Goal: Task Accomplishment & Management: Use online tool/utility

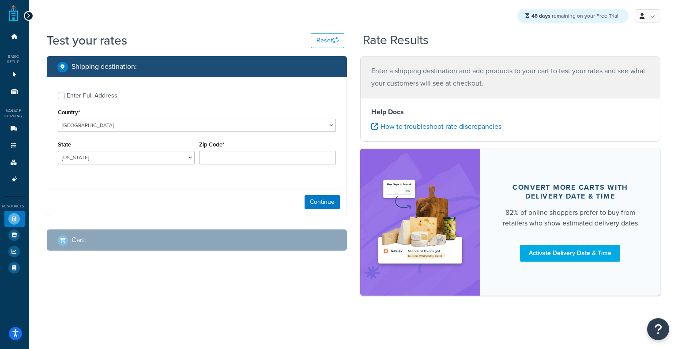
click at [25, 16] on div at bounding box center [29, 16] width 10 height 10
click at [29, 16] on icon at bounding box center [28, 16] width 4 height 6
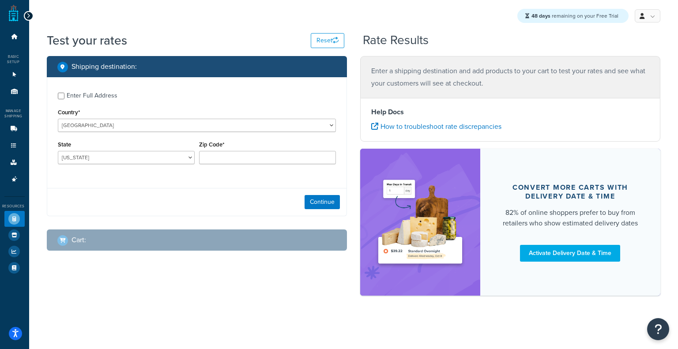
click at [19, 16] on link at bounding box center [14, 13] width 10 height 18
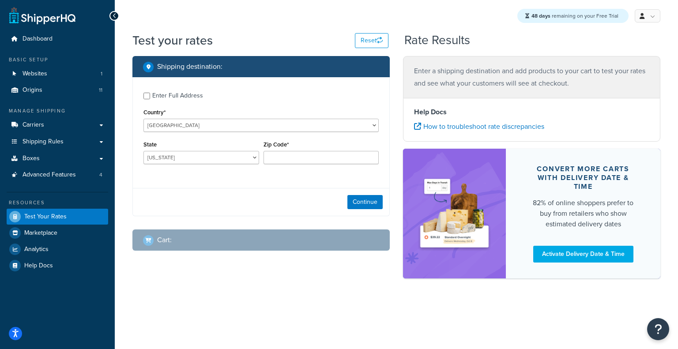
click at [29, 16] on link at bounding box center [42, 16] width 66 height 18
click at [112, 12] on div at bounding box center [114, 16] width 10 height 10
click at [111, 13] on div at bounding box center [114, 16] width 10 height 10
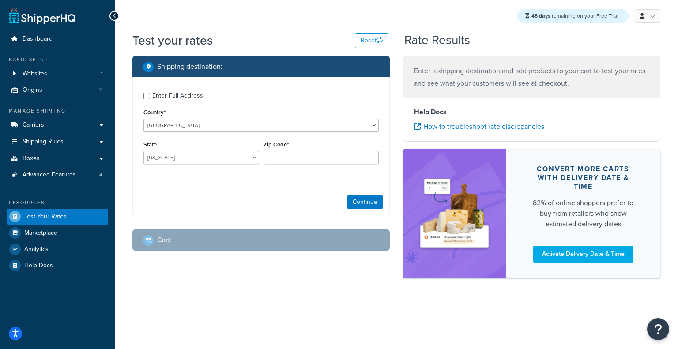
click at [111, 13] on div at bounding box center [114, 16] width 10 height 10
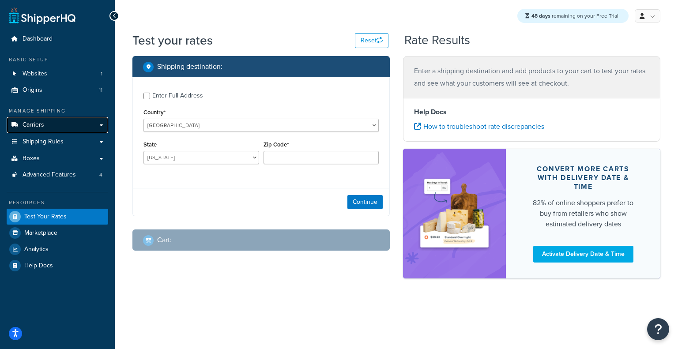
click at [68, 122] on link "Carriers" at bounding box center [58, 125] width 102 height 16
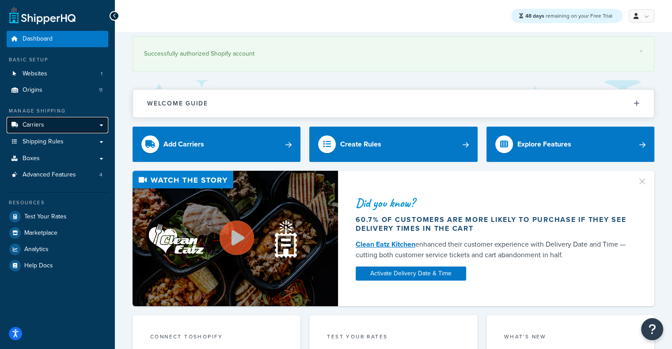
click at [100, 121] on link "Carriers" at bounding box center [58, 125] width 102 height 16
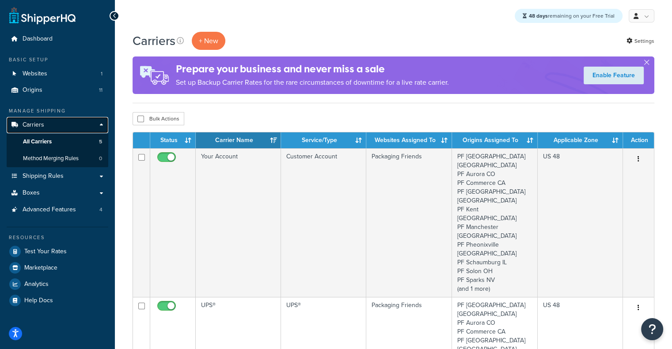
click at [101, 123] on link "Carriers" at bounding box center [58, 125] width 102 height 16
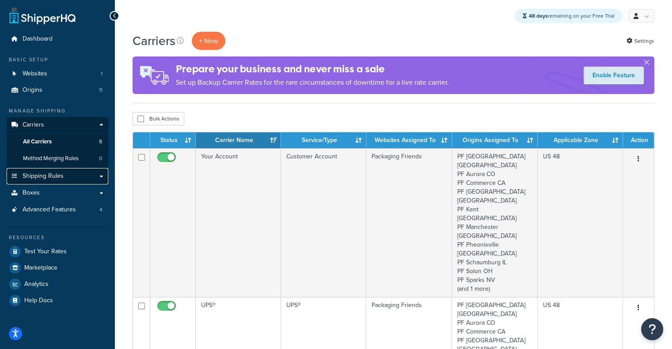
click at [51, 177] on span "Shipping Rules" at bounding box center [43, 177] width 41 height 8
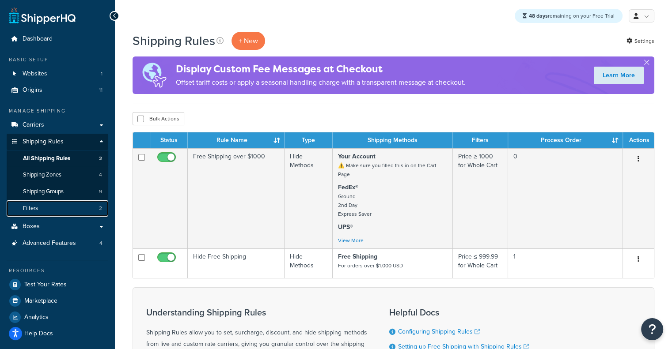
click at [57, 204] on link "Filters 2" at bounding box center [58, 208] width 102 height 16
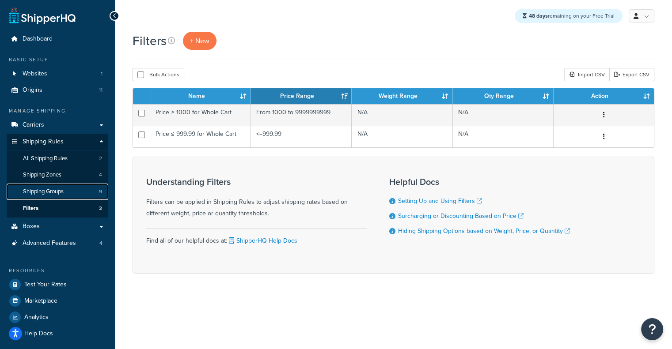
click at [76, 190] on link "Shipping Groups 9" at bounding box center [58, 192] width 102 height 16
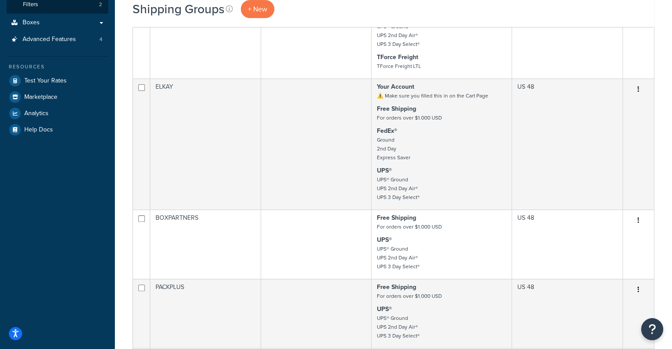
scroll to position [205, 0]
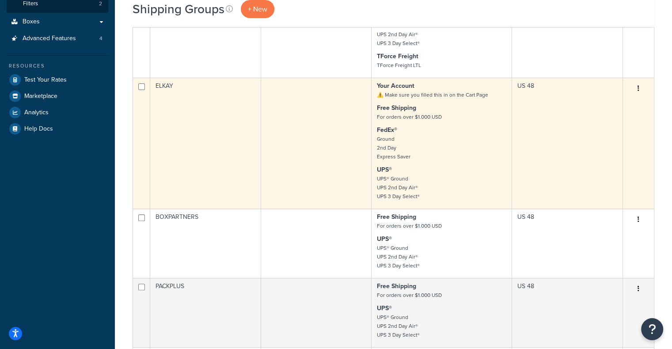
click at [340, 172] on td at bounding box center [316, 143] width 111 height 131
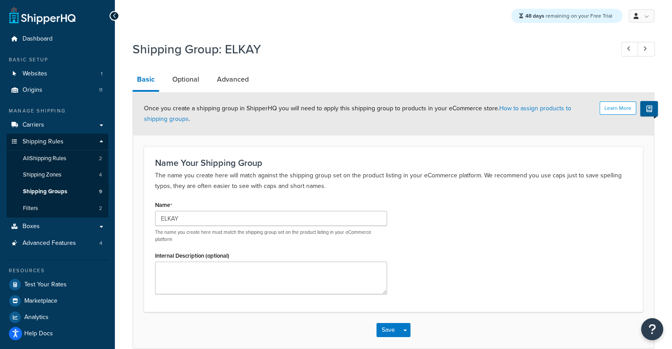
scroll to position [43, 0]
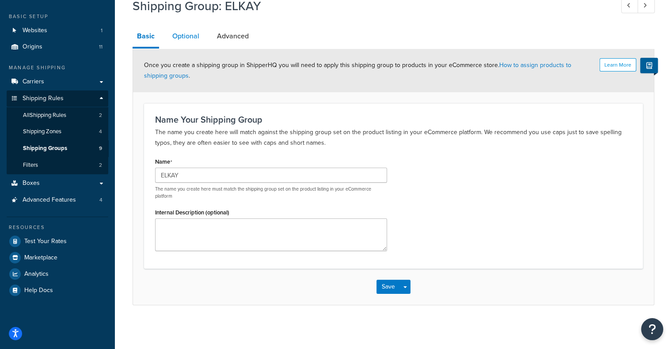
click at [184, 41] on link "Optional" at bounding box center [186, 36] width 36 height 21
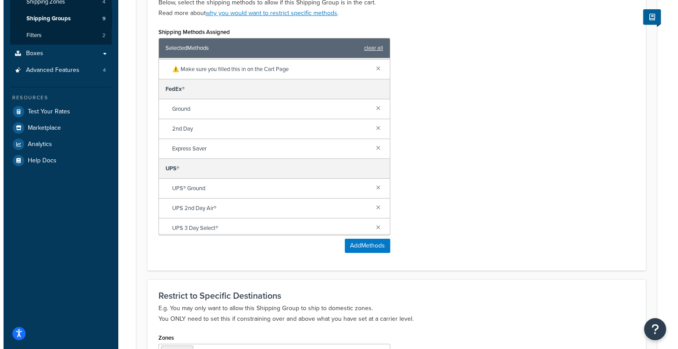
scroll to position [60, 0]
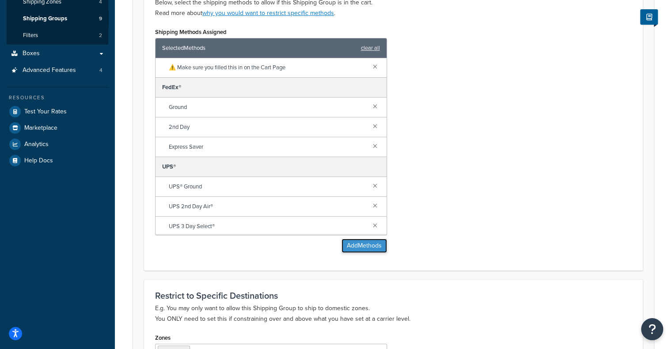
click at [359, 246] on button "Add Methods" at bounding box center [363, 246] width 45 height 14
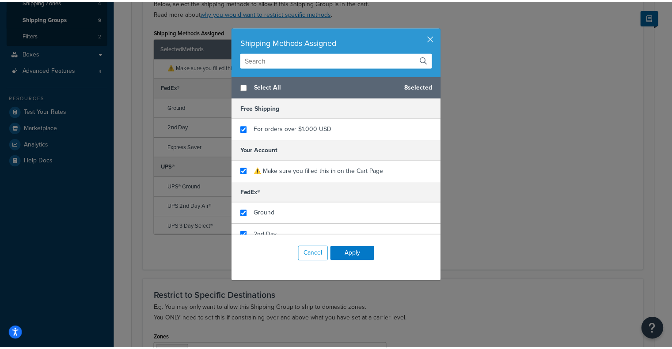
scroll to position [158, 0]
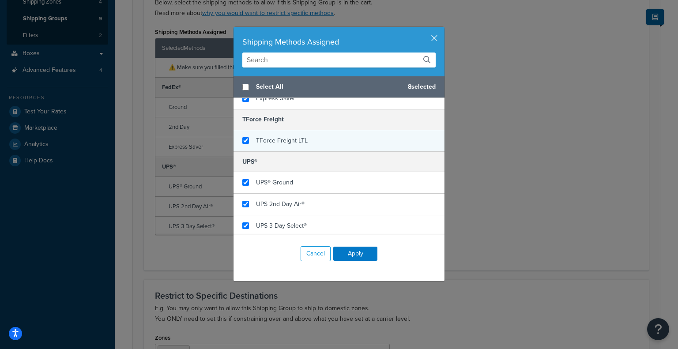
checkbox input "true"
click at [260, 136] on span "TForce Freight LTL" at bounding box center [282, 140] width 52 height 9
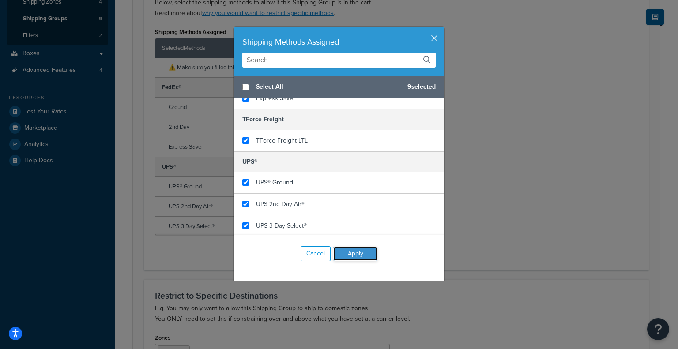
click at [347, 251] on button "Apply" at bounding box center [355, 254] width 44 height 14
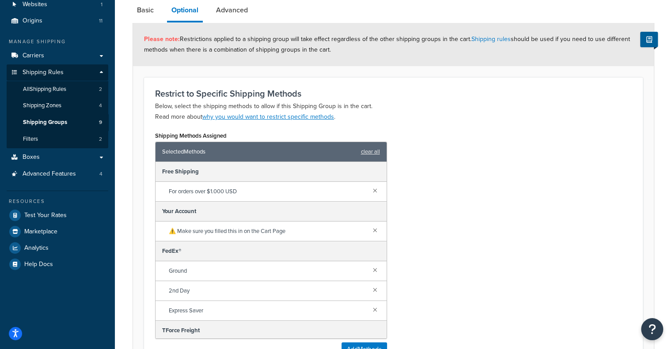
scroll to position [60, 0]
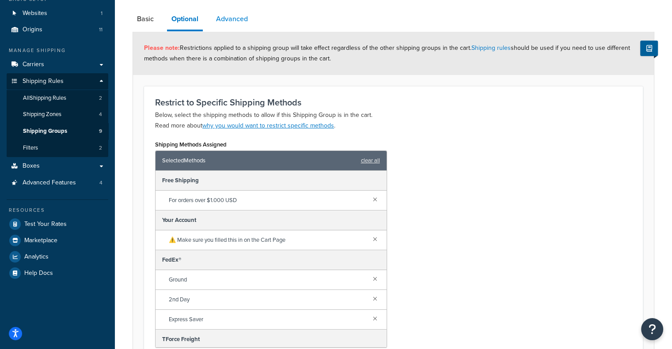
click at [238, 21] on link "Advanced" at bounding box center [231, 18] width 41 height 21
select select "175"
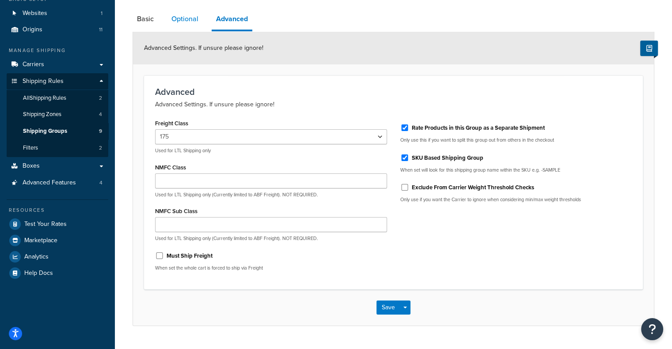
click at [177, 23] on link "Optional" at bounding box center [185, 18] width 36 height 21
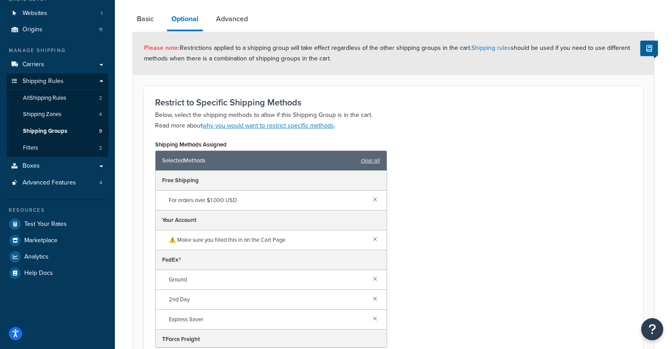
scroll to position [292, 0]
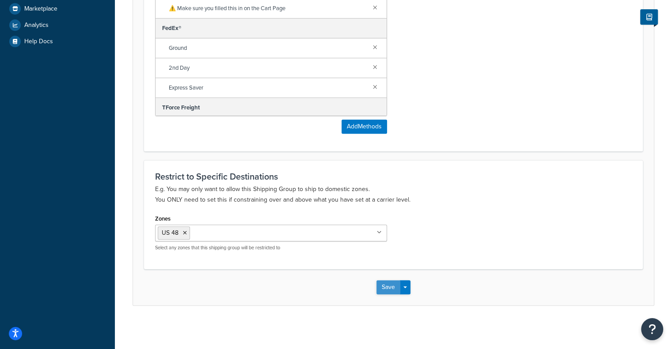
click at [394, 293] on button "Save" at bounding box center [388, 287] width 24 height 14
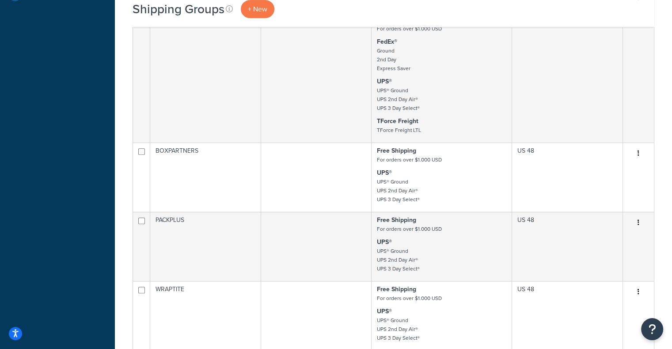
scroll to position [354, 0]
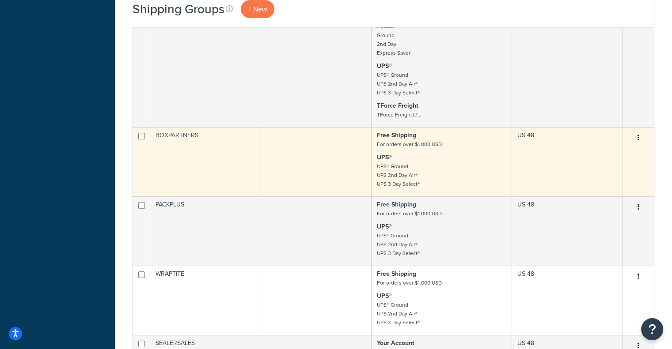
click at [314, 161] on td at bounding box center [316, 161] width 111 height 69
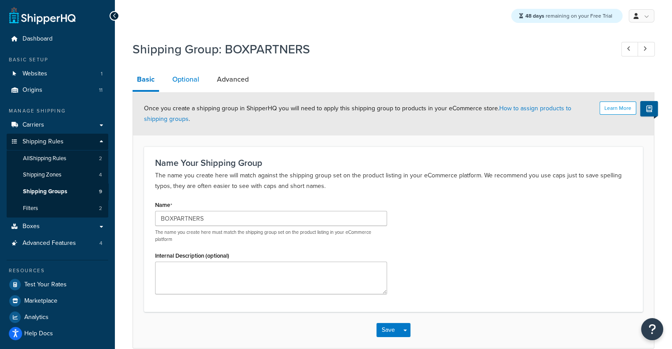
click at [190, 80] on link "Optional" at bounding box center [186, 79] width 36 height 21
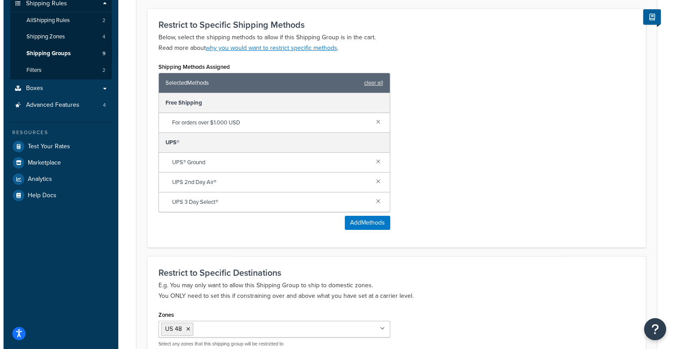
scroll to position [156, 0]
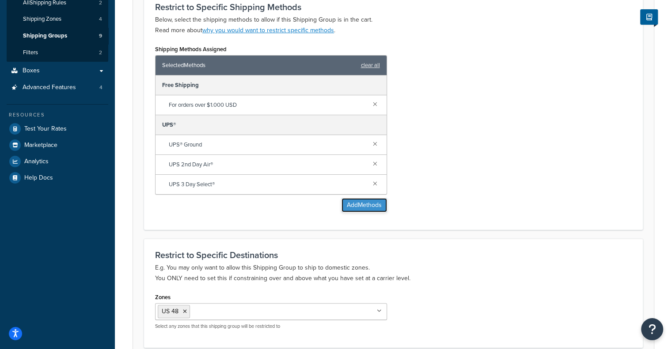
click at [360, 206] on button "Add Methods" at bounding box center [363, 205] width 45 height 14
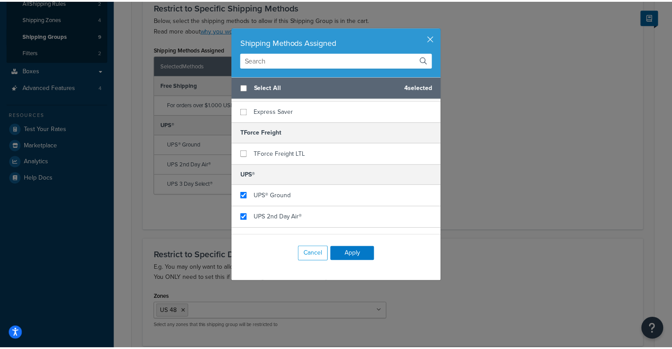
scroll to position [158, 0]
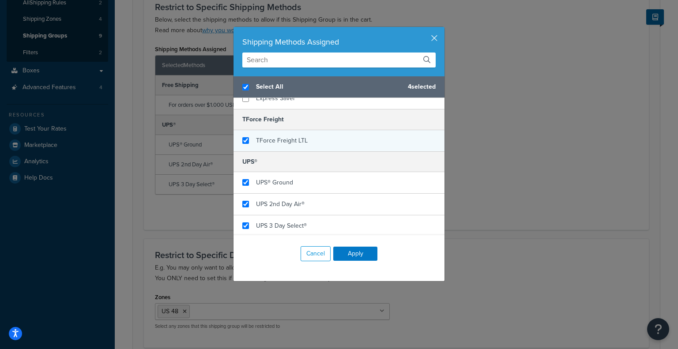
checkbox input "true"
click at [288, 141] on span "TForce Freight LTL" at bounding box center [282, 140] width 52 height 9
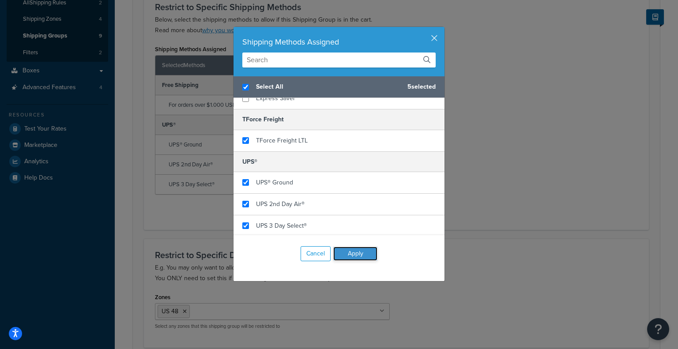
click at [359, 250] on button "Apply" at bounding box center [355, 254] width 44 height 14
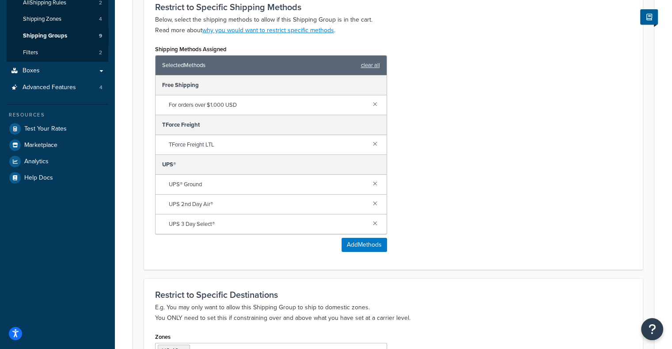
scroll to position [274, 0]
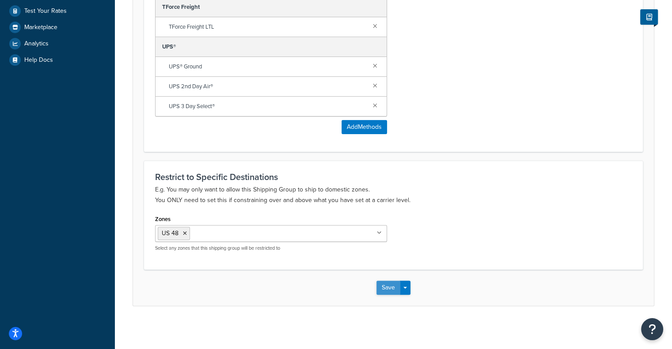
click at [392, 292] on button "Save" at bounding box center [388, 288] width 24 height 14
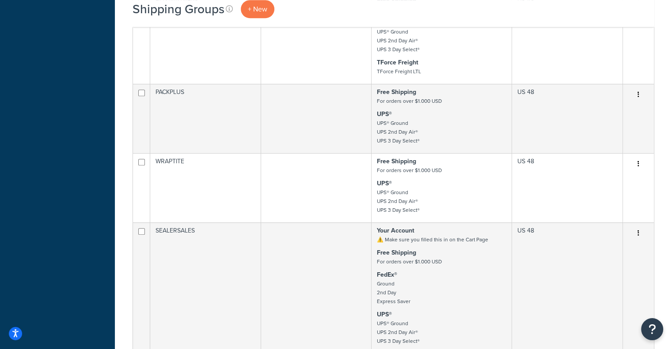
scroll to position [466, 0]
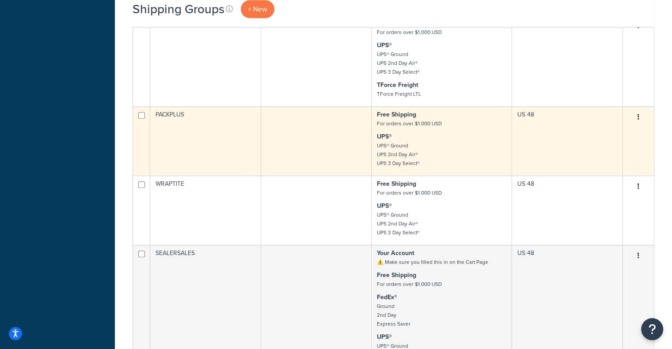
click at [280, 155] on td at bounding box center [316, 140] width 111 height 69
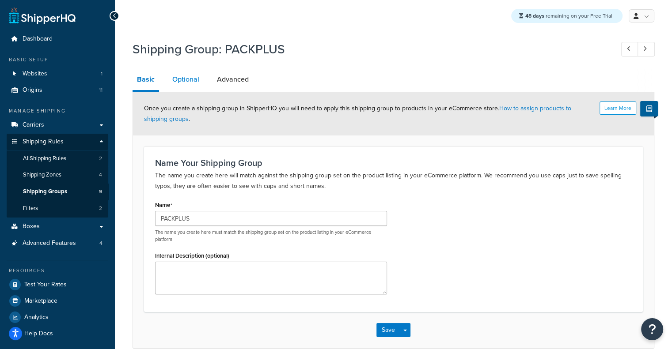
click at [191, 81] on link "Optional" at bounding box center [186, 79] width 36 height 21
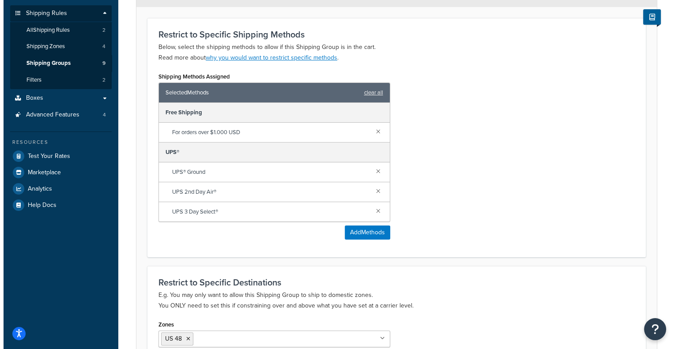
scroll to position [128, 0]
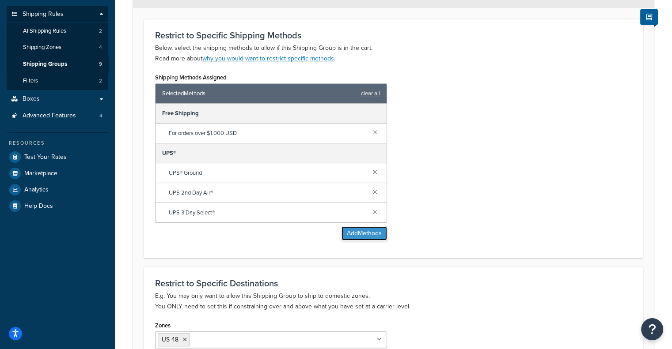
click at [369, 234] on button "Add Methods" at bounding box center [363, 233] width 45 height 14
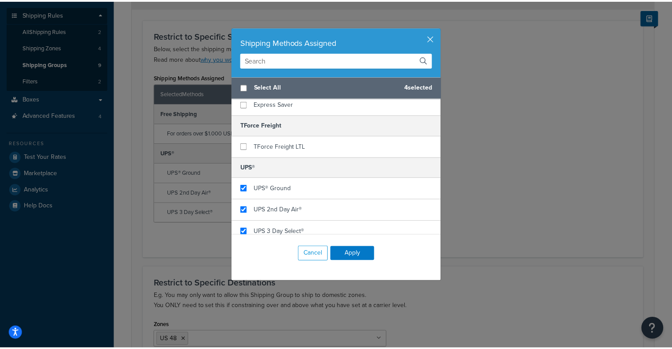
scroll to position [158, 0]
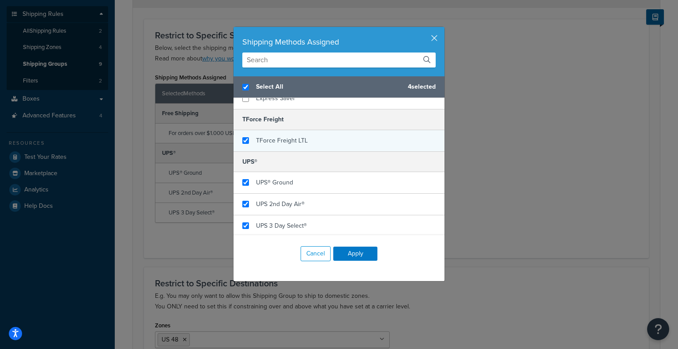
checkbox input "true"
click at [268, 141] on span "TForce Freight LTL" at bounding box center [282, 140] width 52 height 9
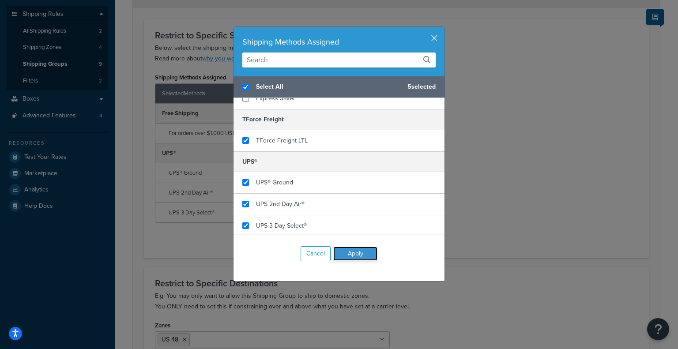
click at [366, 250] on button "Apply" at bounding box center [355, 254] width 44 height 14
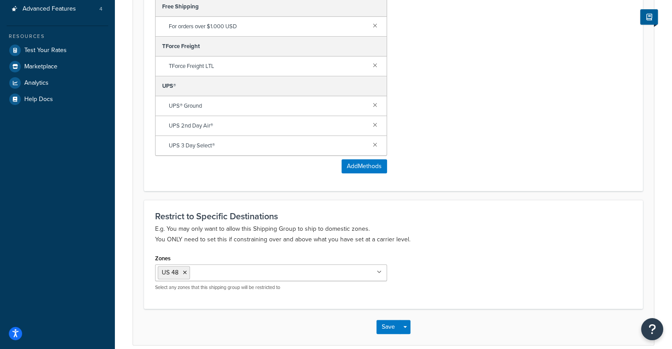
scroll to position [274, 0]
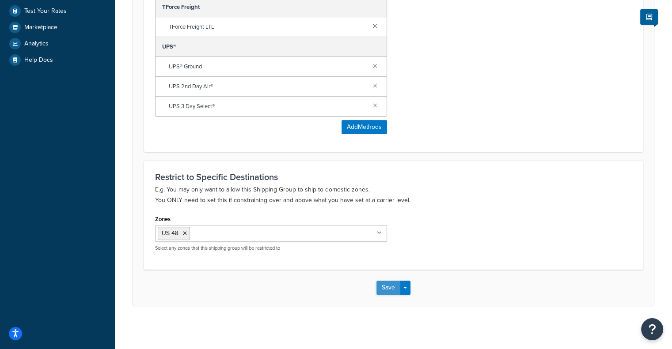
click at [380, 284] on button "Save" at bounding box center [388, 288] width 24 height 14
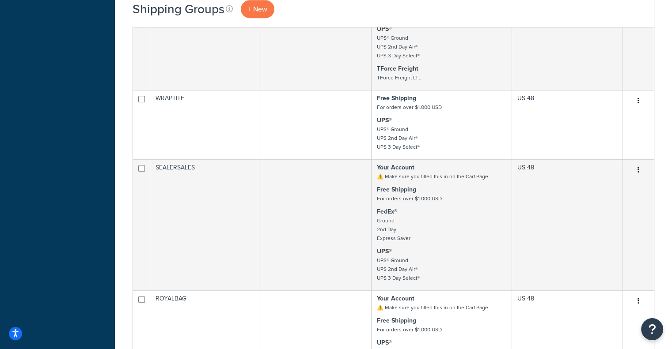
scroll to position [587, 0]
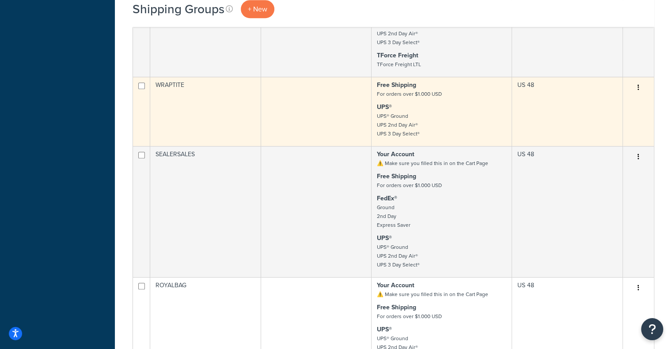
click at [296, 116] on td at bounding box center [316, 111] width 111 height 69
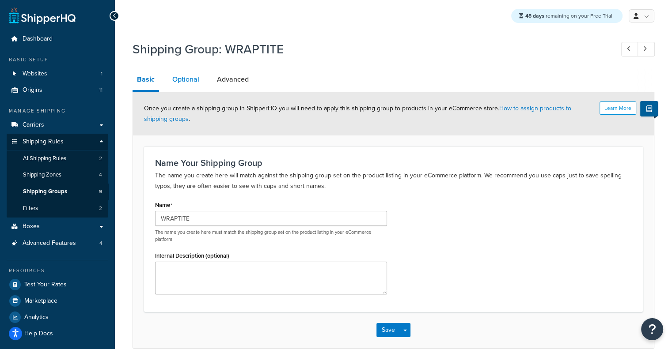
click at [190, 75] on link "Optional" at bounding box center [186, 79] width 36 height 21
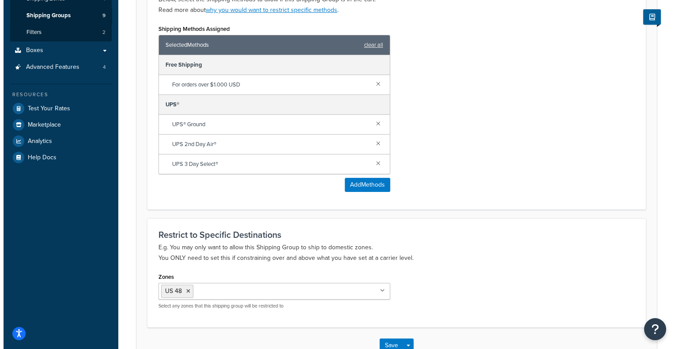
scroll to position [174, 0]
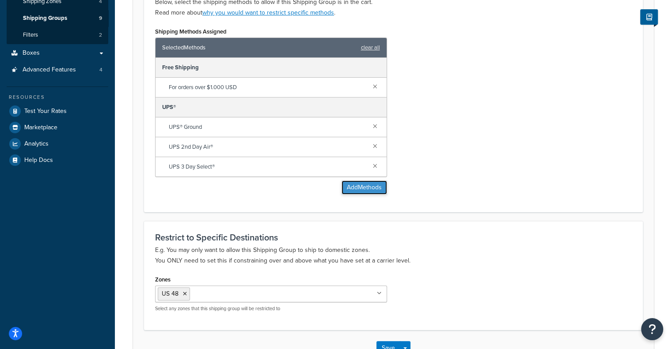
click at [378, 186] on button "Add Methods" at bounding box center [363, 188] width 45 height 14
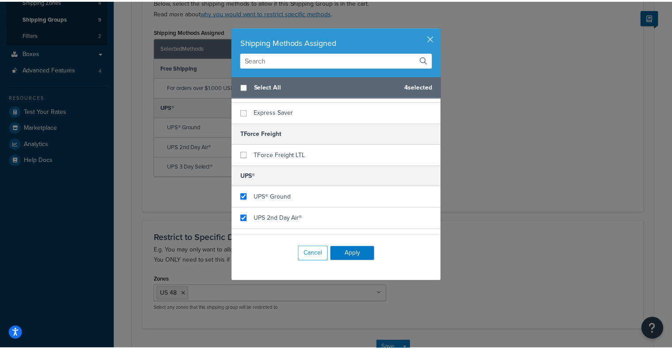
scroll to position [158, 0]
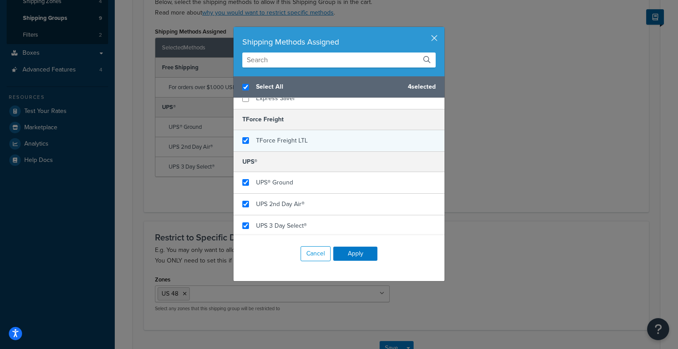
checkbox input "true"
click at [279, 143] on span "TForce Freight LTL" at bounding box center [282, 140] width 52 height 9
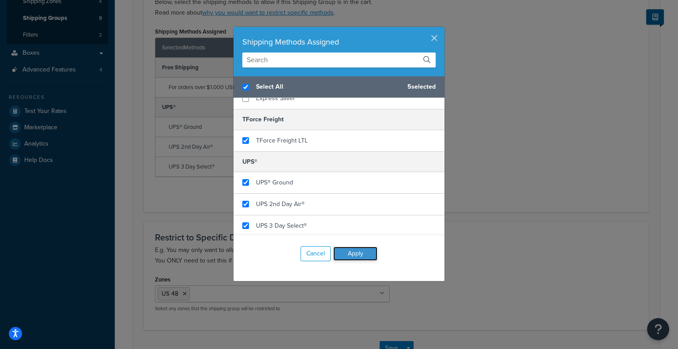
click at [359, 258] on button "Apply" at bounding box center [355, 254] width 44 height 14
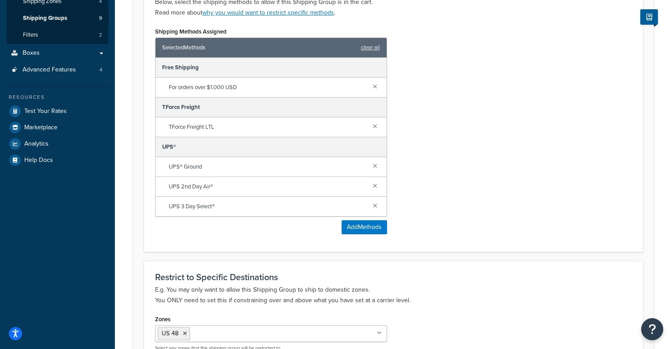
scroll to position [274, 0]
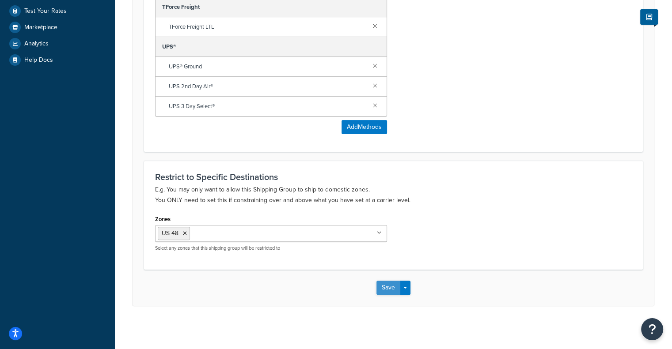
click at [385, 285] on button "Save" at bounding box center [388, 288] width 24 height 14
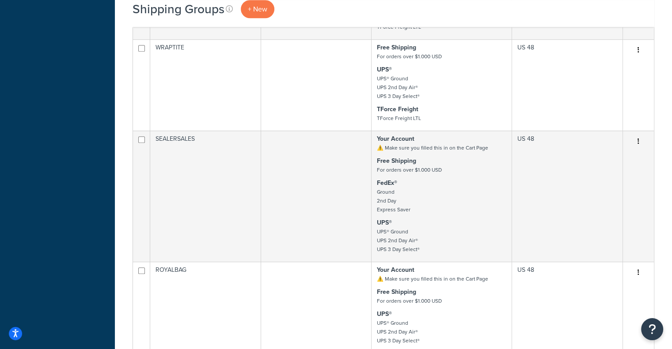
scroll to position [664, 0]
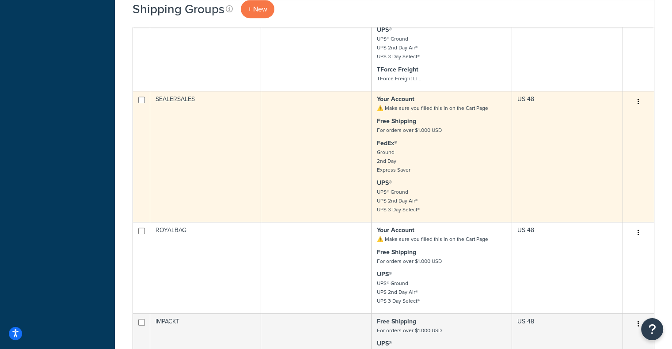
click at [366, 147] on td at bounding box center [316, 156] width 111 height 131
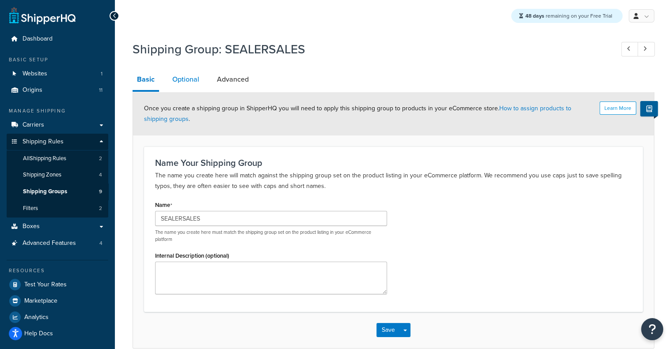
click at [187, 82] on link "Optional" at bounding box center [186, 79] width 36 height 21
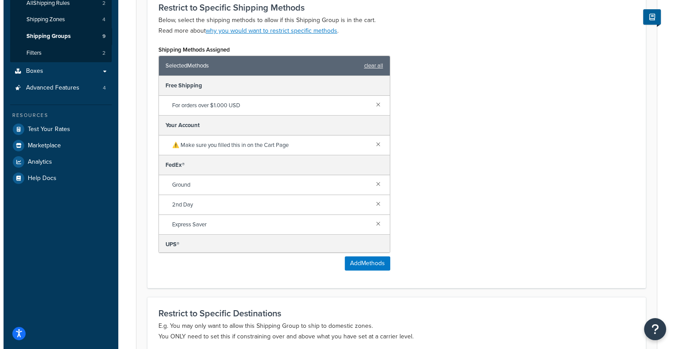
scroll to position [187, 0]
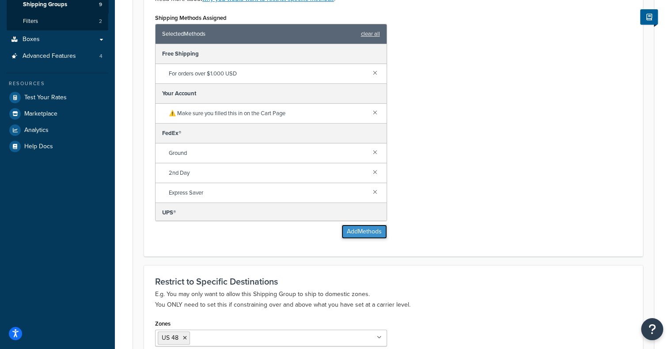
click at [355, 232] on button "Add Methods" at bounding box center [363, 232] width 45 height 14
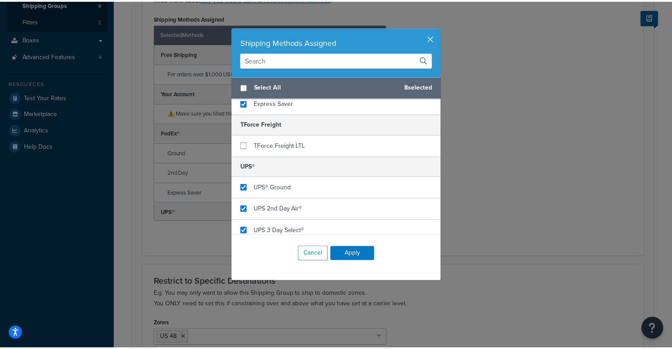
scroll to position [158, 0]
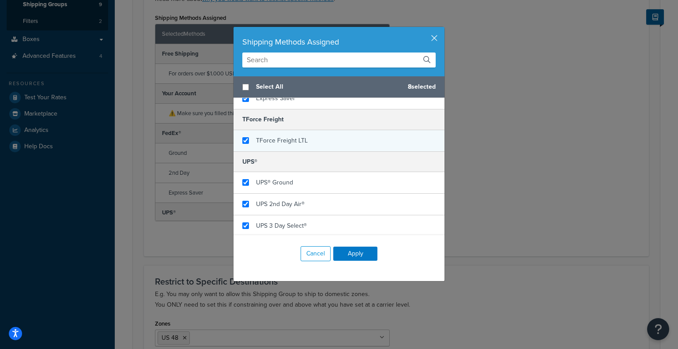
checkbox input "true"
click at [256, 136] on span "TForce Freight LTL" at bounding box center [282, 140] width 52 height 9
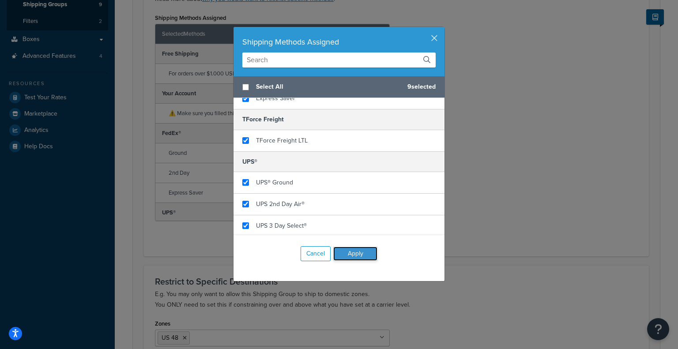
click at [364, 253] on button "Apply" at bounding box center [355, 254] width 44 height 14
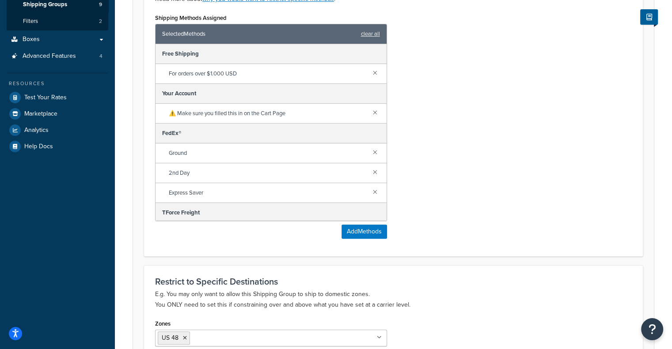
scroll to position [0, 0]
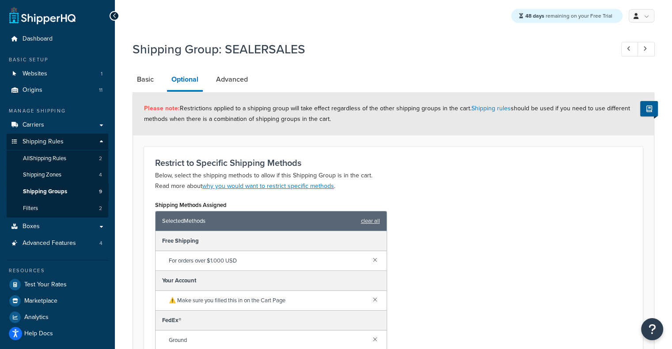
drag, startPoint x: 669, startPoint y: 202, endPoint x: 675, endPoint y: 318, distance: 116.2
click at [671, 318] on html "Accessibility Screen-Reader Guide, Feedback, and Issue Reporting | New window S…" at bounding box center [336, 321] width 672 height 642
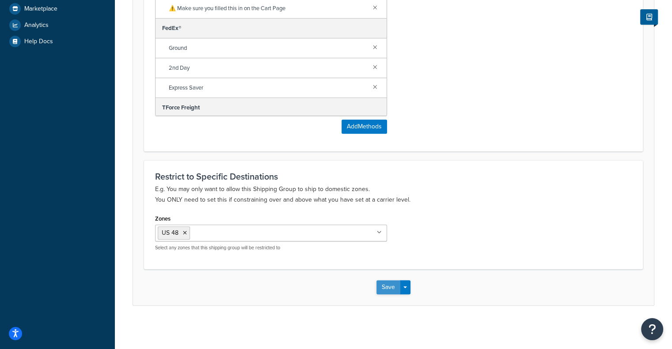
click at [380, 281] on button "Save" at bounding box center [388, 287] width 24 height 14
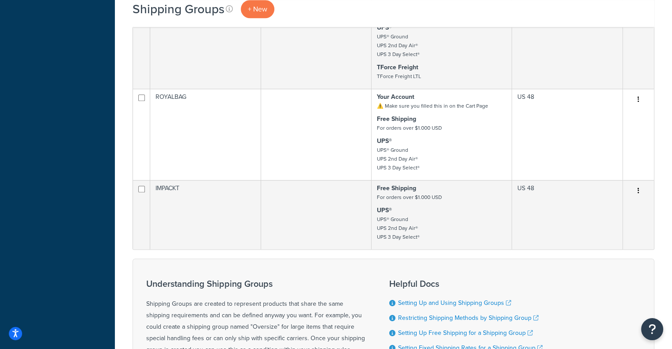
scroll to position [862, 0]
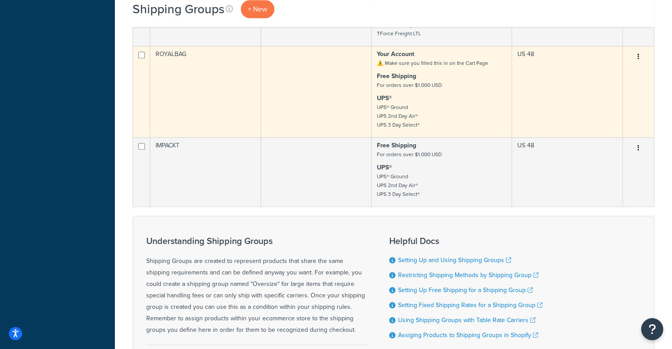
click at [245, 98] on td "ROYALBAG" at bounding box center [205, 91] width 111 height 91
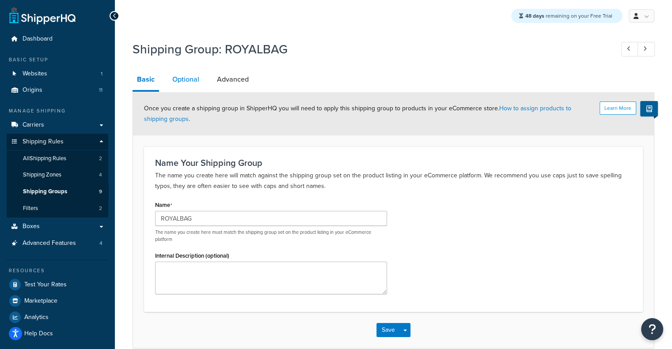
click at [181, 84] on link "Optional" at bounding box center [186, 79] width 36 height 21
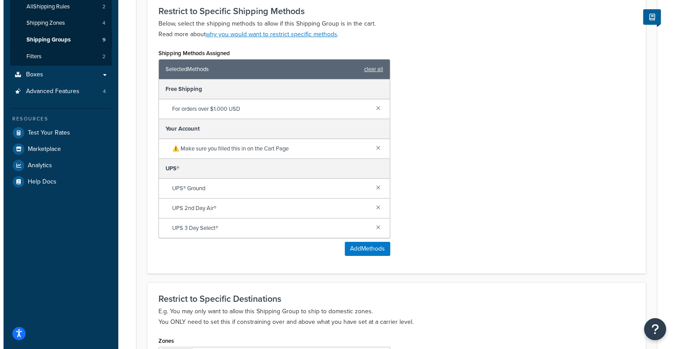
scroll to position [157, 0]
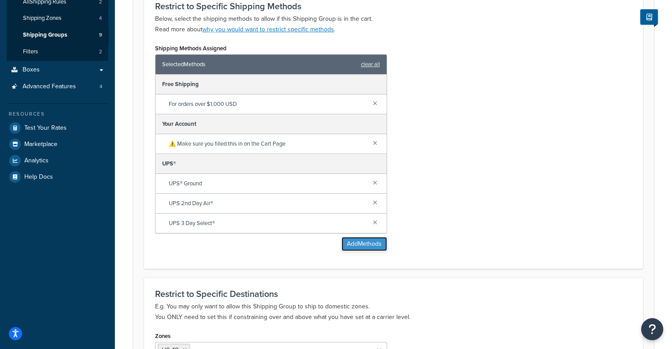
click at [354, 240] on button "Add Methods" at bounding box center [363, 244] width 45 height 14
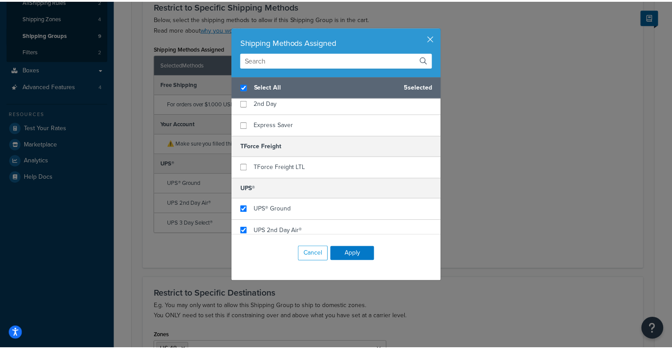
scroll to position [158, 0]
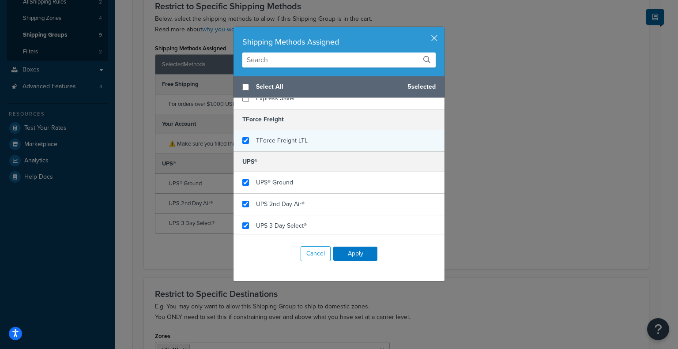
checkbox input "false"
checkbox input "true"
click at [260, 141] on span "TForce Freight LTL" at bounding box center [282, 140] width 52 height 9
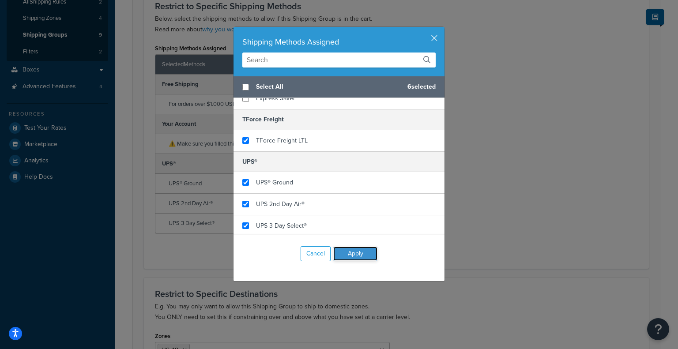
click at [359, 257] on button "Apply" at bounding box center [355, 254] width 44 height 14
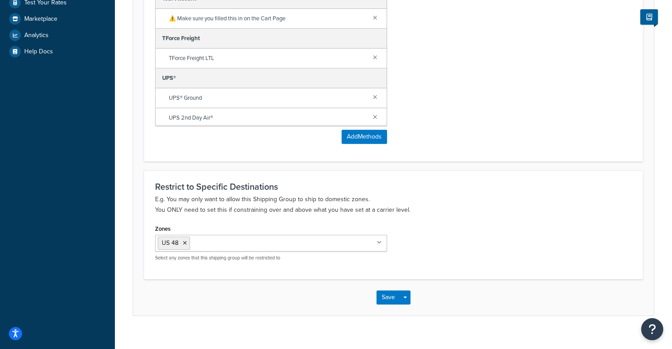
scroll to position [21, 0]
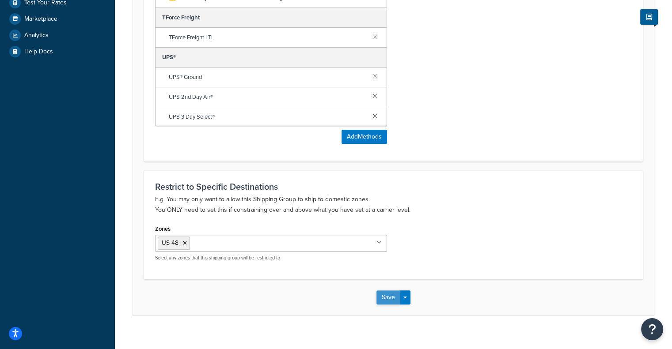
click at [387, 298] on button "Save" at bounding box center [388, 298] width 24 height 14
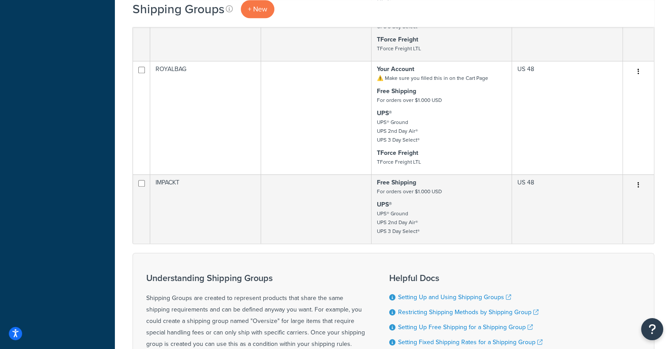
scroll to position [851, 0]
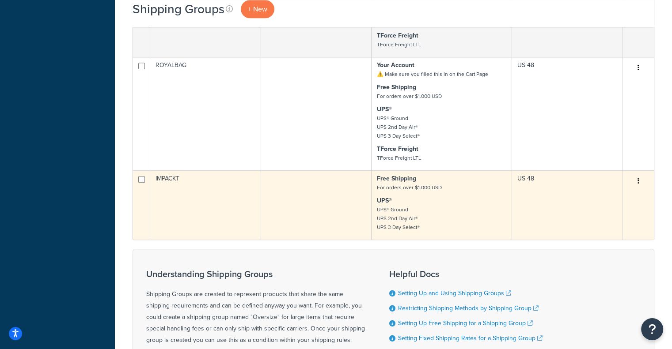
click at [262, 201] on td at bounding box center [316, 204] width 111 height 69
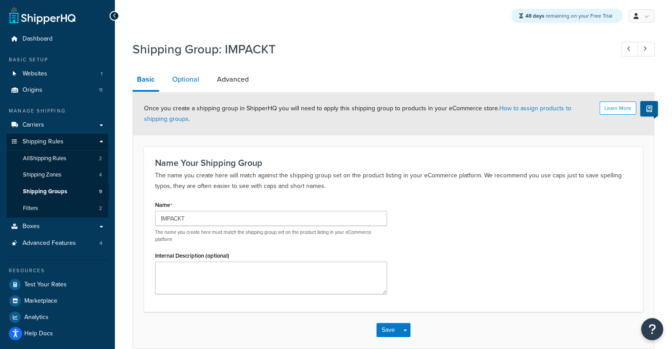
click at [196, 84] on link "Optional" at bounding box center [186, 79] width 36 height 21
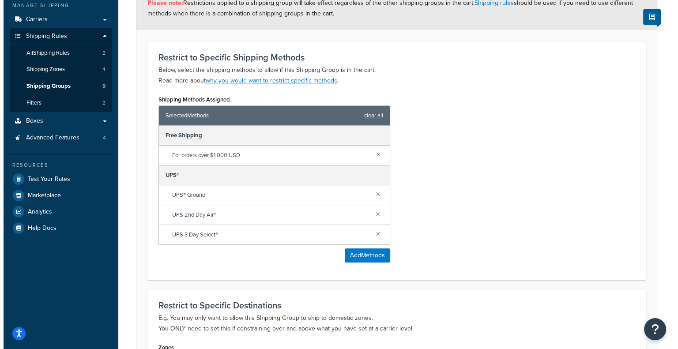
scroll to position [106, 0]
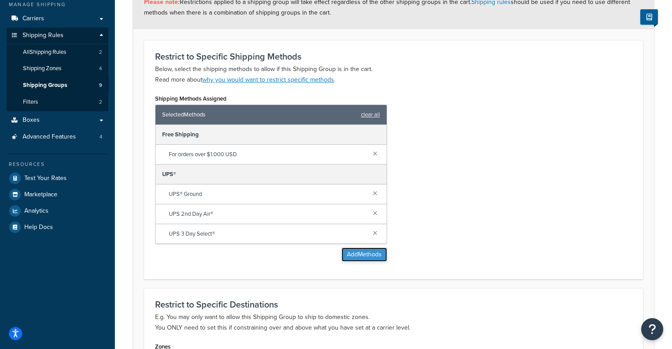
click at [374, 249] on button "Add Methods" at bounding box center [363, 255] width 45 height 14
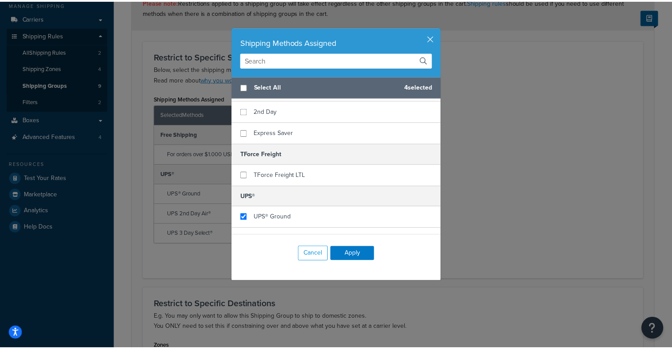
scroll to position [135, 0]
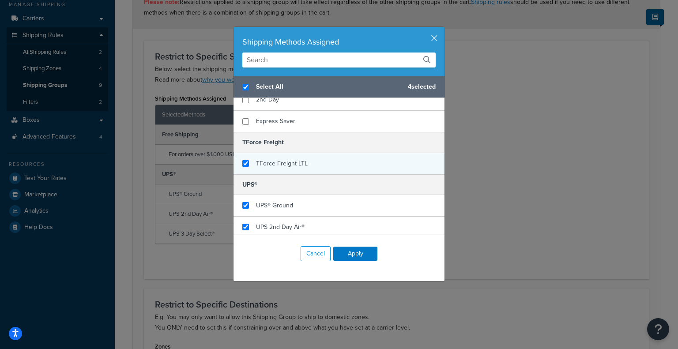
checkbox input "true"
click at [279, 162] on span "TForce Freight LTL" at bounding box center [282, 163] width 52 height 9
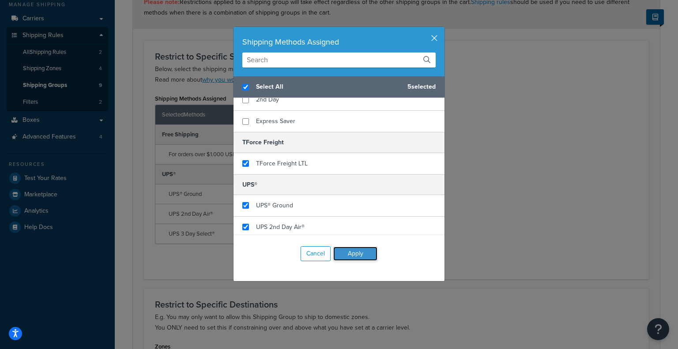
click at [343, 251] on button "Apply" at bounding box center [355, 254] width 44 height 14
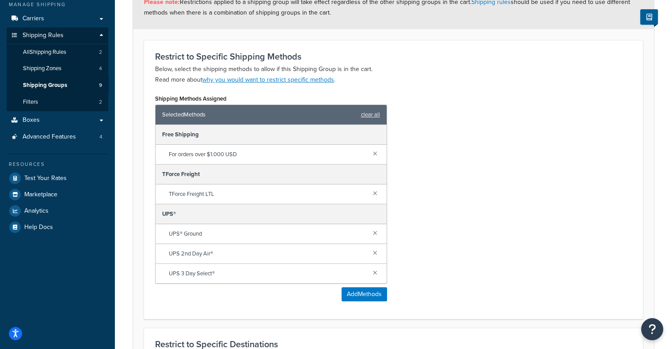
scroll to position [274, 0]
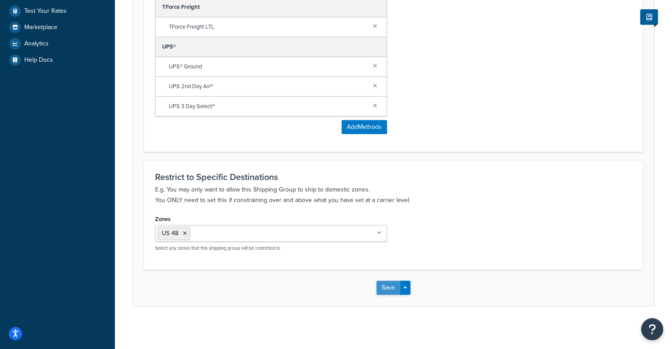
click at [390, 286] on button "Save" at bounding box center [388, 288] width 24 height 14
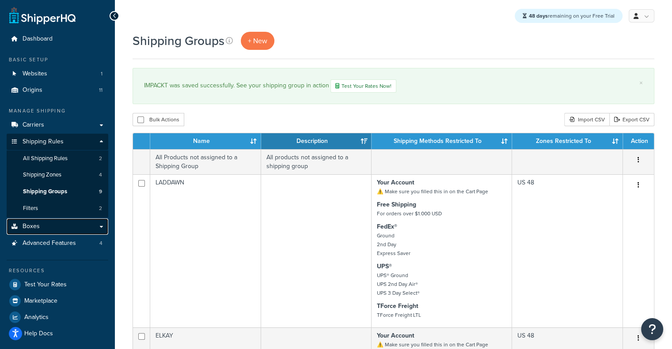
click at [71, 229] on link "Boxes" at bounding box center [58, 227] width 102 height 16
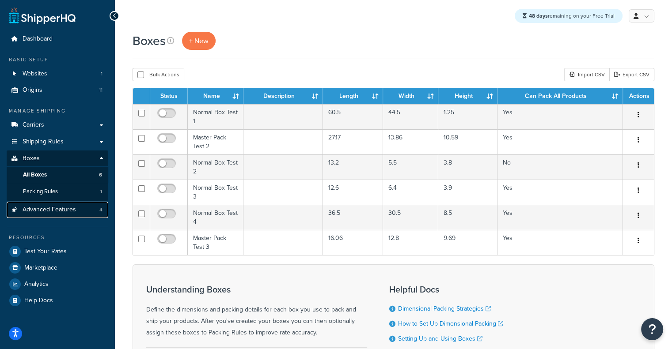
click at [87, 213] on link "Advanced Features 4" at bounding box center [58, 210] width 102 height 16
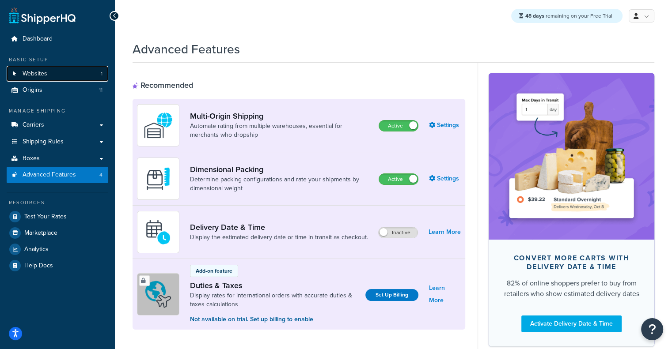
click at [86, 68] on link "Websites 1" at bounding box center [58, 74] width 102 height 16
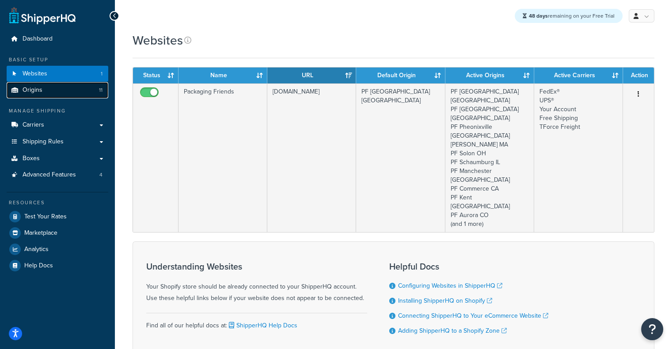
click at [46, 98] on link "Origins 11" at bounding box center [58, 90] width 102 height 16
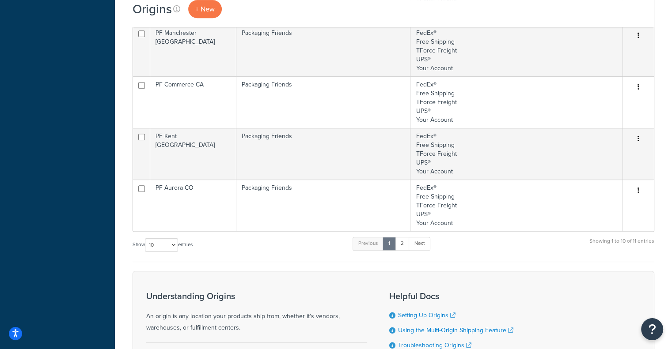
scroll to position [409, 0]
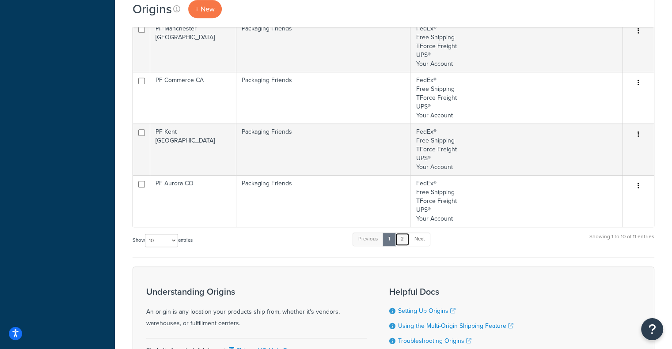
click at [408, 242] on link "2" at bounding box center [402, 239] width 15 height 13
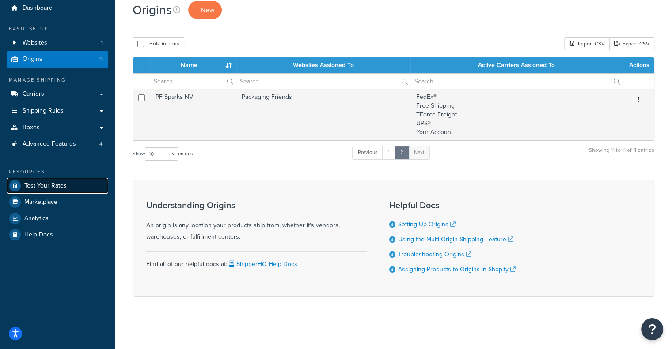
click at [68, 181] on link "Test Your Rates" at bounding box center [58, 186] width 102 height 16
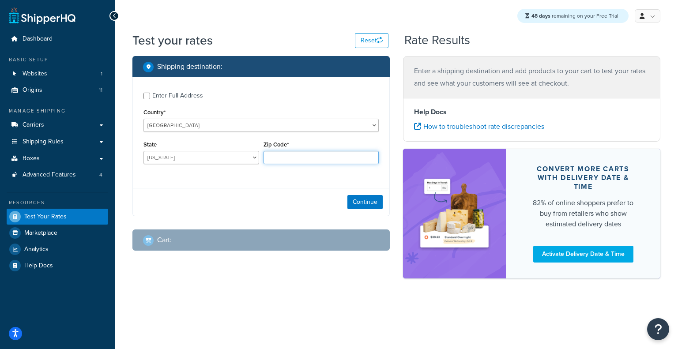
click at [282, 155] on input "Zip Code*" at bounding box center [322, 157] width 116 height 13
type input "60193"
select select "IL"
click at [357, 202] on button "Continue" at bounding box center [364, 202] width 35 height 14
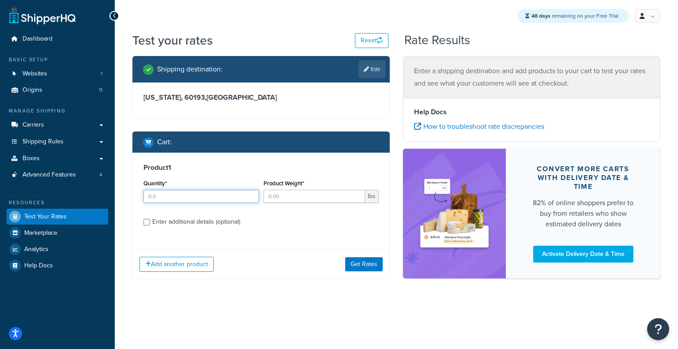
click at [204, 203] on input "Quantity*" at bounding box center [201, 196] width 116 height 13
type input "3"
click at [286, 200] on input "Product Weight*" at bounding box center [315, 196] width 102 height 13
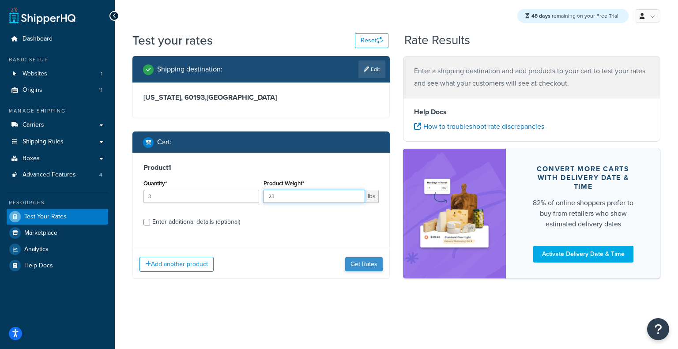
type input "23"
click at [355, 260] on button "Get Rates" at bounding box center [364, 264] width 38 height 14
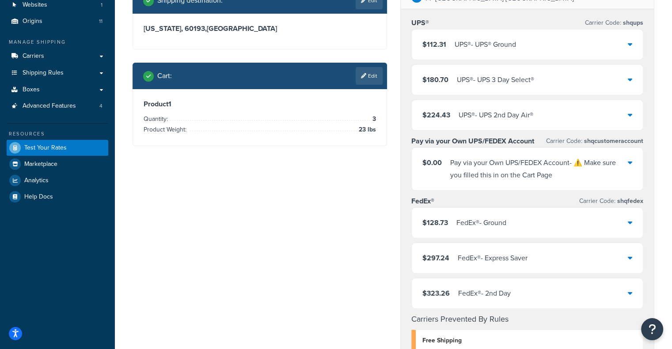
scroll to position [67, 0]
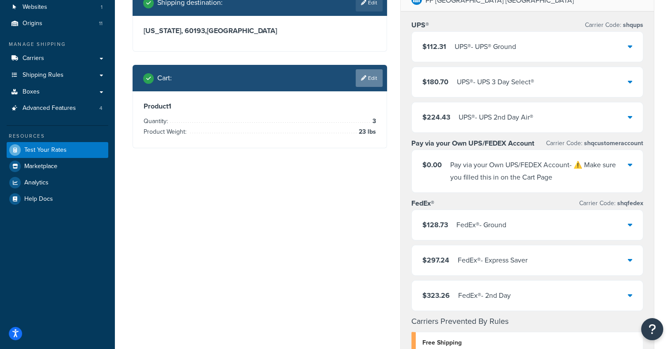
click at [362, 73] on link "Edit" at bounding box center [368, 78] width 27 height 18
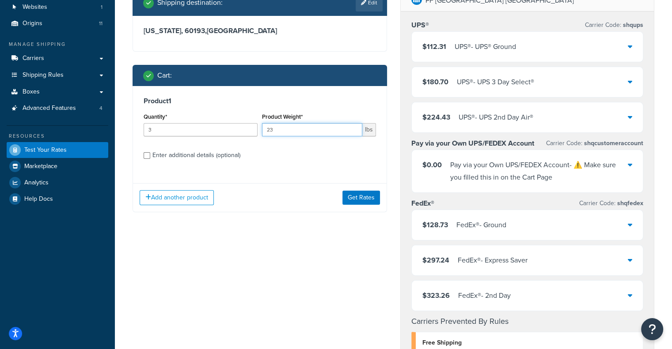
drag, startPoint x: 291, startPoint y: 130, endPoint x: 251, endPoint y: 128, distance: 40.6
click at [251, 128] on div "Quantity* 3 Product Weight* 23 lbs" at bounding box center [259, 127] width 237 height 32
type input "100"
click at [366, 196] on button "Get Rates" at bounding box center [361, 198] width 38 height 14
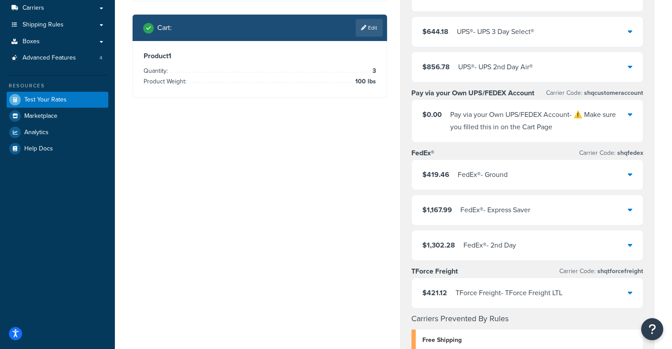
scroll to position [37, 0]
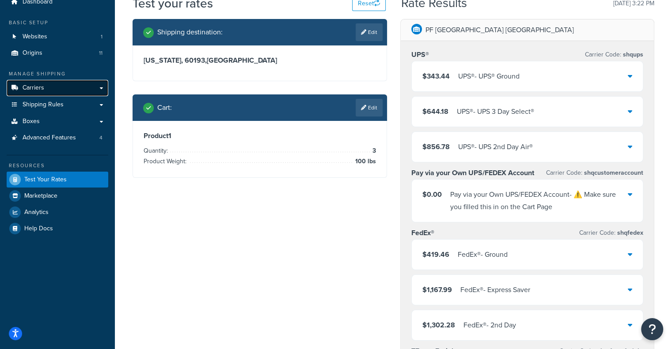
click at [41, 86] on span "Carriers" at bounding box center [34, 88] width 22 height 8
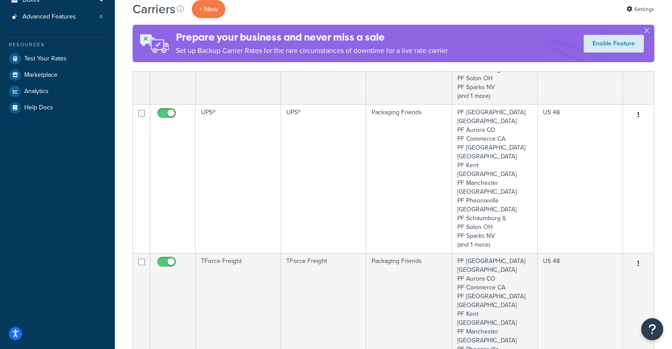
scroll to position [175, 0]
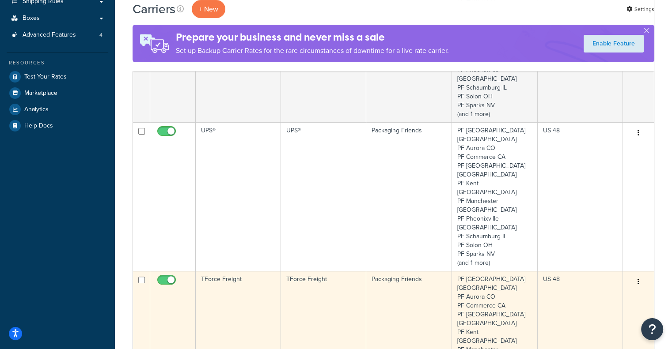
click at [349, 271] on td "TForce Freight" at bounding box center [323, 345] width 85 height 149
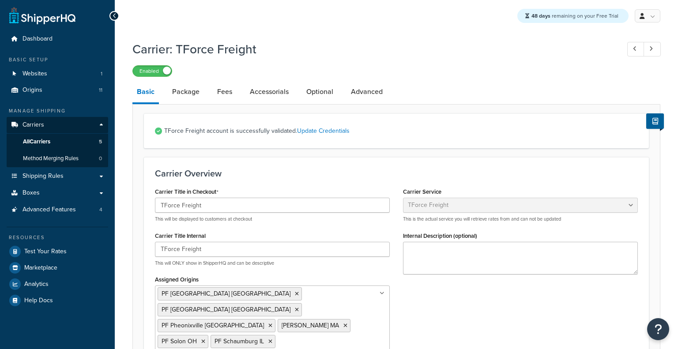
select select "tforceFreight"
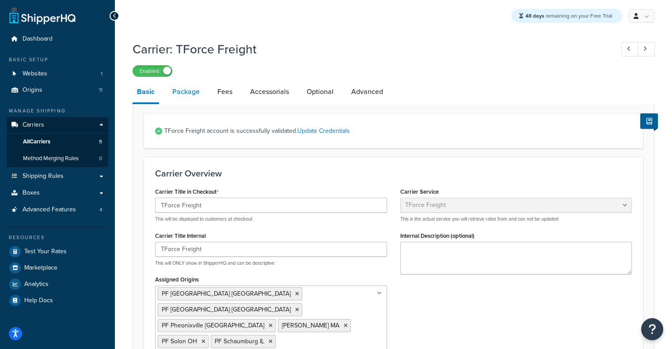
click at [180, 87] on link "Package" at bounding box center [186, 91] width 36 height 21
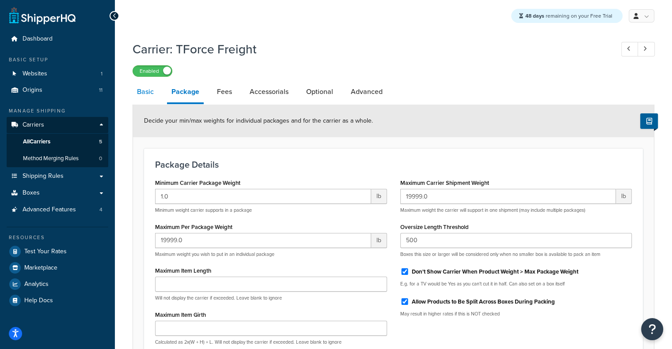
click at [146, 86] on link "Basic" at bounding box center [145, 91] width 26 height 21
select select "tforceFreight"
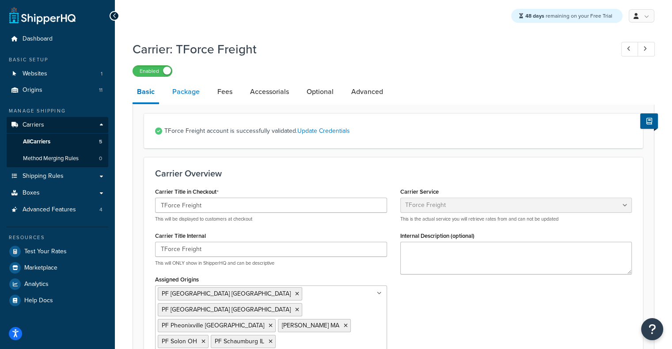
click at [193, 87] on link "Package" at bounding box center [186, 91] width 36 height 21
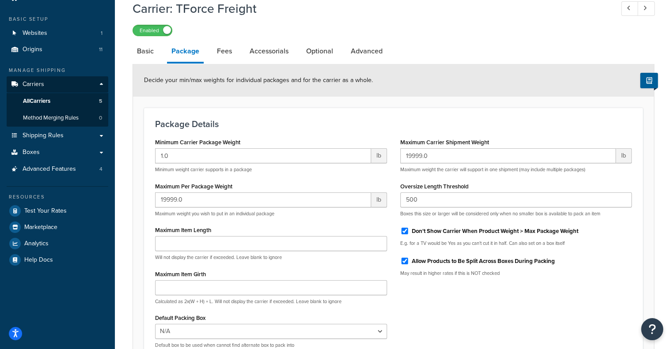
scroll to position [72, 0]
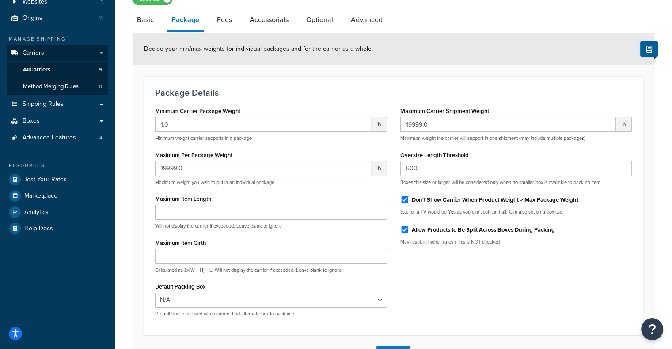
click at [484, 204] on label "Don't Show Carrier When Product Weight > Max Package Weight" at bounding box center [494, 200] width 166 height 8
click at [409, 203] on input "Don't Show Carrier When Product Weight > Max Package Weight" at bounding box center [404, 199] width 9 height 7
checkbox input "false"
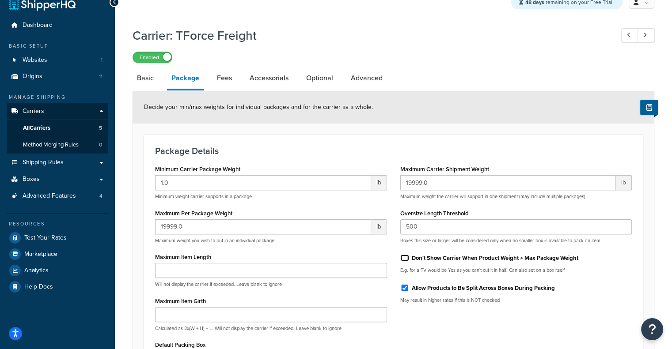
scroll to position [14, 0]
click at [231, 79] on link "Fees" at bounding box center [224, 77] width 24 height 21
select select "AFTER"
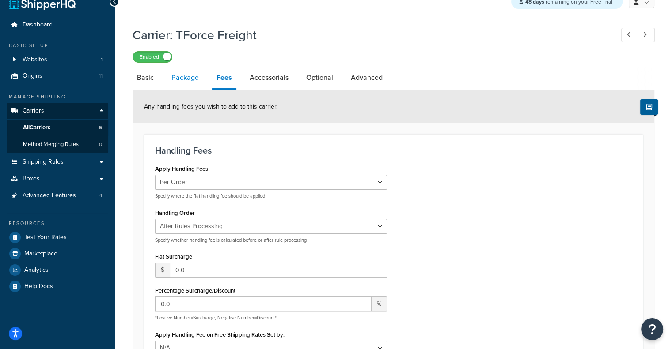
click at [180, 75] on link "Package" at bounding box center [185, 77] width 36 height 21
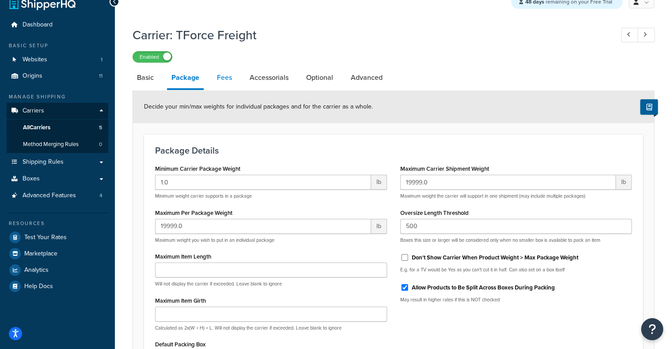
click at [219, 74] on link "Fees" at bounding box center [224, 77] width 24 height 21
select select "AFTER"
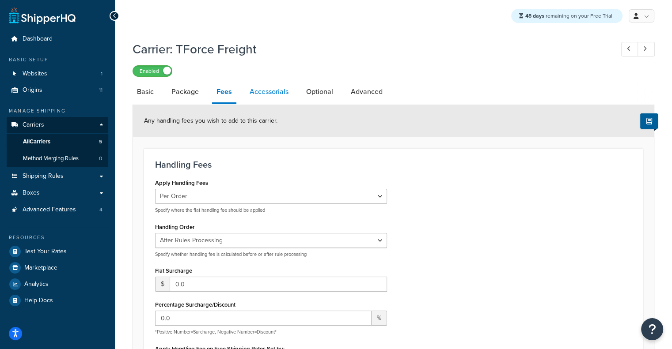
click at [280, 84] on link "Accessorials" at bounding box center [269, 91] width 48 height 21
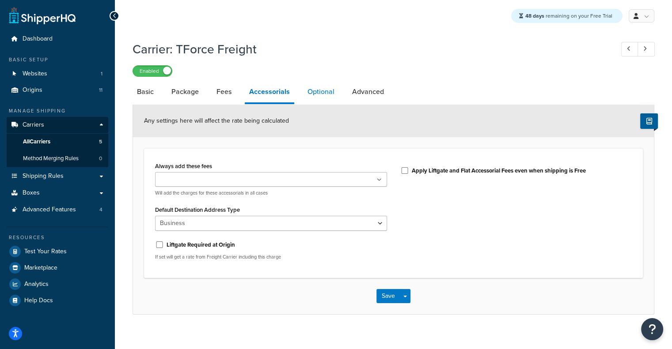
click at [321, 96] on link "Optional" at bounding box center [321, 91] width 36 height 21
select select "150"
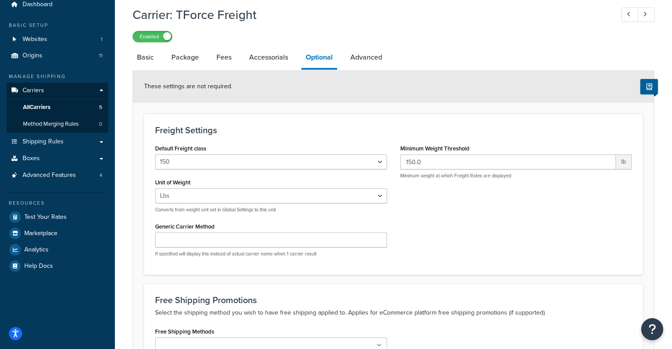
scroll to position [65, 0]
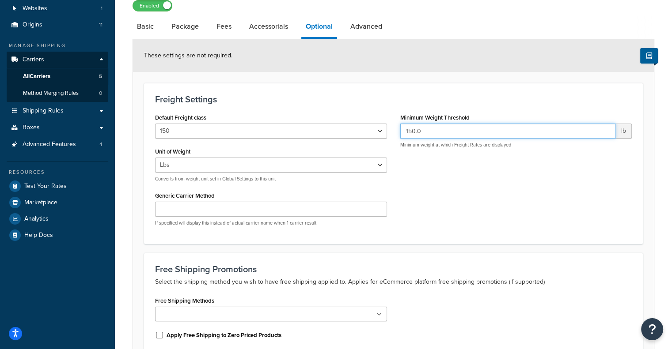
drag, startPoint x: 473, startPoint y: 130, endPoint x: 330, endPoint y: 143, distance: 143.2
click at [330, 143] on div "Default Freight class 50 55 60 65 70 77.5 85 92.5 100 110 125 150 175 200 250 3…" at bounding box center [393, 172] width 490 height 122
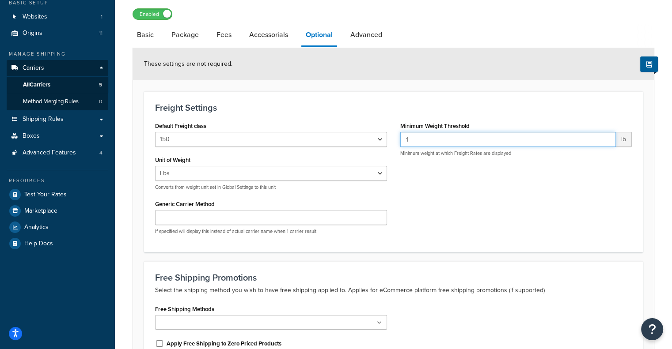
scroll to position [20, 0]
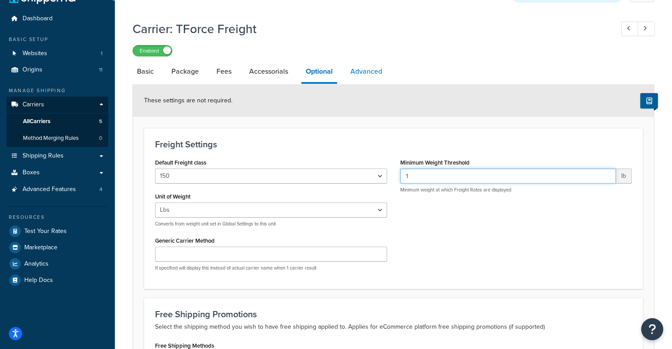
type input "1"
click at [381, 71] on link "Advanced" at bounding box center [366, 71] width 41 height 21
select select "false"
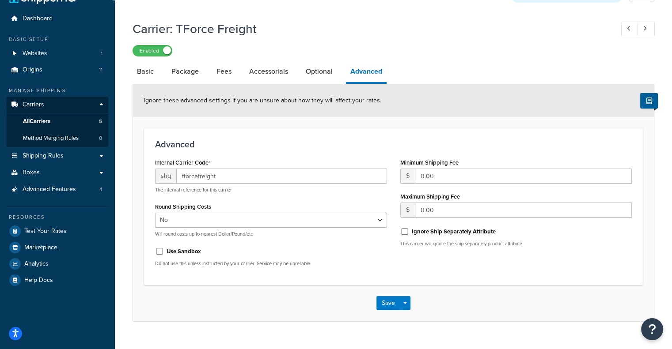
scroll to position [37, 0]
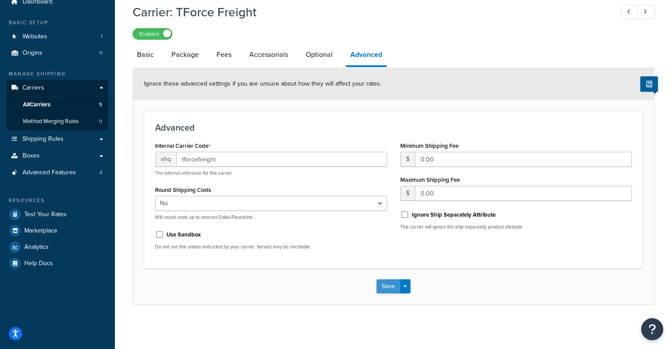
click at [387, 285] on button "Save" at bounding box center [388, 286] width 24 height 14
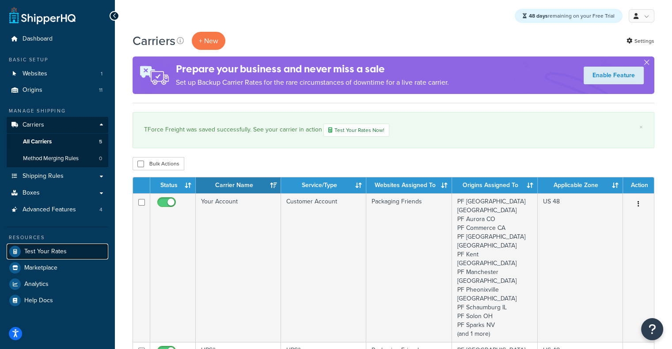
click at [44, 249] on span "Test Your Rates" at bounding box center [45, 252] width 42 height 8
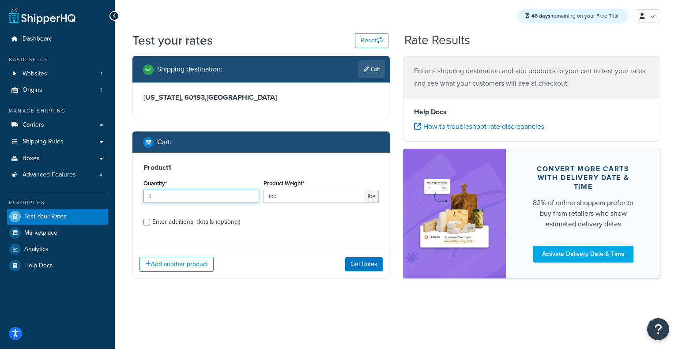
drag, startPoint x: 188, startPoint y: 198, endPoint x: 132, endPoint y: 199, distance: 56.1
click at [132, 199] on div "Shipping destination : Edit Illinois, 60193 , United States Cart : Product 1 Qu…" at bounding box center [261, 174] width 271 height 236
type input "1"
click at [238, 217] on div "Enter additional details (optional)" at bounding box center [196, 222] width 88 height 12
click at [150, 219] on input "Enter additional details (optional)" at bounding box center [146, 222] width 7 height 7
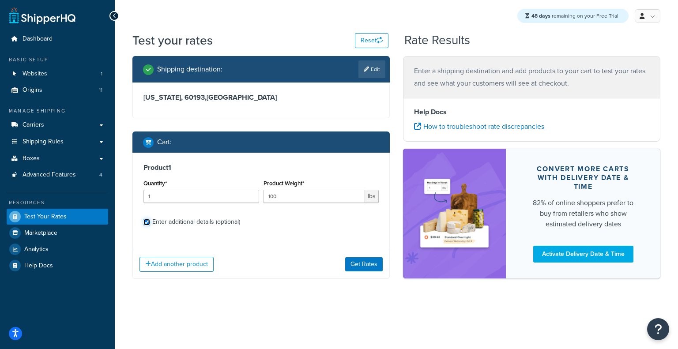
checkbox input "true"
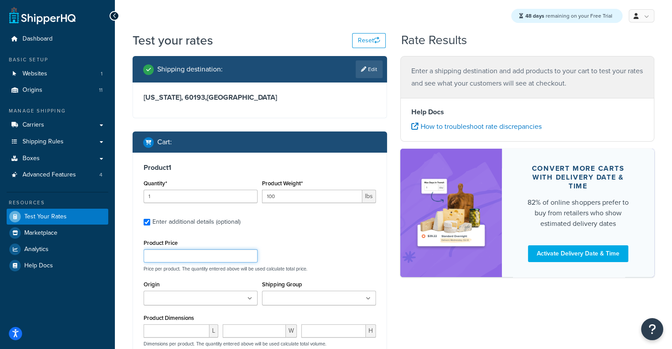
click at [219, 260] on input "Product Price" at bounding box center [200, 255] width 114 height 13
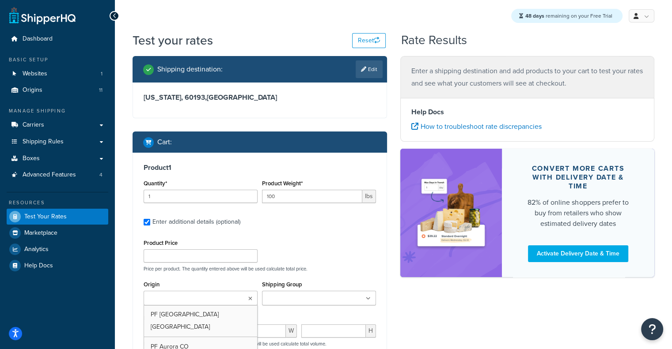
click at [245, 305] on ul at bounding box center [200, 298] width 114 height 15
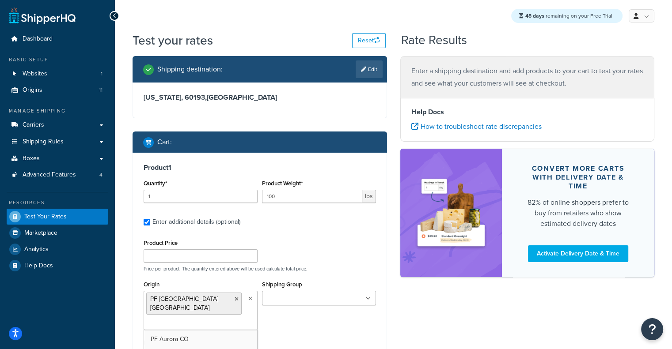
click at [361, 302] on ul at bounding box center [319, 298] width 114 height 15
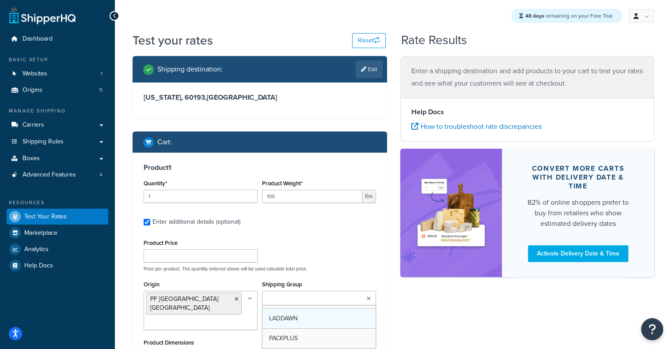
scroll to position [50, 0]
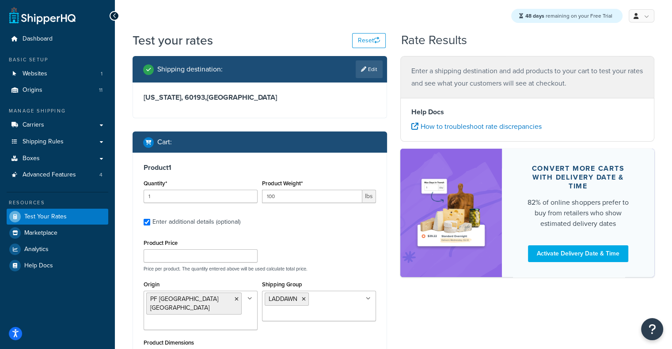
click at [514, 297] on div "Shipping destination : Edit Illinois, 60193 , United States Cart : Product 1 Qu…" at bounding box center [393, 284] width 535 height 456
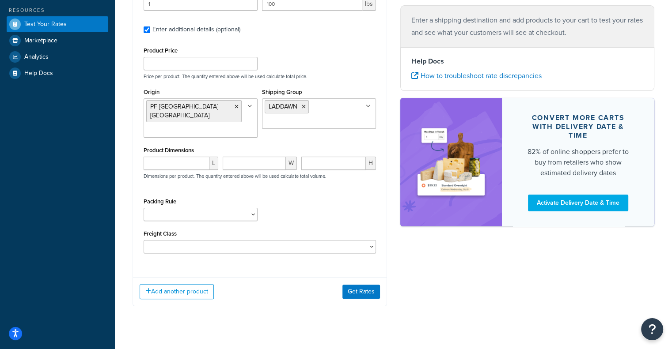
scroll to position [199, 0]
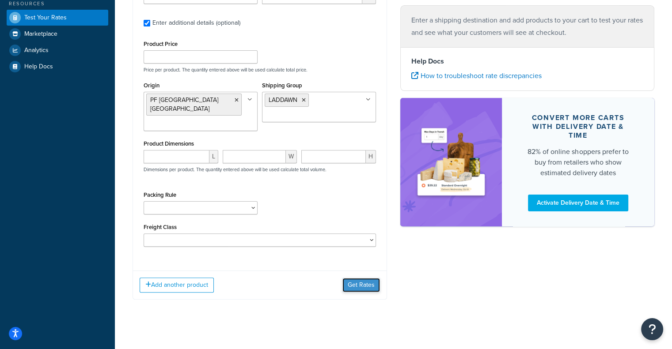
click at [361, 278] on button "Get Rates" at bounding box center [361, 285] width 38 height 14
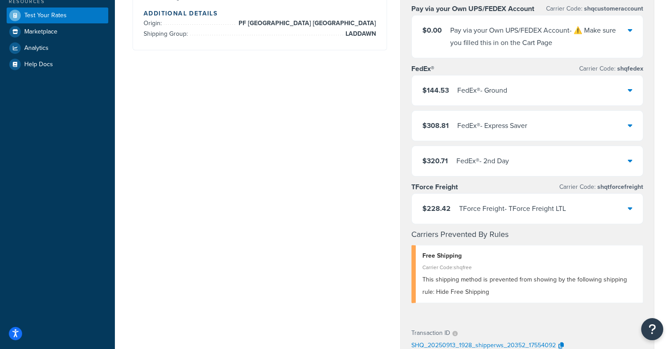
scroll to position [0, 0]
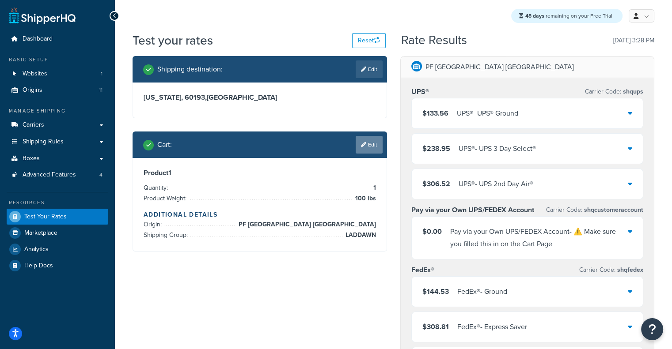
click at [367, 149] on link "Edit" at bounding box center [368, 145] width 27 height 18
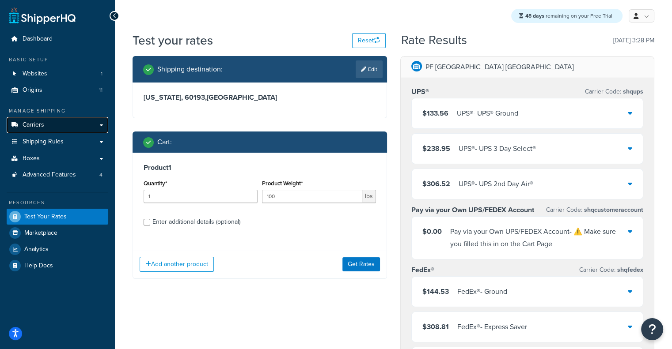
click at [70, 120] on link "Carriers" at bounding box center [58, 125] width 102 height 16
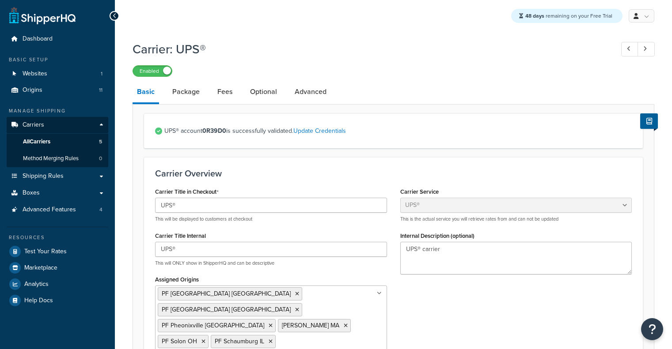
select select "ups"
select select "06"
click at [188, 90] on link "Package" at bounding box center [186, 91] width 36 height 21
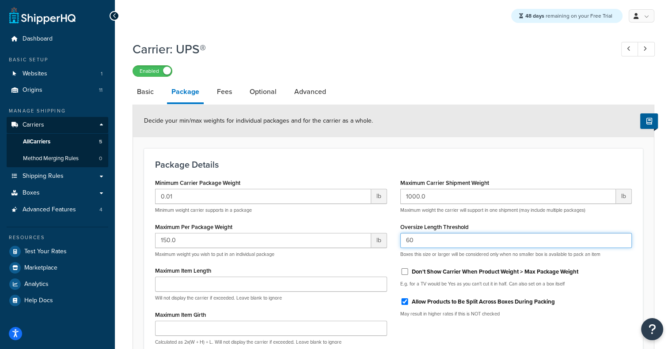
drag, startPoint x: 448, startPoint y: 245, endPoint x: 369, endPoint y: 246, distance: 79.0
click at [369, 246] on div "Minimum Carrier Package Weight 0.01 lb Minimum weight carrier supports in a pac…" at bounding box center [393, 286] width 490 height 219
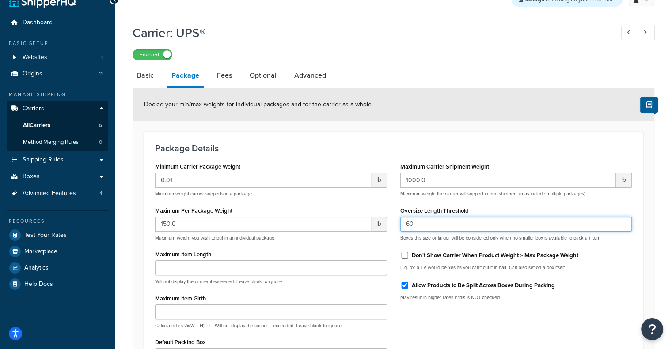
scroll to position [100, 0]
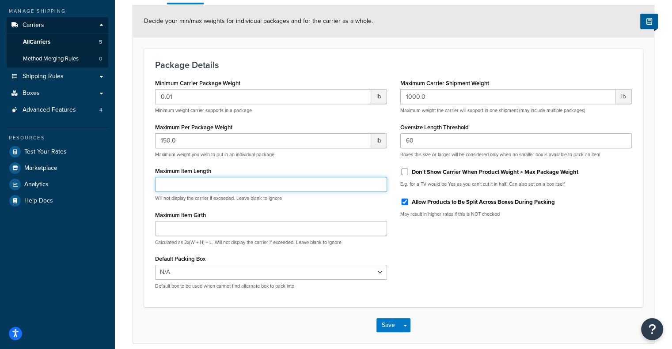
click at [242, 182] on input "Maximum Item Length" at bounding box center [271, 184] width 232 height 15
paste input "165"
type input "165"
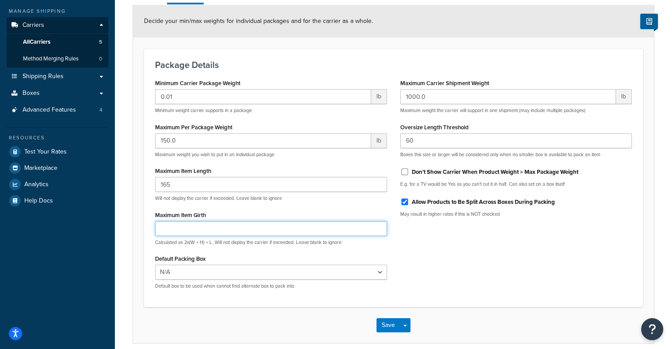
click at [321, 231] on input "Maximum Item Girth" at bounding box center [271, 228] width 232 height 15
paste input "165"
type input "165"
drag, startPoint x: 203, startPoint y: 227, endPoint x: 21, endPoint y: 238, distance: 182.2
click at [21, 238] on div "Dashboard Basic Setup Websites 1 Origins 11 Manage Shipping Carriers Carriers A…" at bounding box center [336, 144] width 672 height 488
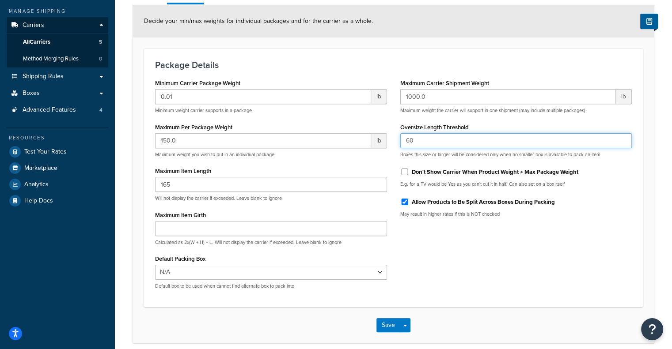
drag, startPoint x: 452, startPoint y: 136, endPoint x: 369, endPoint y: 142, distance: 83.2
click at [369, 142] on div "Minimum Carrier Package Weight 0.01 lb Minimum weight carrier supports in a pac…" at bounding box center [393, 186] width 490 height 219
type input "108"
click at [486, 256] on div "Minimum Carrier Package Weight 0.01 lb Minimum weight carrier supports in a pac…" at bounding box center [393, 186] width 490 height 219
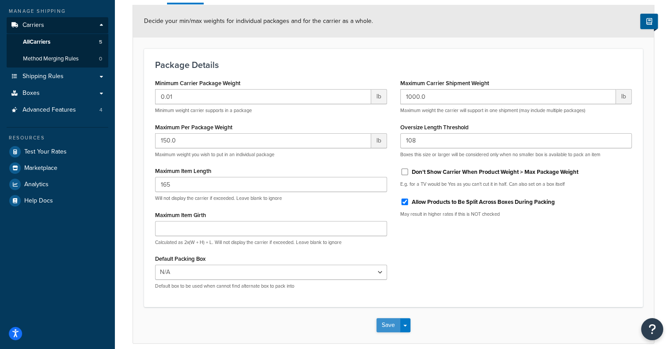
click at [390, 332] on button "Save" at bounding box center [388, 325] width 24 height 14
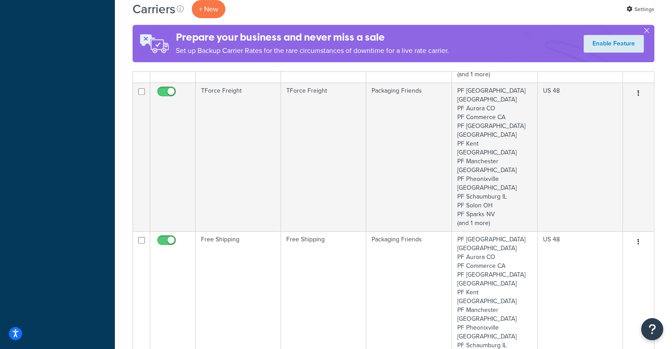
drag, startPoint x: 676, startPoint y: 91, endPoint x: 654, endPoint y: 242, distance: 152.6
click at [654, 242] on html "Press Alt+1 for screen-reader mode, Alt+0 to cancel Accessibility Screen-Reader…" at bounding box center [336, 173] width 672 height 1163
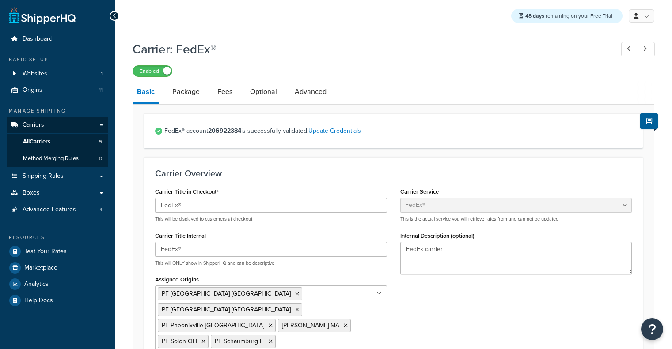
select select "fedEx"
select select "REQUEST_COURIER"
select select "YOUR_PACKAGING"
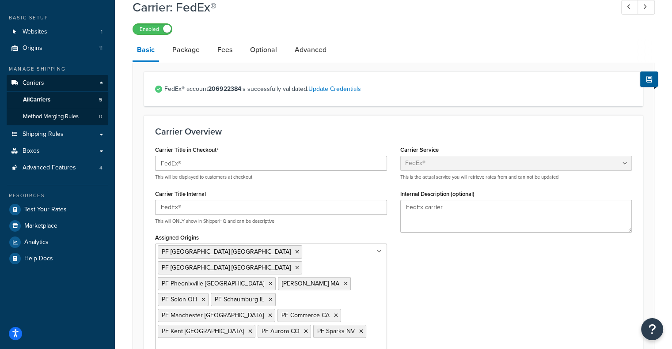
scroll to position [43, 0]
click at [185, 51] on link "Package" at bounding box center [186, 48] width 36 height 21
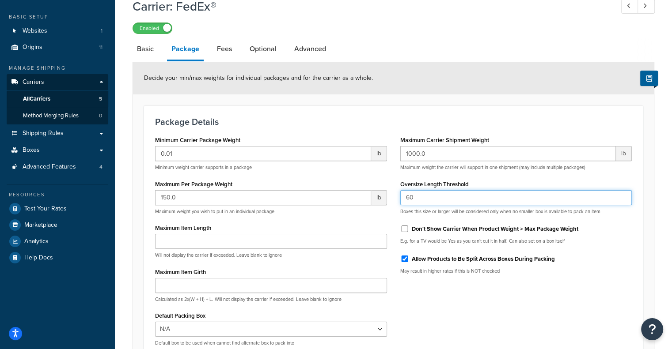
drag, startPoint x: 470, startPoint y: 202, endPoint x: 270, endPoint y: 189, distance: 200.0
click at [270, 189] on div "Minimum Carrier Package Weight 0.01 lb Minimum weight carrier supports in a pac…" at bounding box center [393, 243] width 490 height 219
paste input "108"
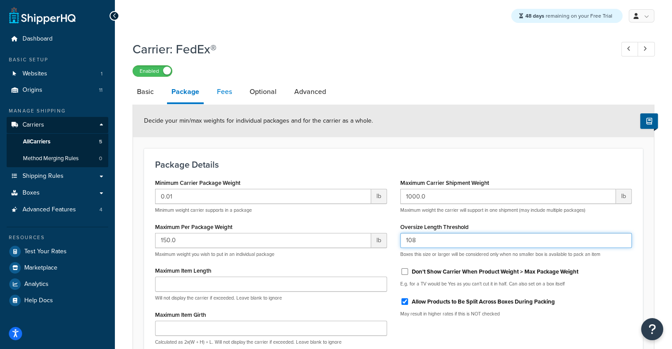
type input "108"
click at [231, 89] on link "Fees" at bounding box center [224, 91] width 24 height 21
select select "AFTER"
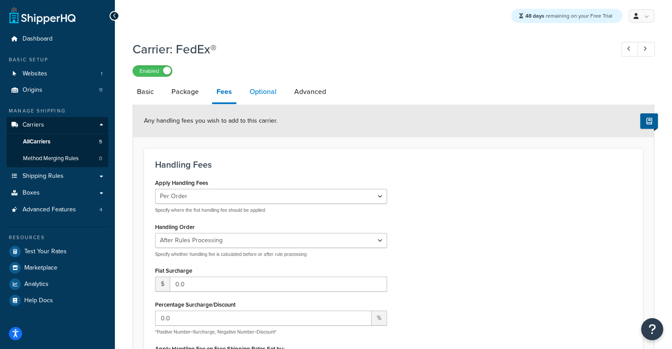
click at [260, 88] on link "Optional" at bounding box center [263, 91] width 36 height 21
select select "business"
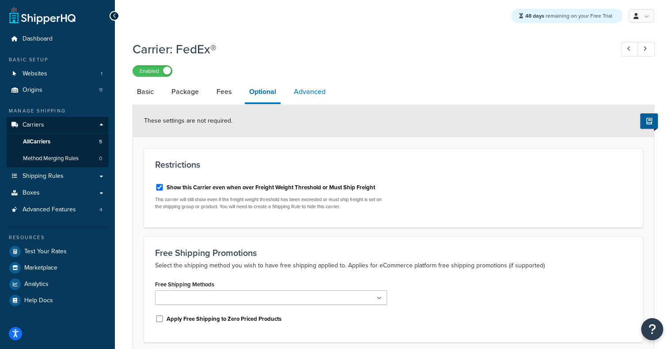
click at [304, 97] on link "Advanced" at bounding box center [309, 91] width 41 height 21
select select "false"
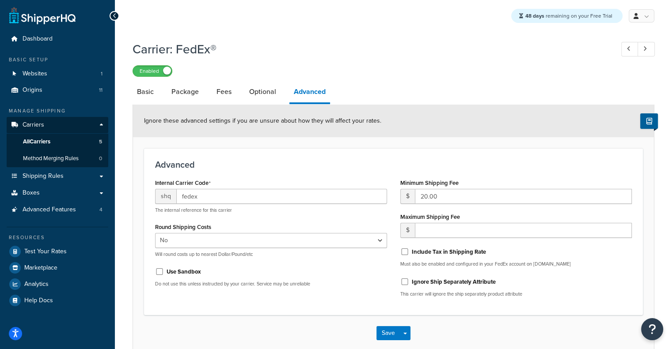
scroll to position [47, 0]
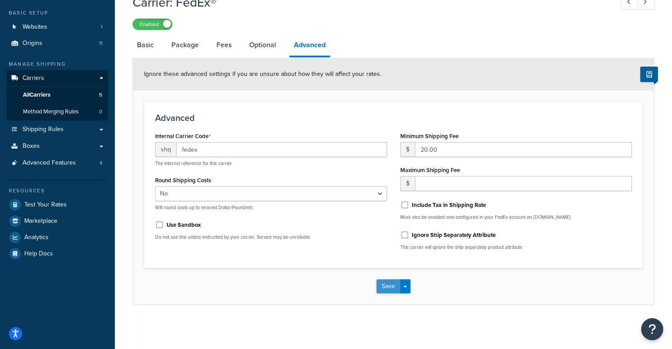
click at [387, 281] on button "Save" at bounding box center [388, 286] width 24 height 14
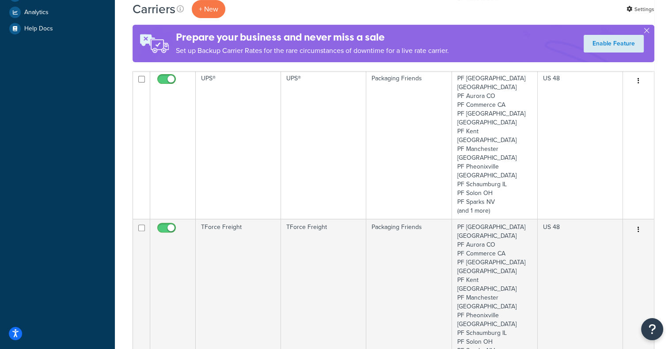
scroll to position [306, 0]
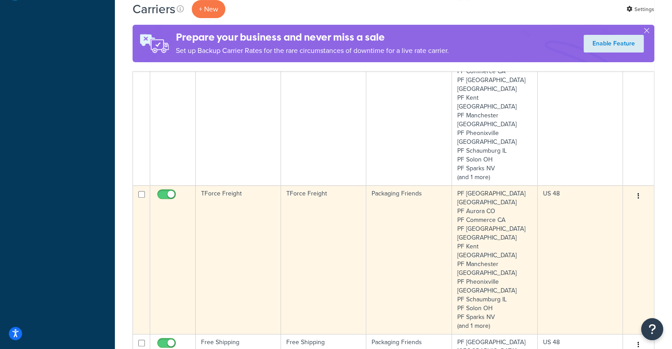
click at [378, 185] on td "Packaging Friends" at bounding box center [409, 259] width 86 height 149
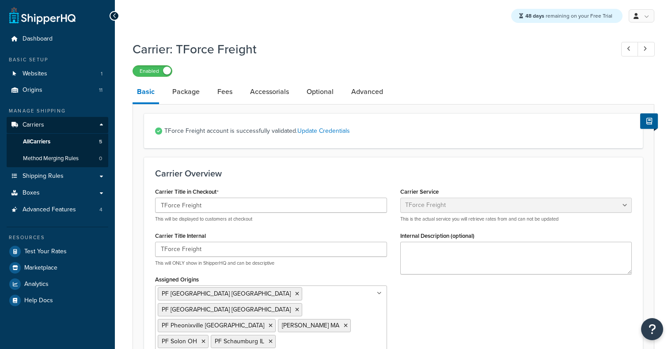
select select "tforceFreight"
click at [190, 96] on link "Package" at bounding box center [186, 91] width 36 height 21
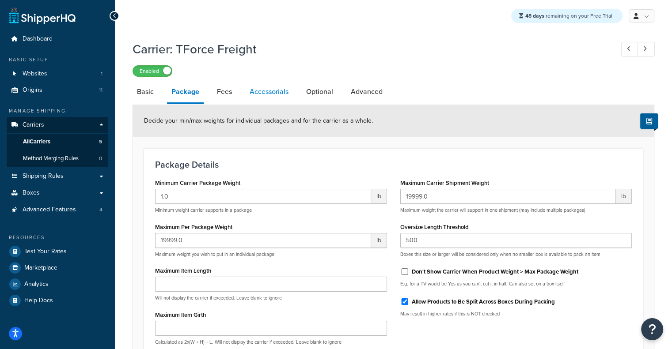
click at [263, 84] on link "Accessorials" at bounding box center [269, 91] width 48 height 21
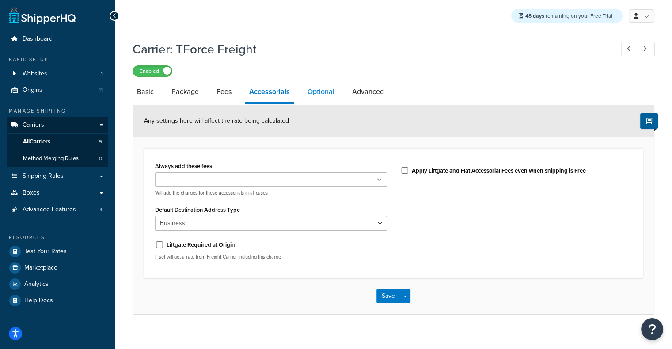
click at [332, 84] on link "Optional" at bounding box center [321, 91] width 36 height 21
select select "150"
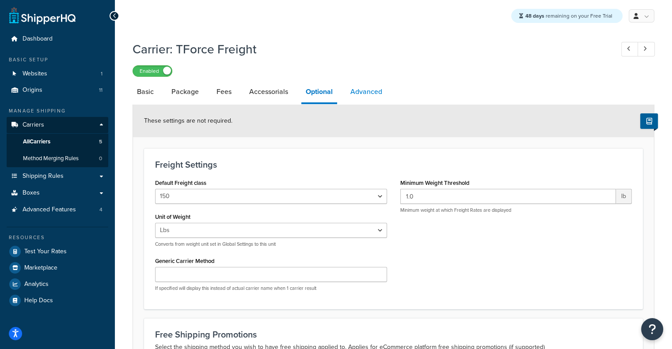
click at [376, 83] on link "Advanced" at bounding box center [366, 91] width 41 height 21
select select "false"
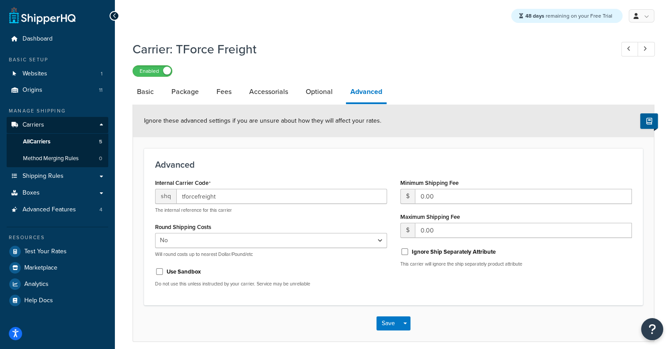
scroll to position [37, 0]
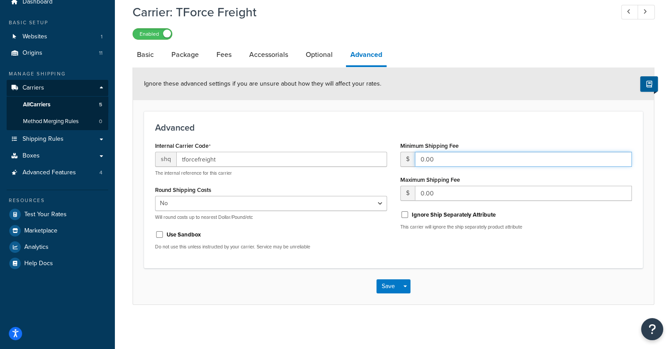
drag, startPoint x: 466, startPoint y: 159, endPoint x: 340, endPoint y: 164, distance: 126.4
click at [340, 164] on div "Internal Carrier Code shq tforcefreight The internal reference for this carrier…" at bounding box center [393, 198] width 490 height 117
type input "20"
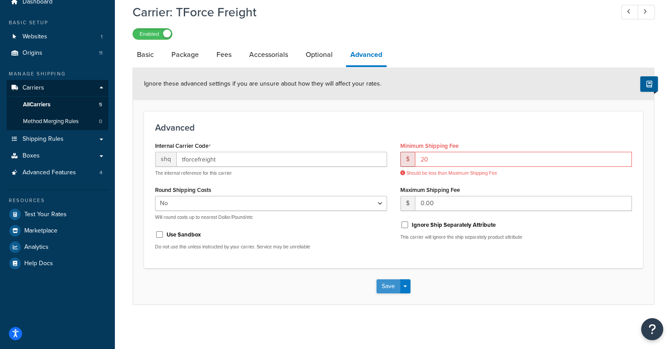
click at [387, 281] on button "Save" at bounding box center [388, 286] width 24 height 14
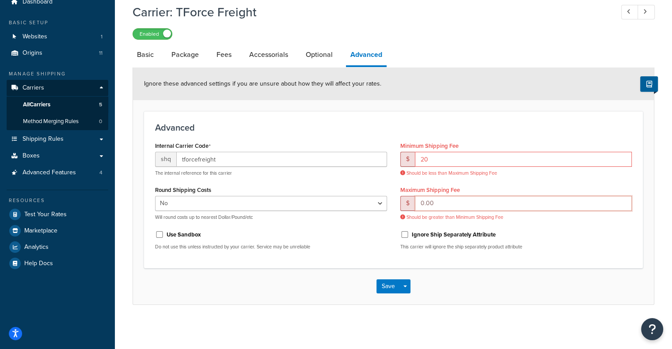
drag, startPoint x: 457, startPoint y: 206, endPoint x: 351, endPoint y: 198, distance: 105.8
click at [351, 198] on div "Internal Carrier Code shq tforcefreight The internal reference for this carrier…" at bounding box center [393, 198] width 490 height 117
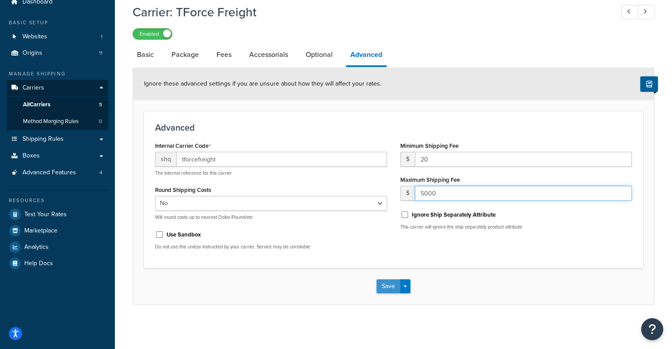
type input "5000"
click at [389, 284] on button "Save" at bounding box center [388, 286] width 24 height 14
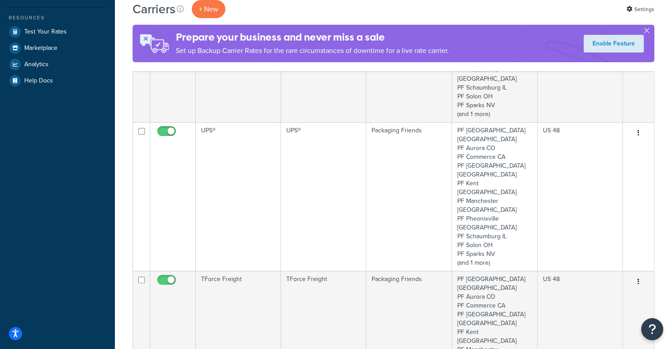
scroll to position [221, 0]
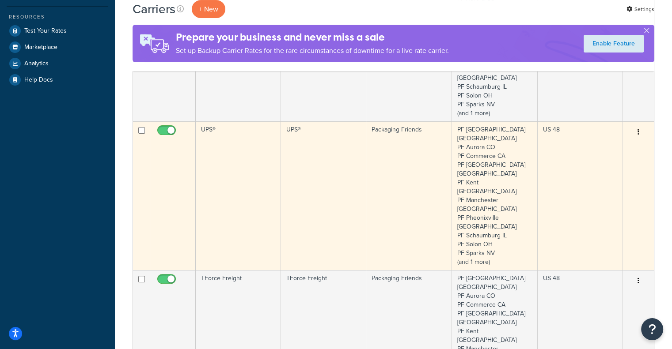
click at [362, 140] on td "UPS®" at bounding box center [323, 195] width 85 height 149
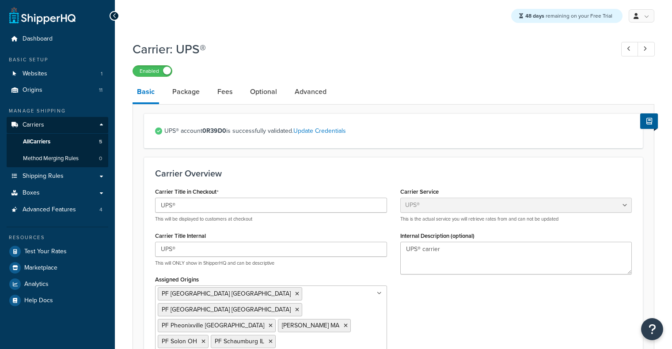
select select "ups"
select select "06"
click at [317, 92] on link "Advanced" at bounding box center [310, 91] width 41 height 21
select select "false"
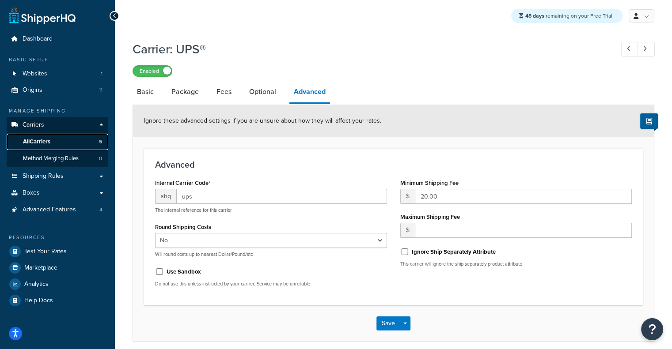
click at [92, 142] on link "All Carriers 5" at bounding box center [58, 142] width 102 height 16
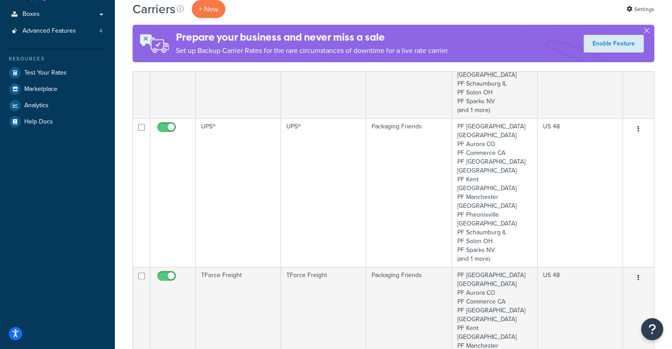
scroll to position [172, 0]
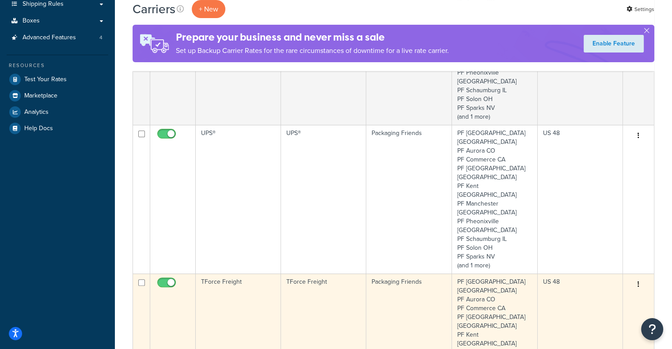
click at [390, 274] on td "Packaging Friends" at bounding box center [409, 348] width 86 height 149
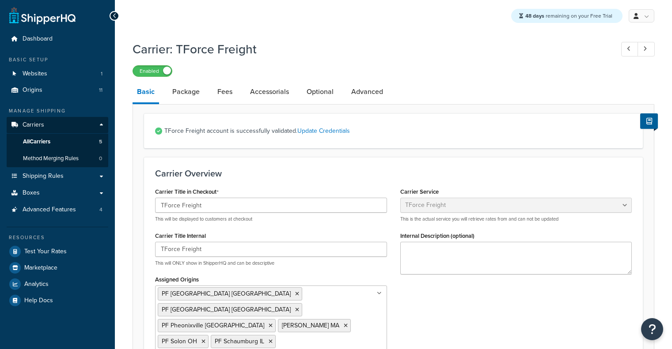
select select "tforceFreight"
click at [373, 85] on link "Advanced" at bounding box center [367, 91] width 41 height 21
select select "false"
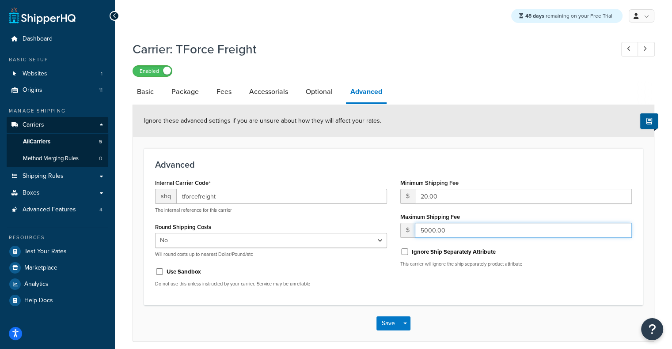
drag, startPoint x: 443, startPoint y: 230, endPoint x: 261, endPoint y: 222, distance: 182.5
click at [261, 222] on div "Internal Carrier Code shq tforcefreight The internal reference for this carrier…" at bounding box center [393, 235] width 490 height 117
click at [384, 321] on button "Save" at bounding box center [388, 324] width 24 height 14
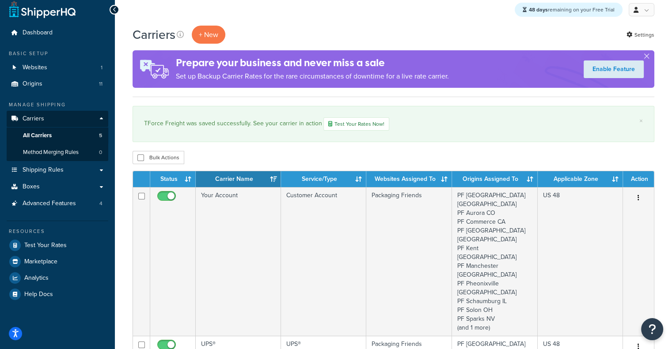
scroll to position [7, 0]
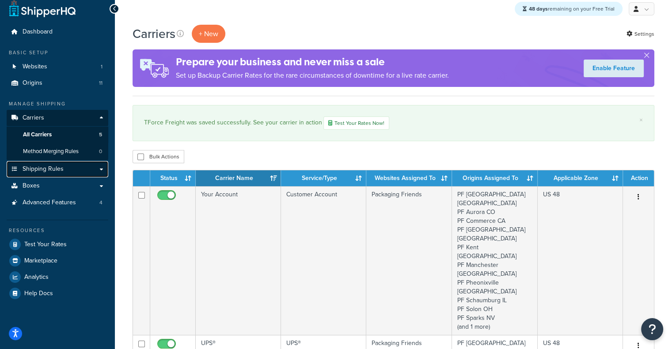
click at [83, 177] on link "Shipping Rules" at bounding box center [58, 169] width 102 height 16
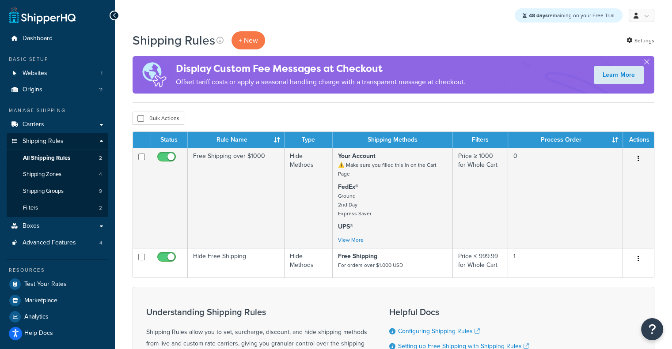
scroll to position [2, 0]
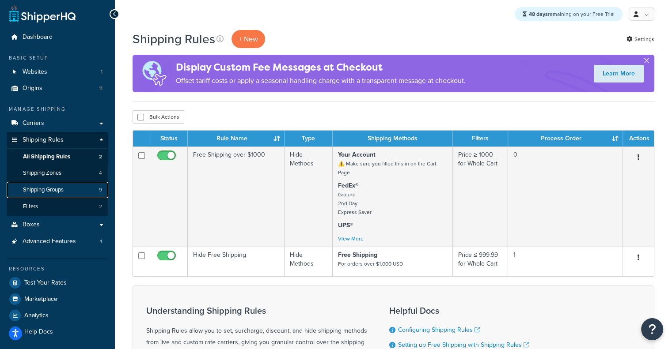
click at [87, 194] on link "Shipping Groups 9" at bounding box center [58, 190] width 102 height 16
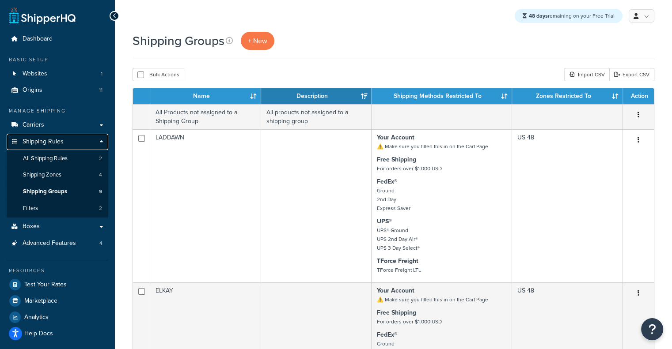
click at [72, 134] on link "Shipping Rules" at bounding box center [58, 142] width 102 height 16
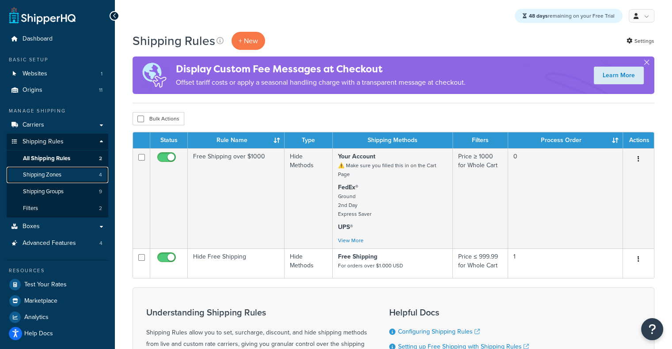
click at [53, 174] on span "Shipping Zones" at bounding box center [42, 175] width 38 height 8
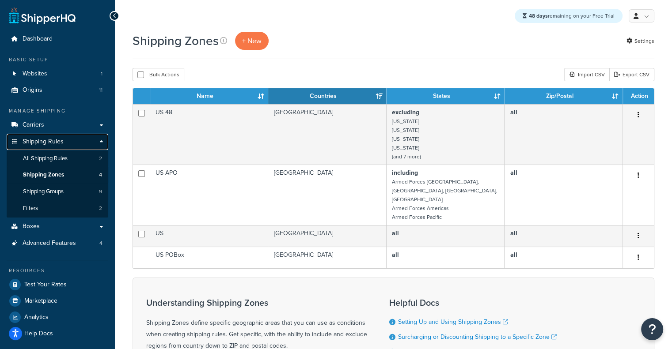
click at [51, 138] on span "Shipping Rules" at bounding box center [43, 142] width 41 height 8
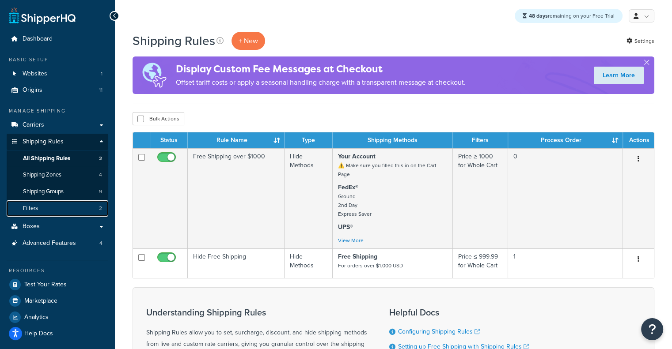
click at [40, 205] on link "Filters 2" at bounding box center [58, 208] width 102 height 16
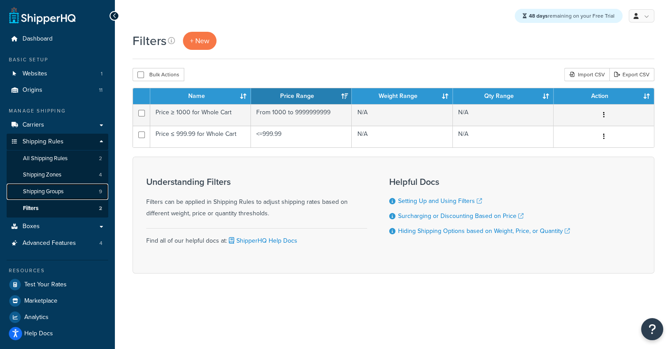
click at [49, 196] on span "Shipping Groups" at bounding box center [43, 192] width 41 height 8
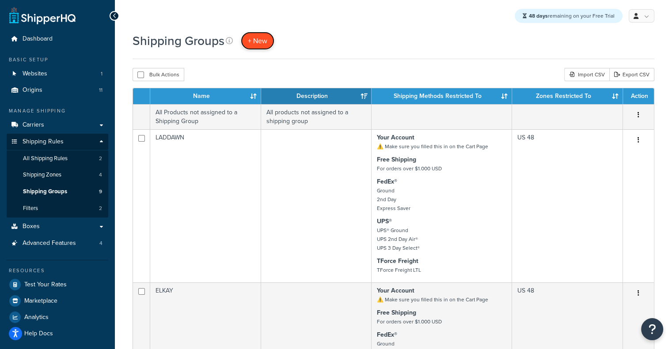
click at [264, 40] on span "+ New" at bounding box center [257, 41] width 19 height 10
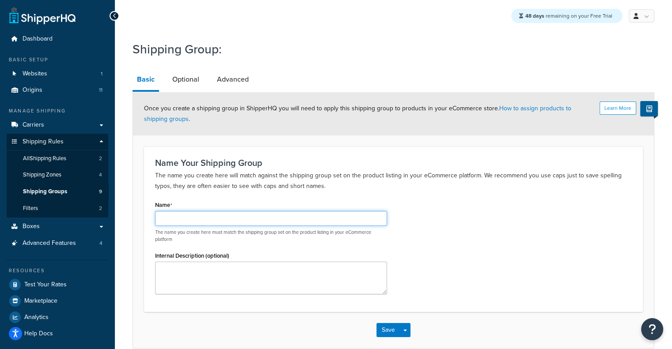
click at [226, 214] on input "Name" at bounding box center [271, 218] width 232 height 15
type input "FREIGHT"
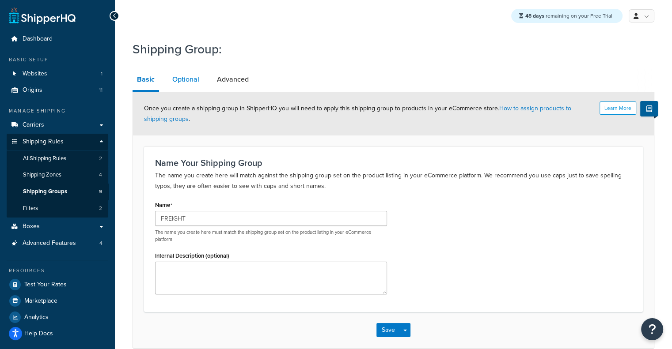
click at [194, 70] on link "Optional" at bounding box center [186, 79] width 36 height 21
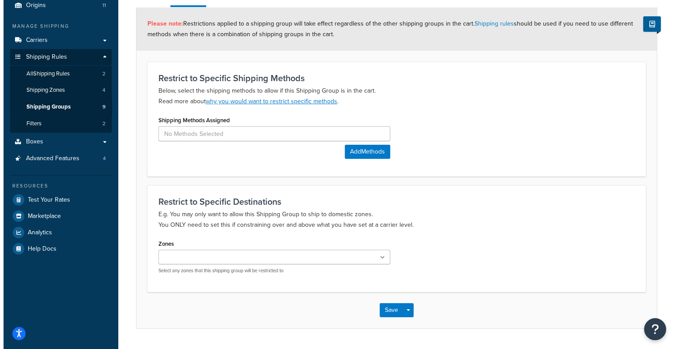
scroll to position [94, 0]
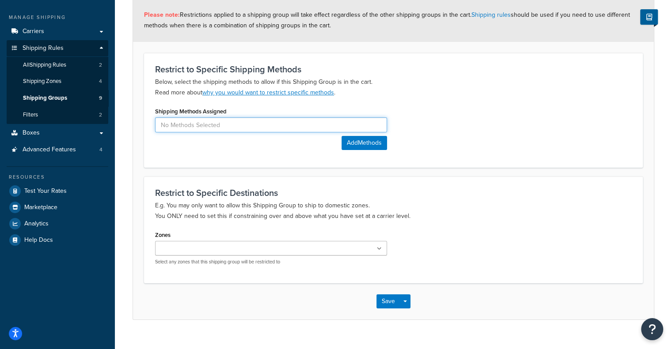
click at [363, 121] on input at bounding box center [271, 124] width 232 height 15
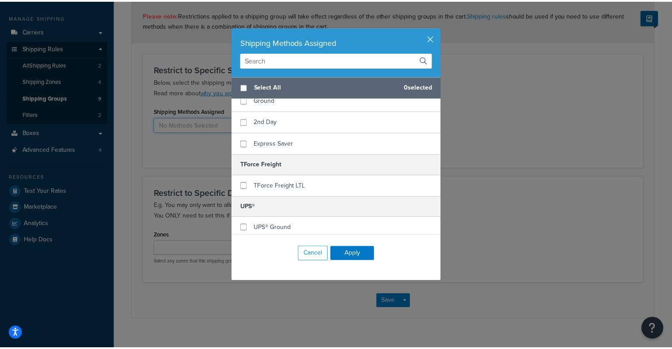
scroll to position [158, 0]
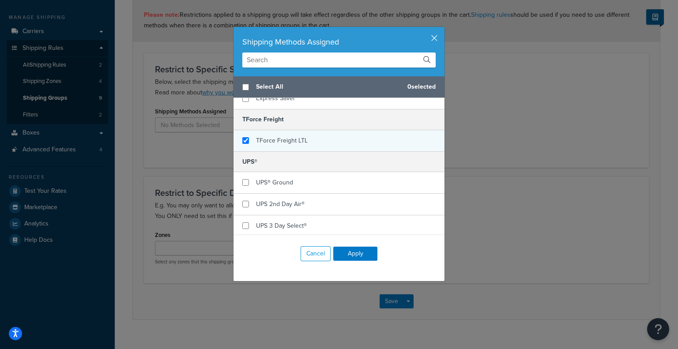
checkbox input "true"
click at [285, 146] on div "TForce Freight LTL" at bounding box center [339, 140] width 211 height 21
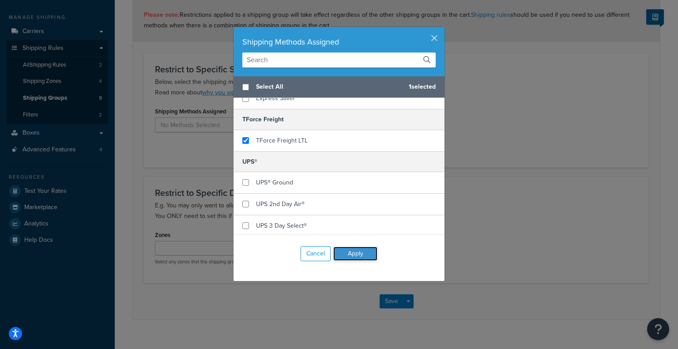
click at [346, 256] on button "Apply" at bounding box center [355, 254] width 44 height 14
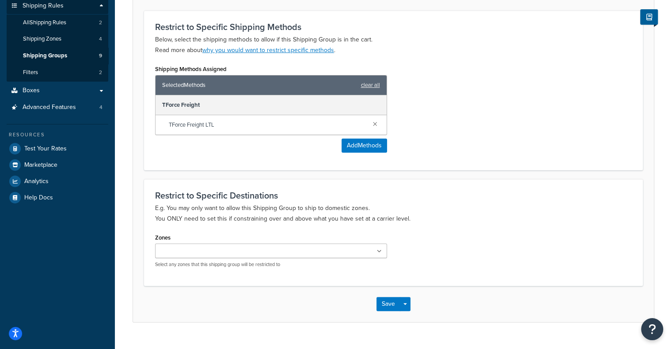
scroll to position [153, 0]
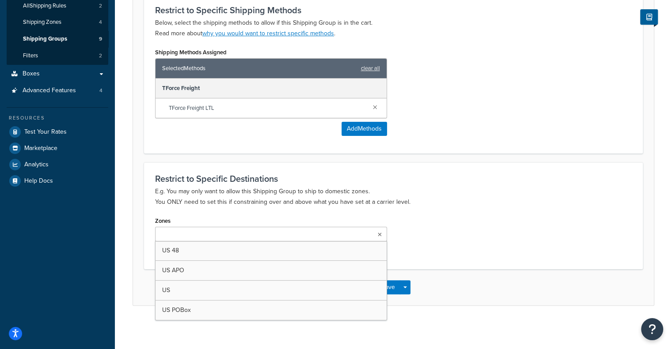
click at [349, 238] on ul at bounding box center [271, 234] width 232 height 15
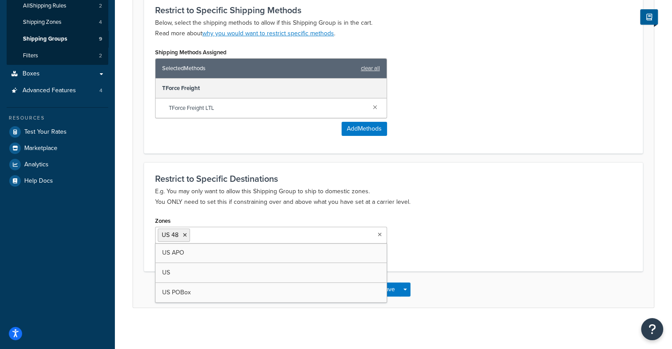
scroll to position [0, 0]
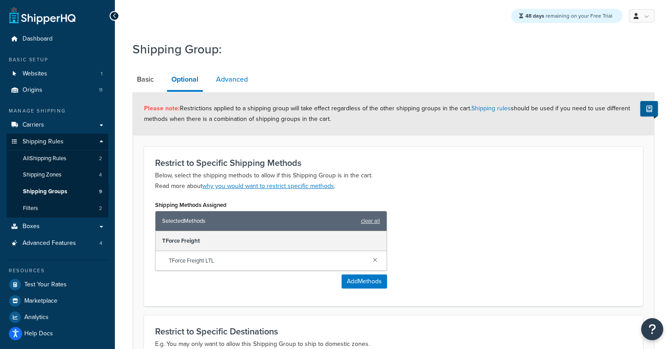
click at [243, 78] on link "Advanced" at bounding box center [231, 79] width 41 height 21
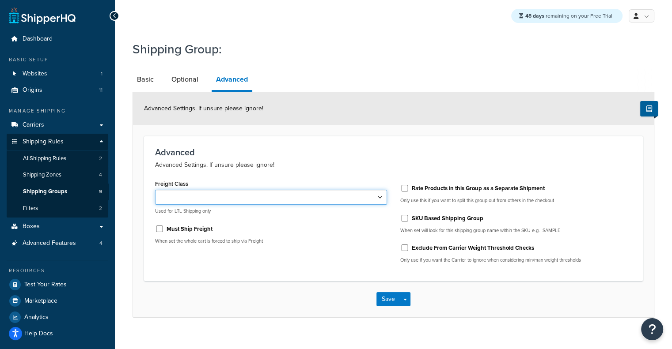
click at [288, 198] on select "50 55 60 65 70 77.5 85 92.5 100 110 125 150 175 200 250 300 400 500" at bounding box center [271, 197] width 232 height 15
click at [462, 100] on div "Advanced Settings. If unsure please ignore!" at bounding box center [393, 108] width 521 height 33
click at [341, 199] on select "50 55 60 65 70 77.5 85 92.5 100 110 125 150 175 200 250 300 400 500" at bounding box center [271, 197] width 232 height 15
select select "175"
click at [155, 190] on select "50 55 60 65 70 77.5 85 92.5 100 110 125 150 175 200 250 300 400 500" at bounding box center [271, 197] width 232 height 15
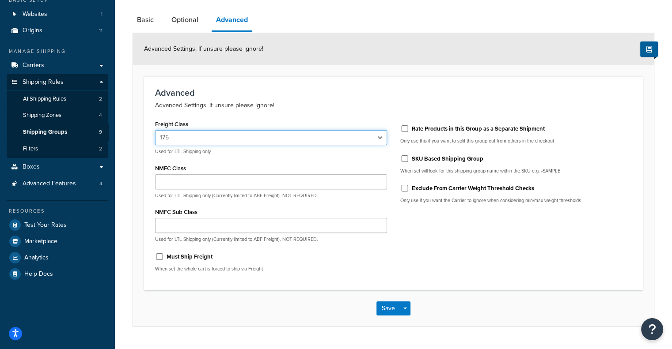
scroll to position [81, 0]
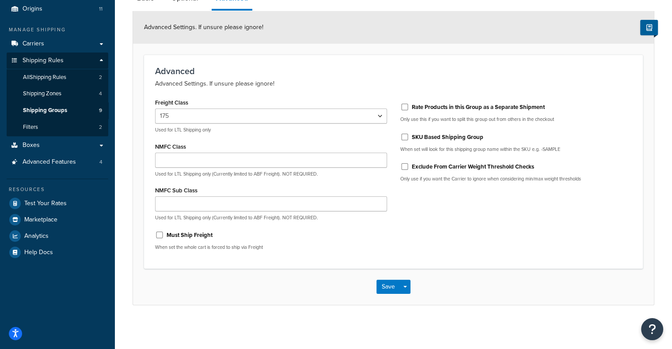
click at [416, 134] on label "SKU Based Shipping Group" at bounding box center [447, 137] width 72 height 8
click at [409, 134] on input "SKU Based Shipping Group" at bounding box center [404, 137] width 9 height 7
checkbox input "true"
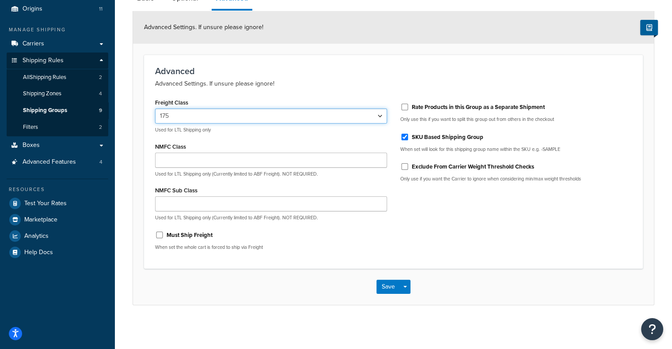
click at [346, 119] on select "50 55 60 65 70 77.5 85 92.5 100 110 125 150 175 200 250 300 400 500" at bounding box center [271, 116] width 232 height 15
click at [155, 124] on select "50 55 60 65 70 77.5 85 92.5 100 110 125 150 175 200 250 300 400 500" at bounding box center [271, 116] width 232 height 15
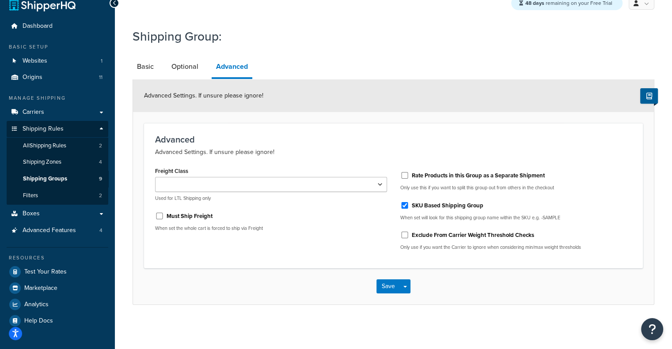
click at [445, 140] on h3 "Advanced" at bounding box center [393, 140] width 476 height 10
click at [332, 185] on select "50 55 60 65 70 77.5 85 92.5 100 110 125 150 175 200 250 300 400 500" at bounding box center [271, 184] width 232 height 15
select select "175"
click at [155, 177] on select "50 55 60 65 70 77.5 85 92.5 100 110 125 150 175 200 250 300 400 500" at bounding box center [271, 184] width 232 height 15
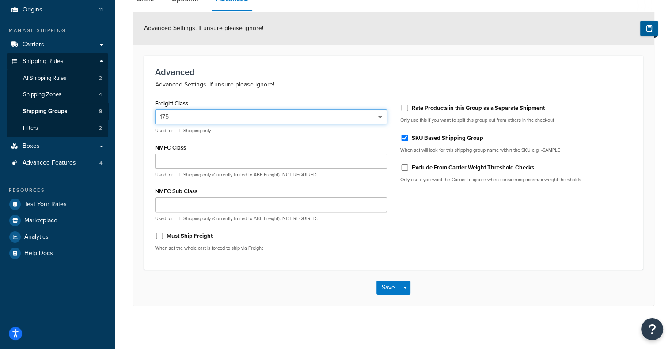
scroll to position [81, 0]
click at [467, 166] on label "Exclude From Carrier Weight Threshold Checks" at bounding box center [472, 167] width 122 height 8
click at [409, 166] on input "Exclude From Carrier Weight Threshold Checks" at bounding box center [404, 166] width 9 height 7
checkbox input "true"
click at [388, 290] on button "Save" at bounding box center [388, 287] width 24 height 14
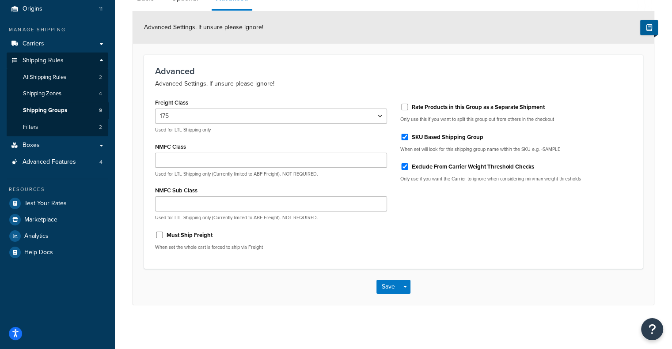
scroll to position [0, 0]
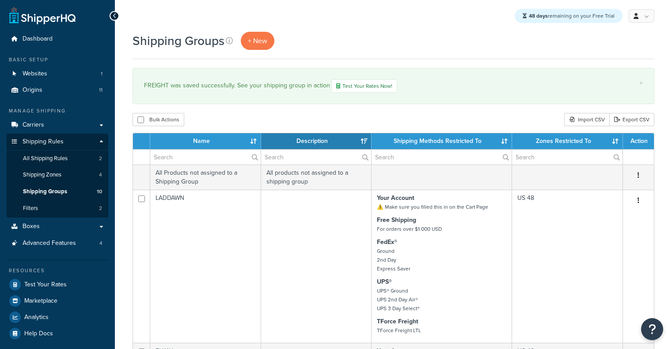
select select "15"
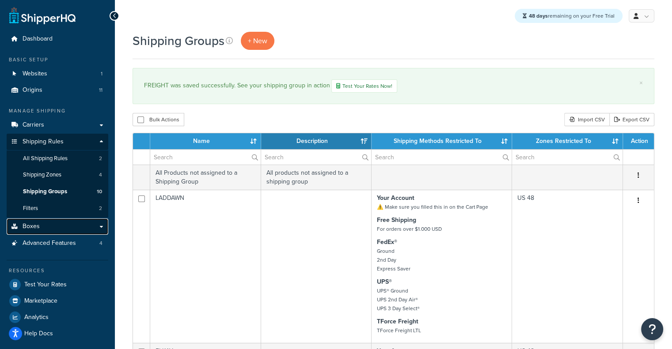
click at [62, 229] on link "Boxes" at bounding box center [58, 227] width 102 height 16
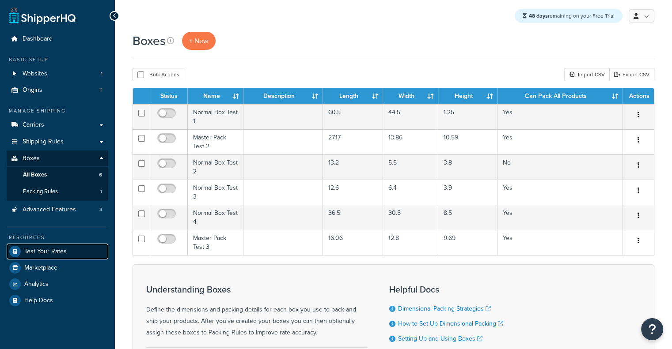
click at [36, 249] on span "Test Your Rates" at bounding box center [45, 252] width 42 height 8
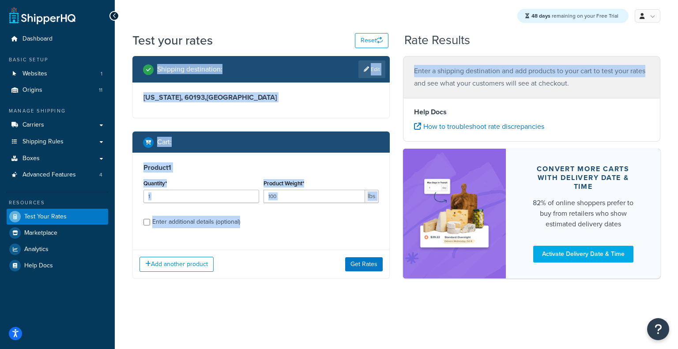
click at [678, 60] on div "Test your rates Reset Rate Results Shipping destination : Edit [US_STATE], 6019…" at bounding box center [396, 173] width 563 height 283
click at [678, 60] on div "Test your rates Reset Rate Results Shipping destination : Edit Illinois, 60193 …" at bounding box center [396, 173] width 563 height 283
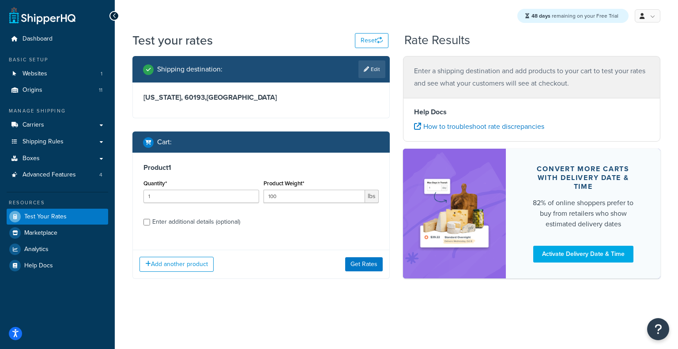
click at [461, 37] on h2 "Rate Results" at bounding box center [437, 41] width 66 height 14
click at [199, 220] on div "Enter additional details (optional)" at bounding box center [196, 222] width 88 height 12
click at [150, 220] on input "Enter additional details (optional)" at bounding box center [146, 222] width 7 height 7
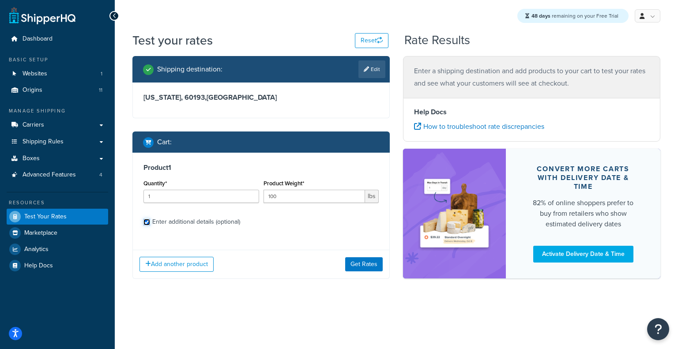
checkbox input "true"
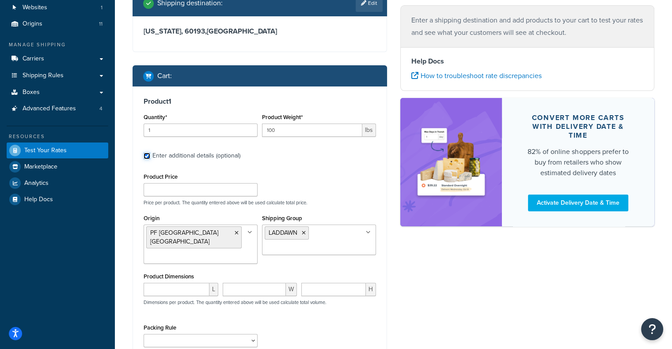
scroll to position [70, 0]
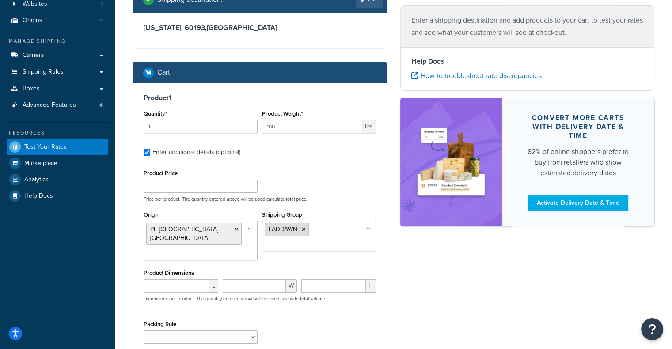
click at [302, 231] on icon at bounding box center [304, 229] width 4 height 5
click at [459, 270] on div "Shipping destination : Edit Illinois, 60193 , United States Cart : Product 1 Qu…" at bounding box center [393, 214] width 535 height 456
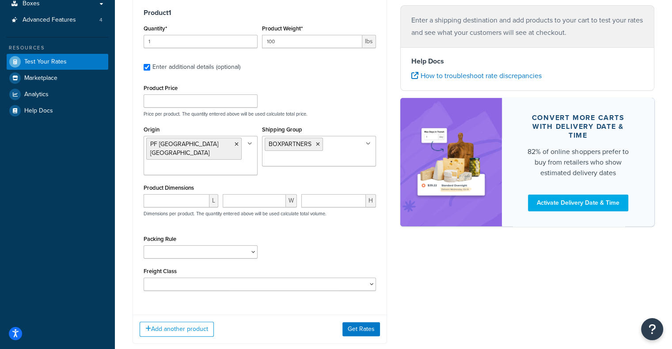
scroll to position [154, 0]
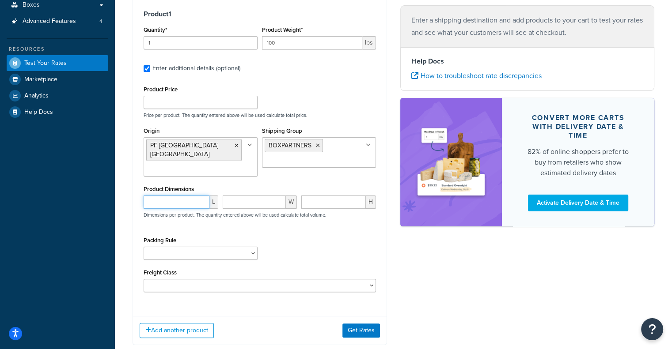
click at [187, 196] on input "number" at bounding box center [176, 202] width 66 height 13
paste input "61"
drag, startPoint x: 180, startPoint y: 181, endPoint x: 175, endPoint y: 195, distance: 14.5
click at [175, 195] on div "Product Dimensions 61 L W H Dimensions per product. The quantity entered above …" at bounding box center [259, 205] width 232 height 45
click at [175, 196] on input "61" at bounding box center [176, 202] width 66 height 13
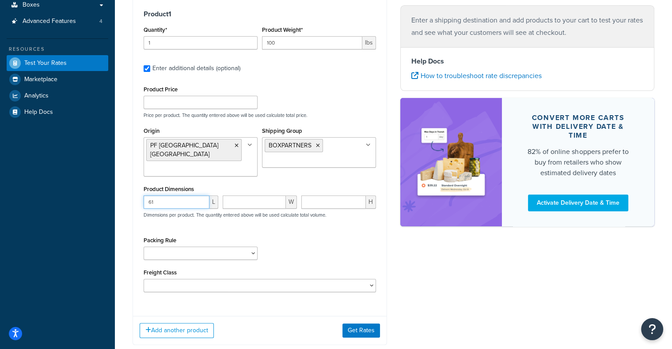
click at [175, 196] on input "61" at bounding box center [176, 202] width 66 height 13
paste input "72.2"
type input "72.2"
click at [262, 196] on input "number" at bounding box center [255, 202] width 64 height 13
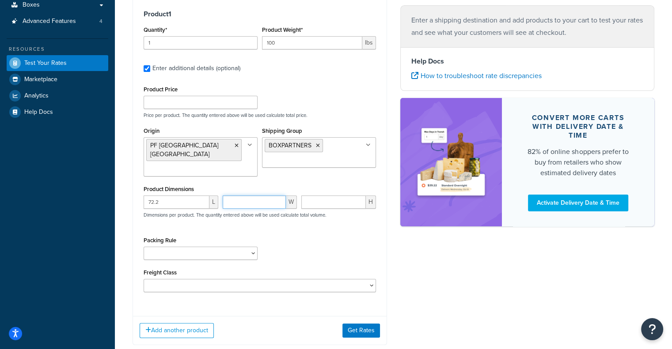
paste input "61"
type input "61"
click at [326, 200] on input "number" at bounding box center [333, 202] width 64 height 13
paste input "2.4"
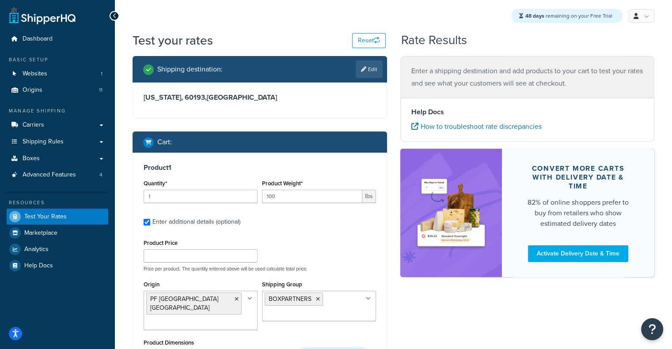
type input "2.4"
drag, startPoint x: 293, startPoint y: 195, endPoint x: 244, endPoint y: 201, distance: 49.4
click at [244, 201] on div "Quantity* 1 Product Weight* 100 lbs" at bounding box center [259, 193] width 237 height 32
type input "66.8"
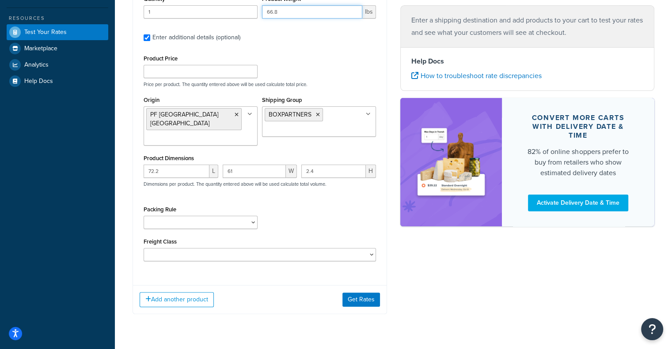
scroll to position [181, 0]
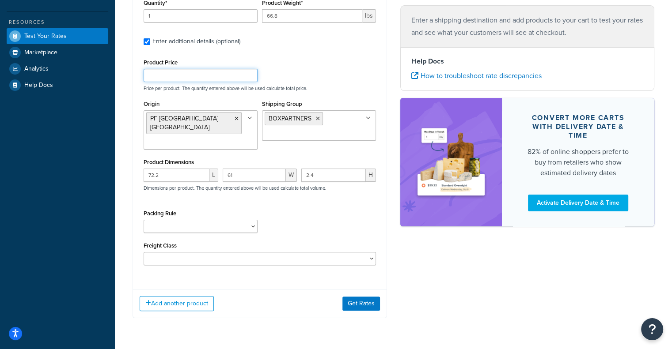
click at [195, 76] on input "Product Price" at bounding box center [200, 75] width 114 height 13
type input "1"
click at [366, 252] on select "50 55 60 65 70 77.5 85 92.5 100 110 125 150 175 200 250 300 400 500" at bounding box center [259, 258] width 232 height 13
select select "175"
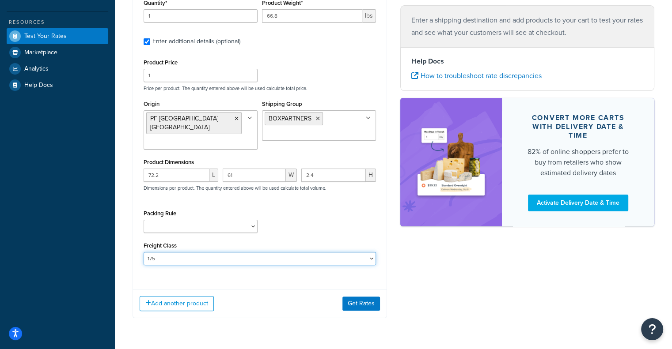
click at [143, 252] on select "50 55 60 65 70 77.5 85 92.5 100 110 125 150 175 200 250 300 400 500" at bounding box center [259, 258] width 232 height 13
click at [367, 297] on button "Get Rates" at bounding box center [361, 304] width 38 height 14
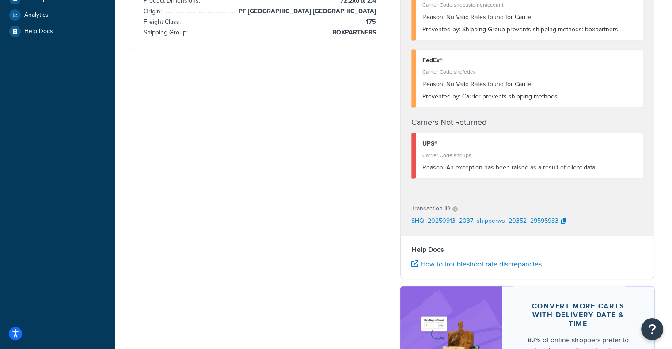
scroll to position [0, 0]
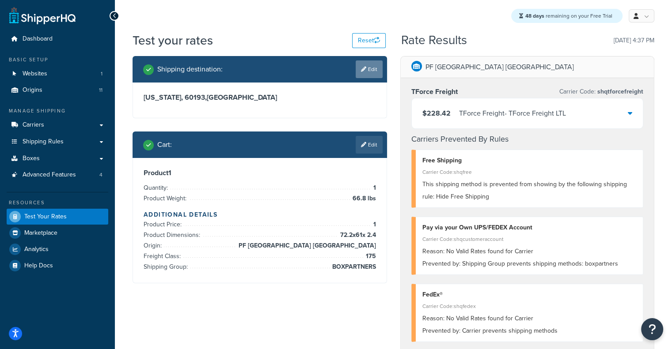
click at [367, 72] on link "Edit" at bounding box center [368, 69] width 27 height 18
select select "IL"
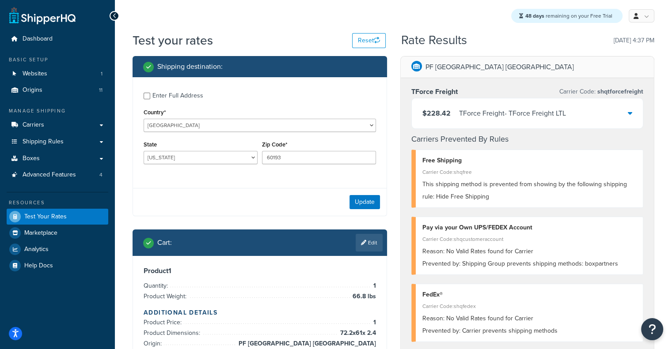
drag, startPoint x: 331, startPoint y: 166, endPoint x: 328, endPoint y: 161, distance: 6.0
click at [328, 161] on div "Zip Code* 60193" at bounding box center [319, 155] width 118 height 32
drag, startPoint x: 328, startPoint y: 161, endPoint x: 170, endPoint y: 155, distance: 157.7
click at [170, 155] on div "State Alabama Alaska American Samoa Arizona Arkansas Armed Forces Americas Arme…" at bounding box center [259, 155] width 237 height 32
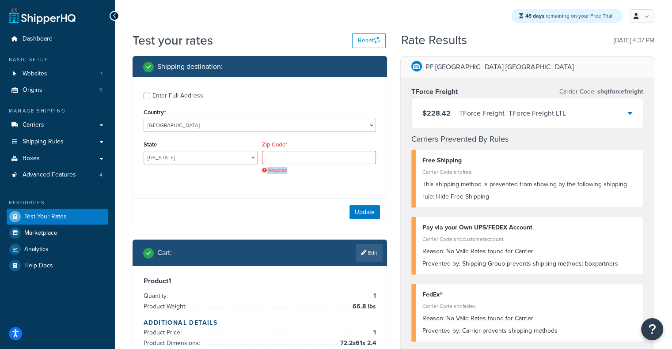
drag, startPoint x: 297, startPoint y: 167, endPoint x: 300, endPoint y: 157, distance: 10.8
click at [300, 157] on div "Zip Code* Required" at bounding box center [319, 160] width 118 height 42
click at [300, 157] on input "Zip Code*" at bounding box center [319, 157] width 114 height 13
type input "60193"
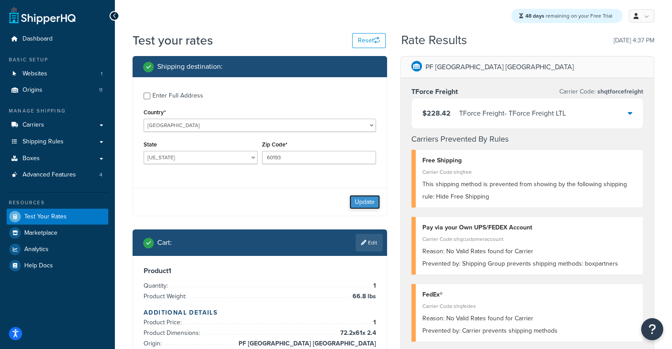
click at [368, 209] on button "Update" at bounding box center [364, 202] width 30 height 14
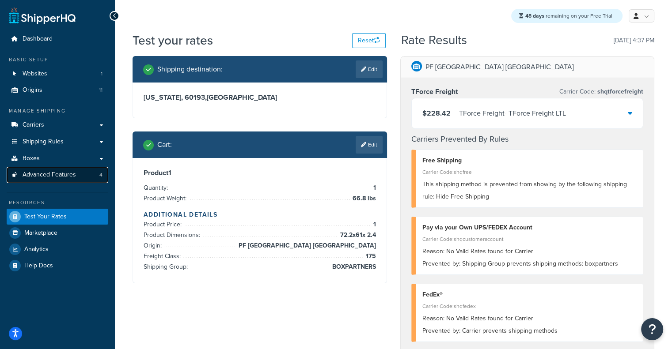
click at [60, 178] on span "Advanced Features" at bounding box center [49, 175] width 53 height 8
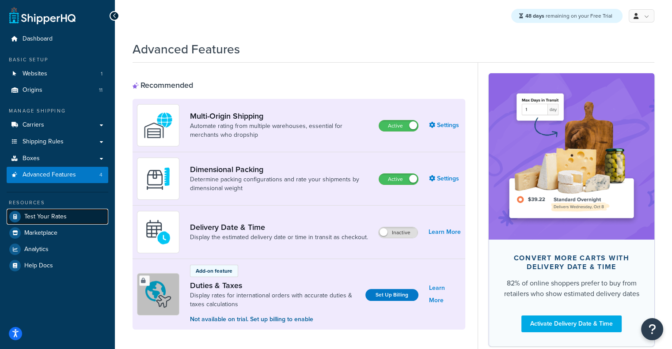
click at [53, 214] on span "Test Your Rates" at bounding box center [45, 217] width 42 height 8
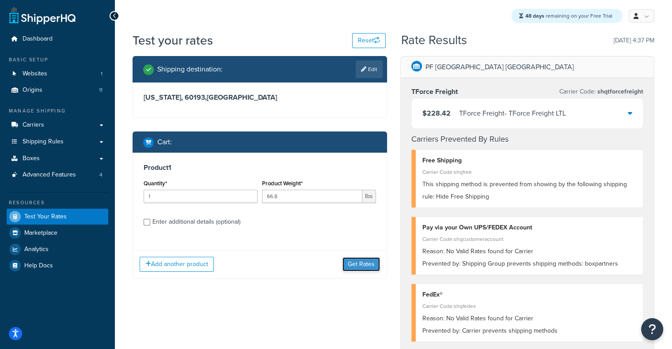
click at [369, 264] on button "Get Rates" at bounding box center [361, 264] width 38 height 14
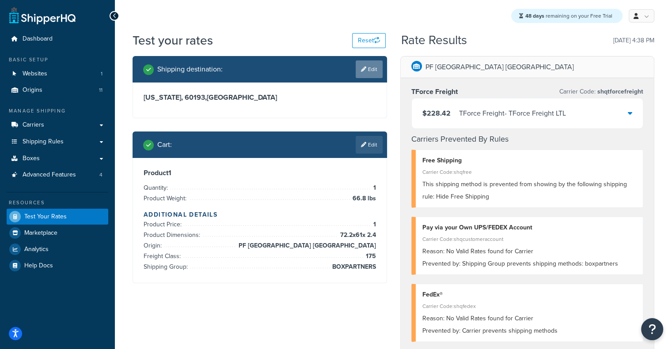
click at [363, 64] on link "Edit" at bounding box center [368, 69] width 27 height 18
select select "IL"
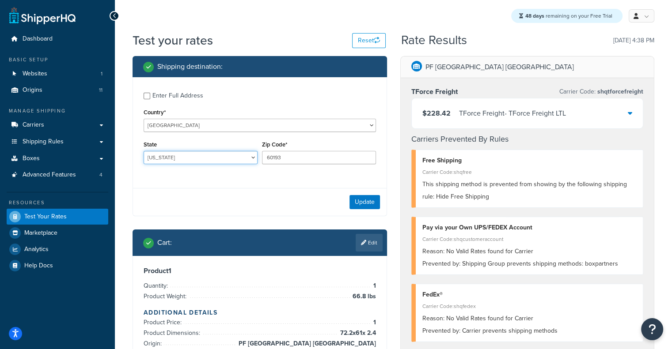
click at [227, 155] on select "Alabama Alaska American Samoa Arizona Arkansas Armed Forces Americas Armed Forc…" at bounding box center [200, 157] width 114 height 13
drag, startPoint x: 283, startPoint y: 159, endPoint x: 223, endPoint y: 152, distance: 59.9
click at [223, 152] on div "State Alabama Alaska American Samoa Arizona Arkansas Armed Forces Americas Arme…" at bounding box center [259, 155] width 237 height 32
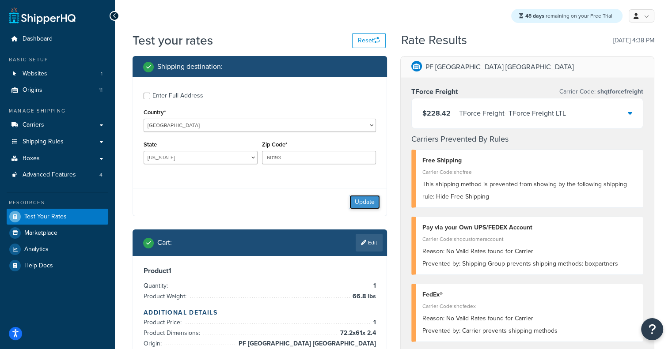
click at [357, 197] on button "Update" at bounding box center [364, 202] width 30 height 14
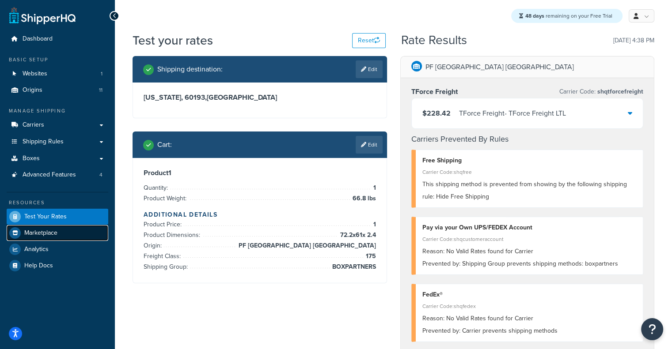
click at [38, 232] on span "Marketplace" at bounding box center [40, 234] width 33 height 8
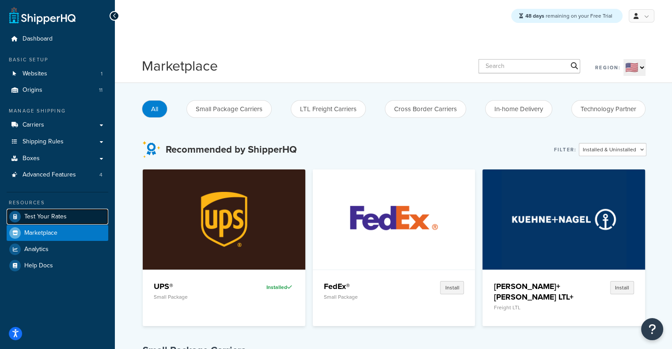
click at [41, 223] on link "Test Your Rates" at bounding box center [58, 217] width 102 height 16
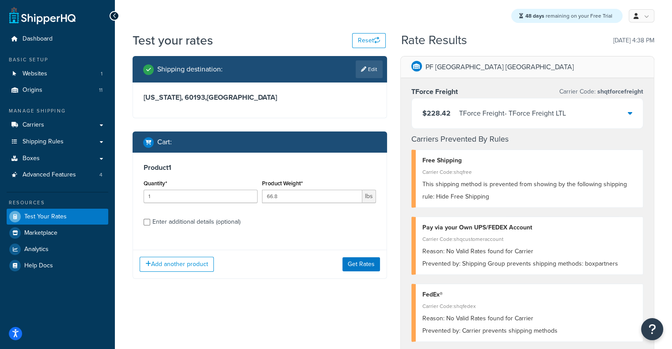
click at [342, 260] on div "Add another product Get Rates" at bounding box center [259, 264] width 253 height 29
click at [353, 260] on button "Get Rates" at bounding box center [361, 264] width 38 height 14
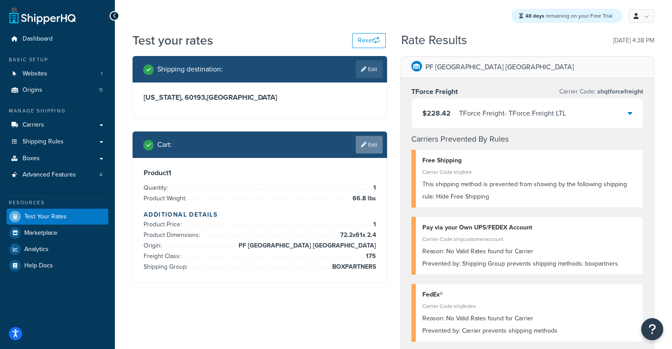
click at [364, 145] on icon at bounding box center [363, 144] width 5 height 5
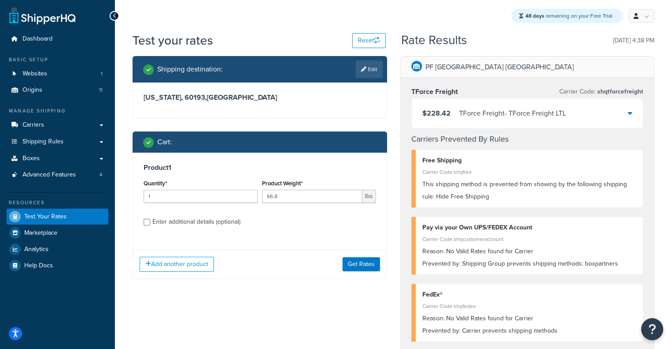
click at [186, 223] on div "Enter additional details (optional)" at bounding box center [196, 222] width 88 height 12
click at [150, 223] on input "Enter additional details (optional)" at bounding box center [146, 222] width 7 height 7
checkbox input "true"
select select "175"
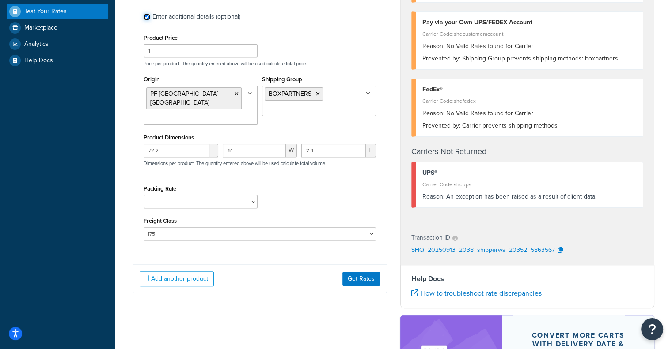
scroll to position [203, 0]
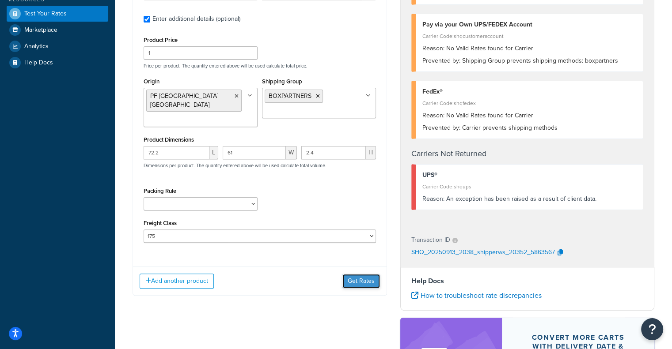
click at [359, 274] on button "Get Rates" at bounding box center [361, 281] width 38 height 14
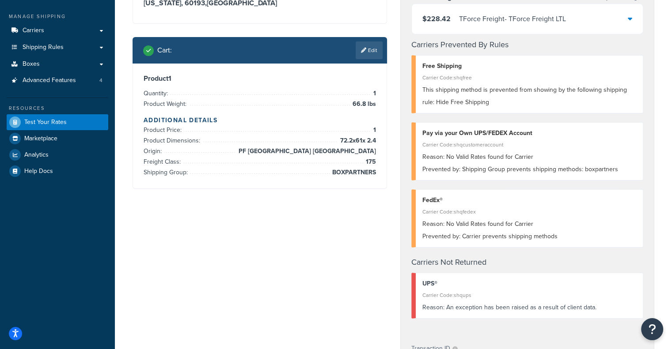
scroll to position [0, 0]
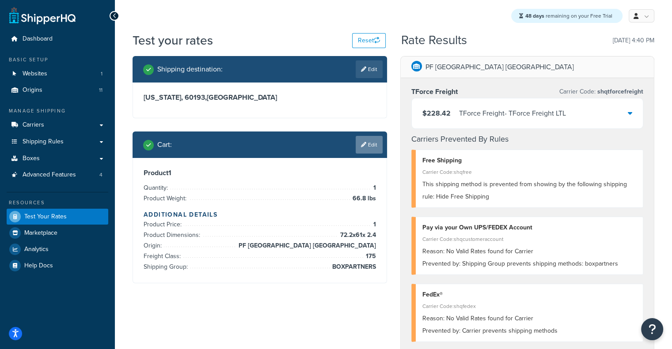
click at [371, 143] on link "Edit" at bounding box center [368, 145] width 27 height 18
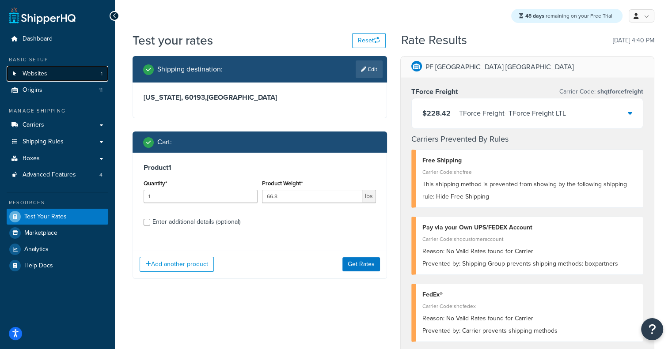
click at [49, 77] on link "Websites 1" at bounding box center [58, 74] width 102 height 16
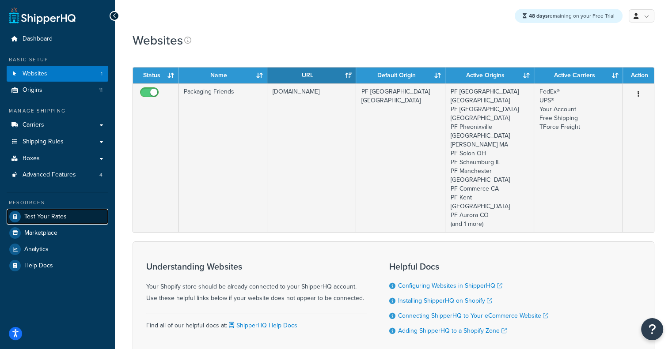
click at [35, 217] on span "Test Your Rates" at bounding box center [45, 217] width 42 height 8
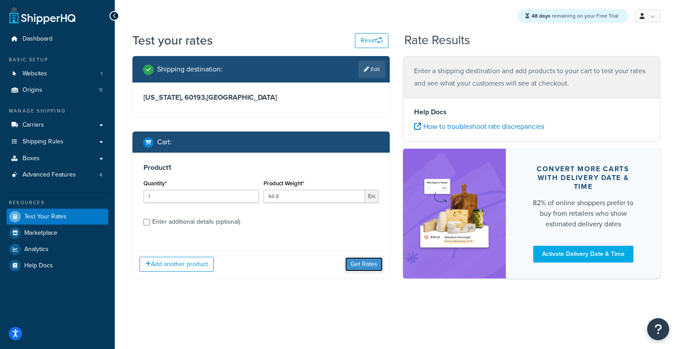
click at [368, 262] on button "Get Rates" at bounding box center [364, 264] width 38 height 14
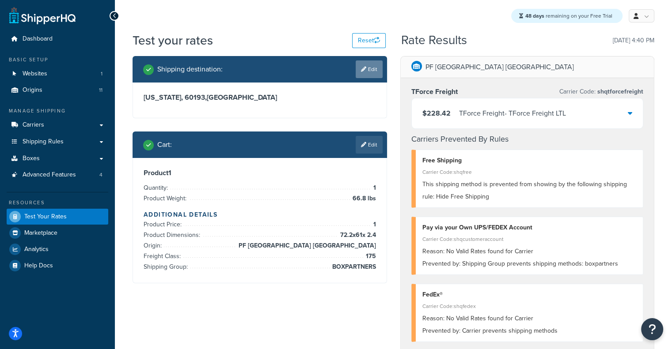
click at [371, 74] on link "Edit" at bounding box center [368, 69] width 27 height 18
select select "IL"
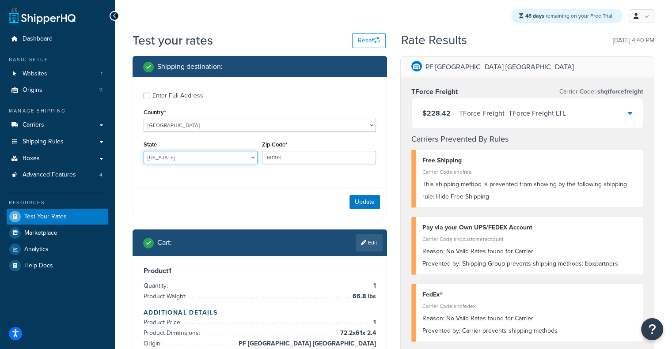
click at [223, 157] on select "Alabama Alaska American Samoa Arizona Arkansas Armed Forces Americas Armed Forc…" at bounding box center [200, 157] width 114 height 13
drag, startPoint x: 309, startPoint y: 158, endPoint x: 240, endPoint y: 155, distance: 69.4
click at [240, 155] on div "State Alabama Alaska American Samoa Arizona Arkansas Armed Forces Americas Arme…" at bounding box center [259, 155] width 237 height 32
paste input "34689"
type input "34689"
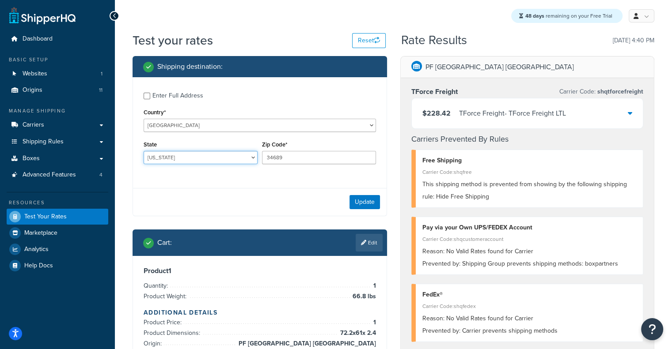
click at [231, 155] on select "Alabama Alaska American Samoa Arizona Arkansas Armed Forces Americas Armed Forc…" at bounding box center [200, 157] width 114 height 13
select select "FL"
click at [143, 152] on select "Alabama Alaska American Samoa Arizona Arkansas Armed Forces Americas Armed Forc…" at bounding box center [200, 157] width 114 height 13
click at [369, 201] on button "Update" at bounding box center [364, 202] width 30 height 14
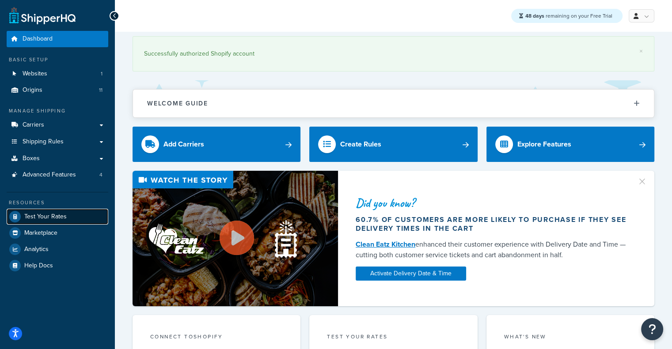
click at [62, 219] on span "Test Your Rates" at bounding box center [45, 217] width 42 height 8
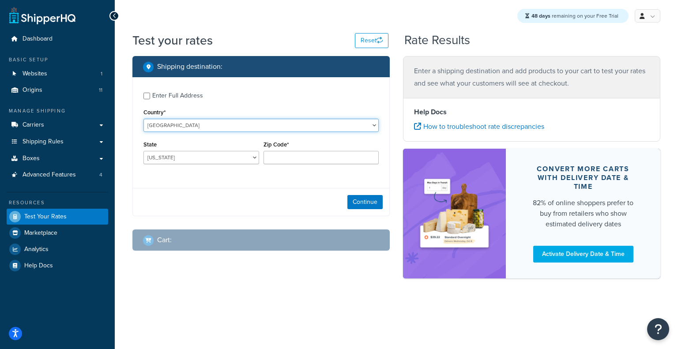
click at [241, 127] on select "[GEOGRAPHIC_DATA] [GEOGRAPHIC_DATA] [GEOGRAPHIC_DATA] [GEOGRAPHIC_DATA] [GEOGRA…" at bounding box center [260, 125] width 235 height 13
click at [274, 101] on label "Enter Full Address" at bounding box center [265, 95] width 226 height 14
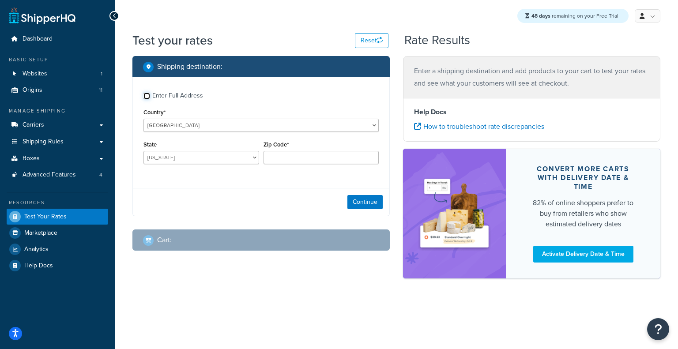
click at [150, 99] on input "Enter Full Address" at bounding box center [146, 96] width 7 height 7
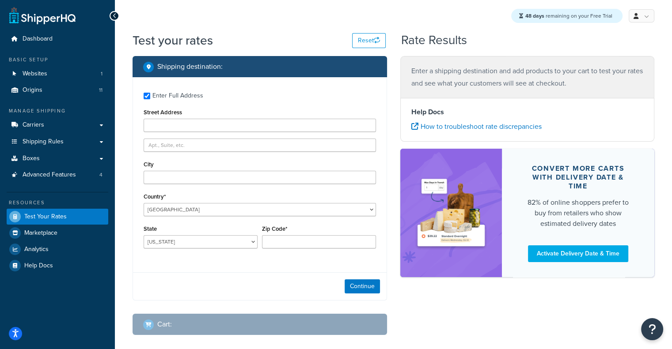
click at [281, 100] on label "Enter Full Address" at bounding box center [263, 95] width 223 height 14
click at [150, 99] on input "Enter Full Address" at bounding box center [146, 96] width 7 height 7
checkbox input "false"
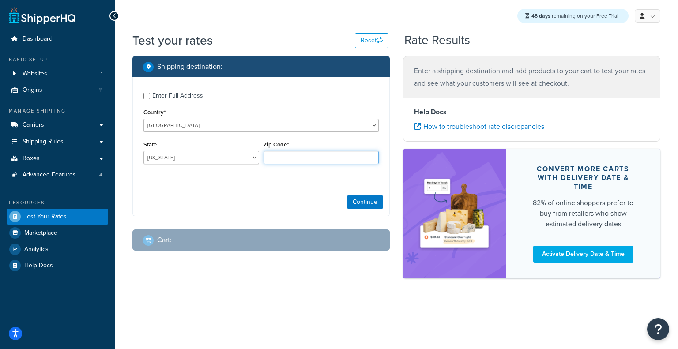
click at [315, 153] on input "Zip Code*" at bounding box center [322, 157] width 116 height 13
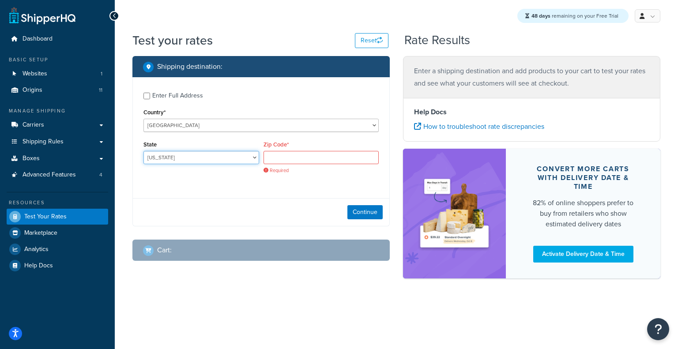
click at [256, 155] on select "[US_STATE] [US_STATE] [US_STATE] [US_STATE] [US_STATE] Armed Forces Americas Ar…" at bounding box center [201, 157] width 116 height 13
select select "FL"
click at [143, 152] on select "[US_STATE] [US_STATE] [US_STATE] [US_STATE] [US_STATE] Armed Forces Americas Ar…" at bounding box center [201, 157] width 116 height 13
click at [281, 160] on input "Zip Code*" at bounding box center [322, 157] width 116 height 13
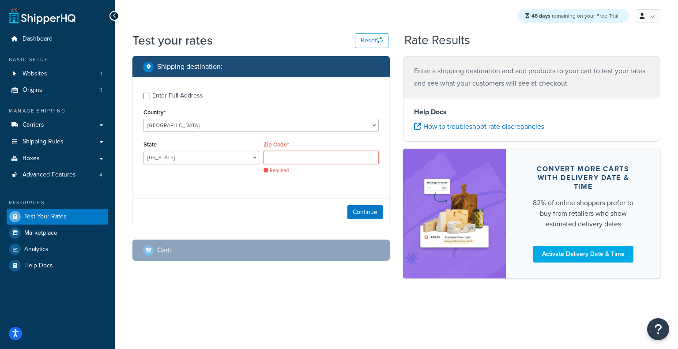
click at [298, 160] on input "Zip Code*" at bounding box center [322, 157] width 116 height 13
type input "60193"
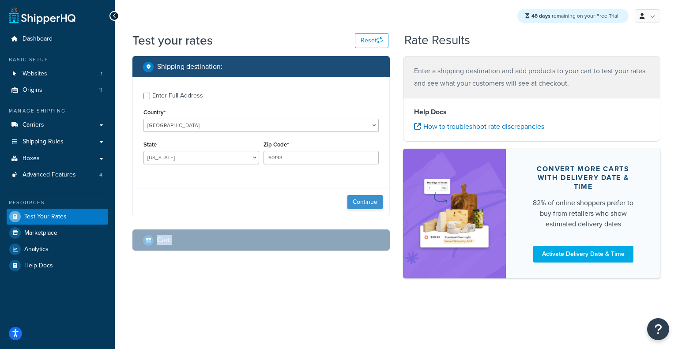
drag, startPoint x: 288, startPoint y: 230, endPoint x: 355, endPoint y: 205, distance: 70.8
click at [355, 205] on div "Shipping destination : Enter Full Address Country* [GEOGRAPHIC_DATA] [GEOGRAPHI…" at bounding box center [261, 160] width 271 height 208
click at [355, 205] on button "Continue" at bounding box center [364, 202] width 35 height 14
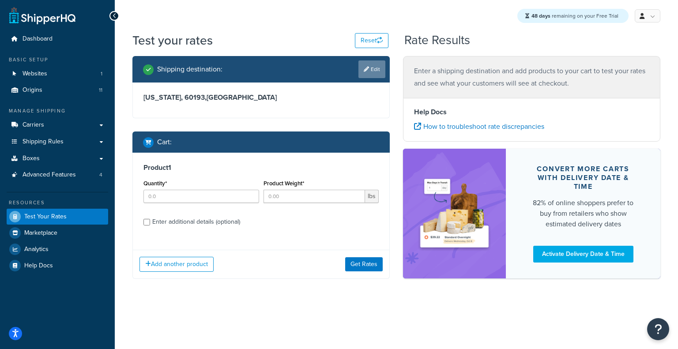
click at [377, 72] on link "Edit" at bounding box center [372, 69] width 27 height 18
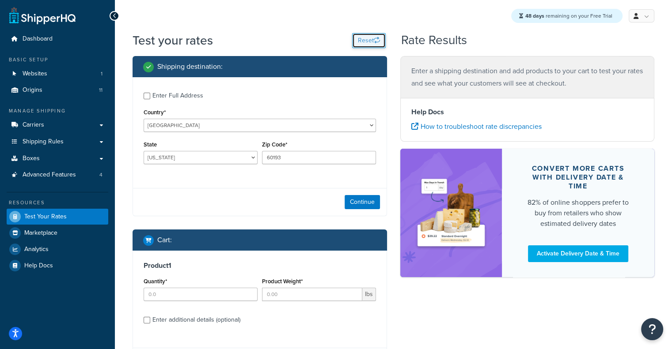
click at [372, 37] on button "Reset" at bounding box center [369, 40] width 34 height 15
select select "AL"
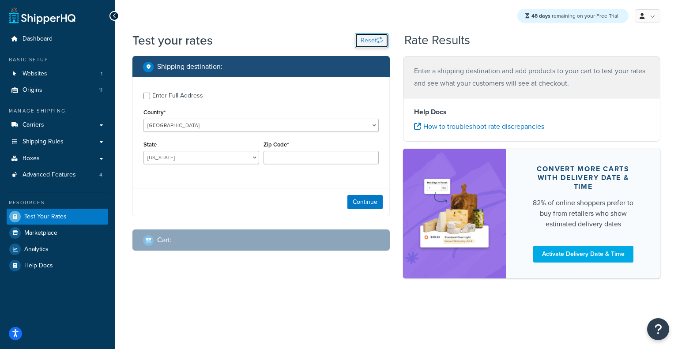
click at [372, 37] on button "Reset" at bounding box center [372, 40] width 34 height 15
click at [296, 161] on input "Zip Code*" at bounding box center [322, 157] width 116 height 13
type input "60193"
select select "IL"
click at [370, 199] on button "Continue" at bounding box center [364, 202] width 35 height 14
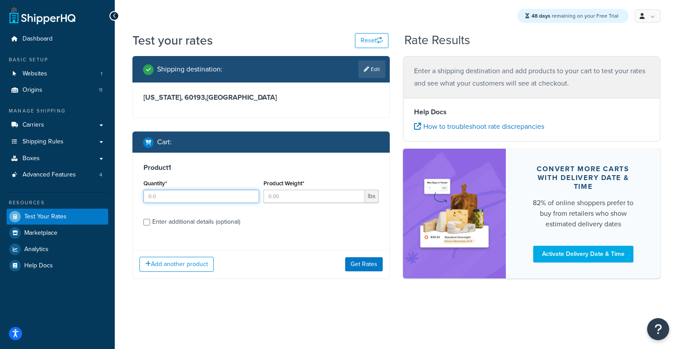
click at [235, 197] on input "Quantity*" at bounding box center [201, 196] width 116 height 13
type input "1"
click at [293, 193] on input "Product Weight*" at bounding box center [315, 196] width 102 height 13
type input "66.8"
click at [216, 225] on div "Enter additional details (optional)" at bounding box center [196, 222] width 88 height 12
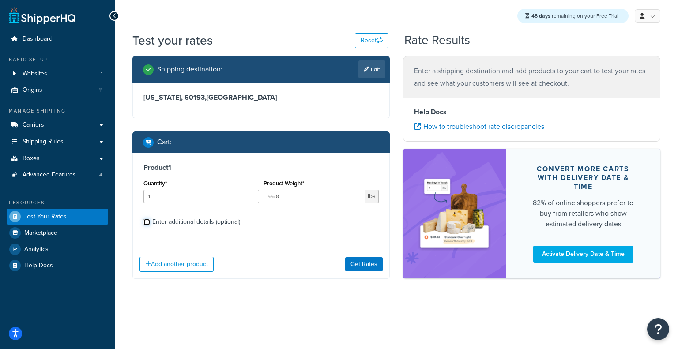
click at [150, 225] on input "Enter additional details (optional)" at bounding box center [146, 222] width 7 height 7
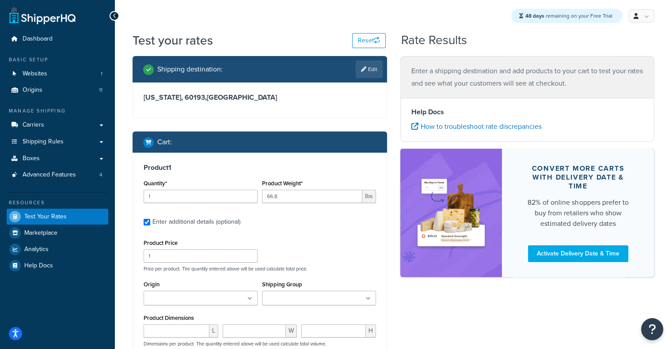
click at [216, 225] on div "Enter additional details (optional)" at bounding box center [196, 222] width 88 height 12
click at [150, 225] on input "Enter additional details (optional)" at bounding box center [146, 222] width 7 height 7
checkbox input "false"
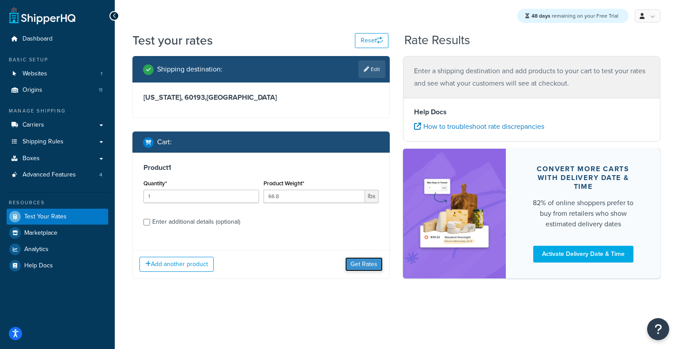
click at [376, 264] on button "Get Rates" at bounding box center [364, 264] width 38 height 14
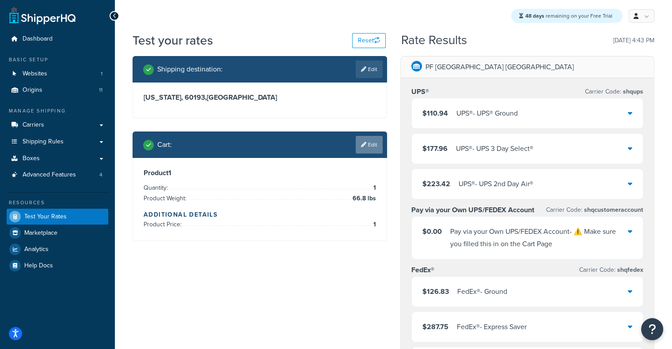
click at [373, 146] on link "Edit" at bounding box center [368, 145] width 27 height 18
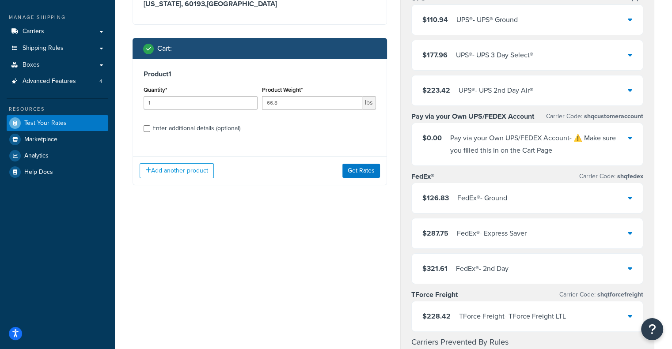
scroll to position [123, 0]
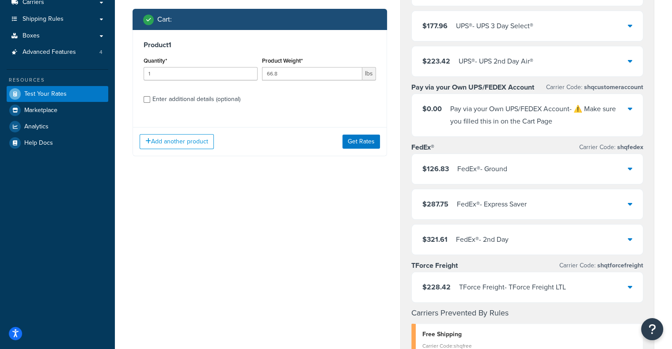
click at [221, 100] on div "Enter additional details (optional)" at bounding box center [196, 99] width 88 height 12
click at [150, 100] on input "Enter additional details (optional)" at bounding box center [146, 99] width 7 height 7
checkbox input "true"
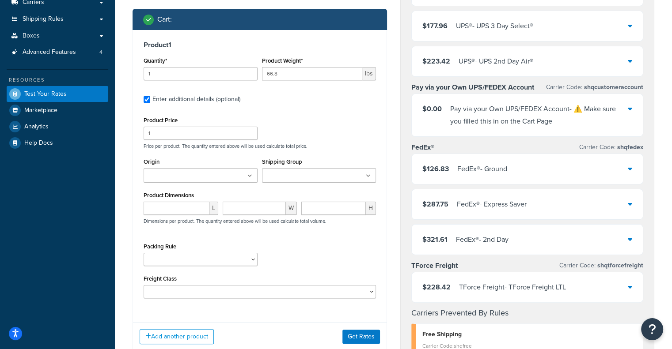
click at [251, 174] on icon at bounding box center [249, 176] width 5 height 5
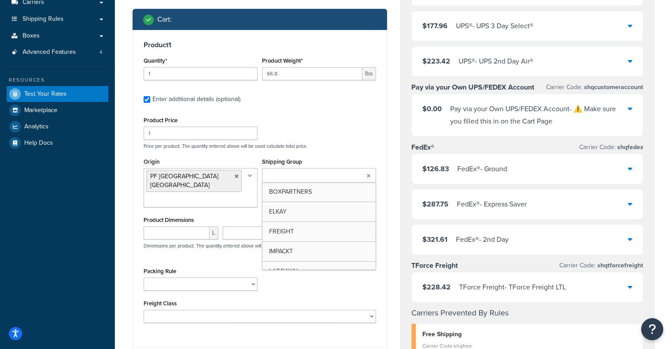
click at [334, 170] on ul at bounding box center [319, 175] width 114 height 15
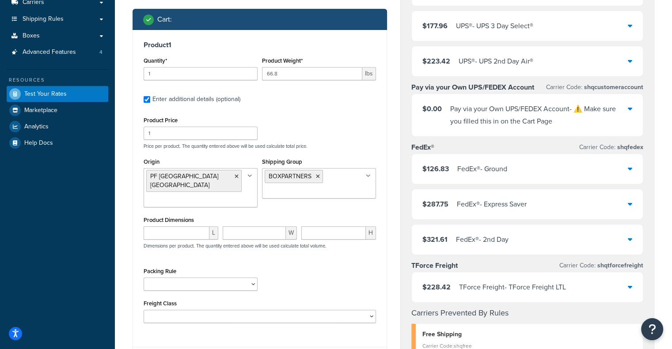
click at [355, 138] on div "Product Price 1 Price per product. The quantity entered above will be used calc…" at bounding box center [259, 131] width 237 height 35
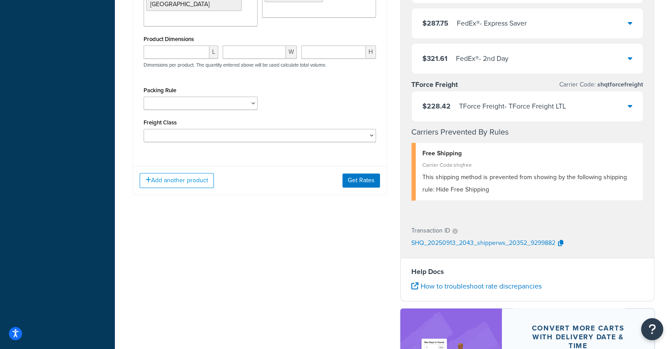
scroll to position [317, 0]
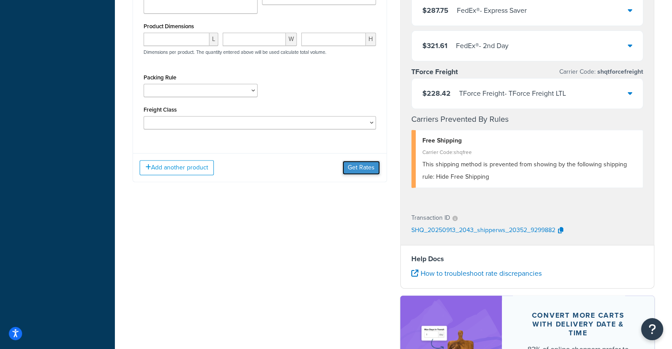
click at [367, 161] on button "Get Rates" at bounding box center [361, 168] width 38 height 14
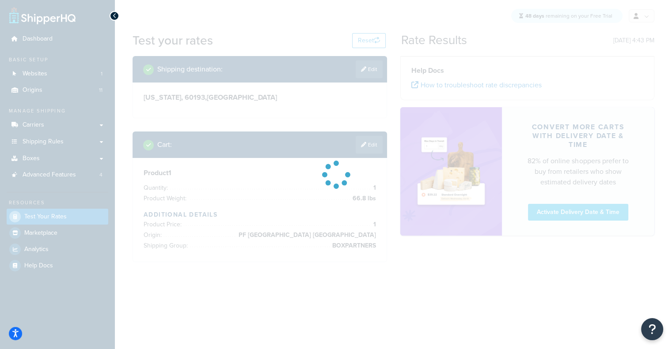
scroll to position [0, 0]
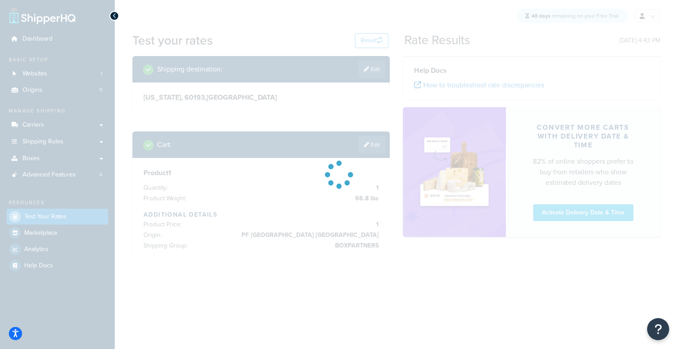
click at [671, 194] on html "Accessibility Screen-Reader Guide, Feedback, and Issue Reporting | New window S…" at bounding box center [339, 174] width 678 height 349
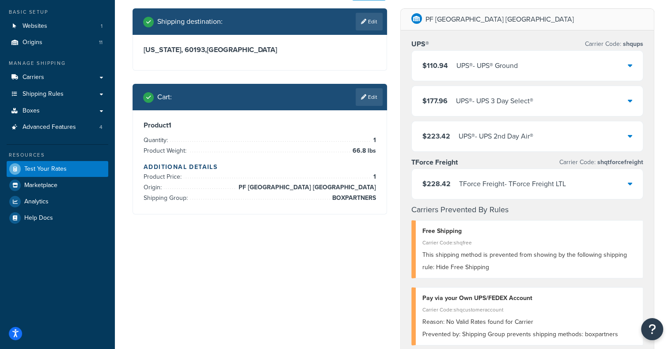
scroll to position [46, 0]
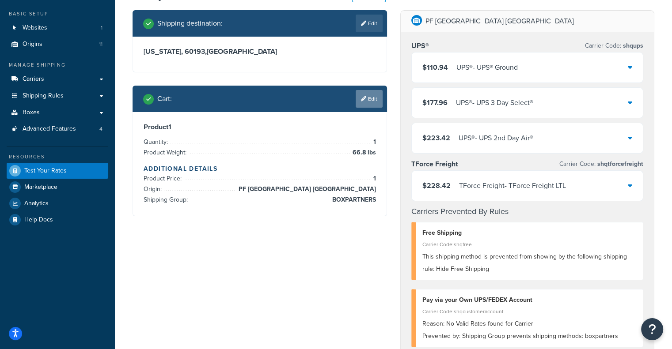
click at [364, 98] on icon at bounding box center [363, 98] width 5 height 5
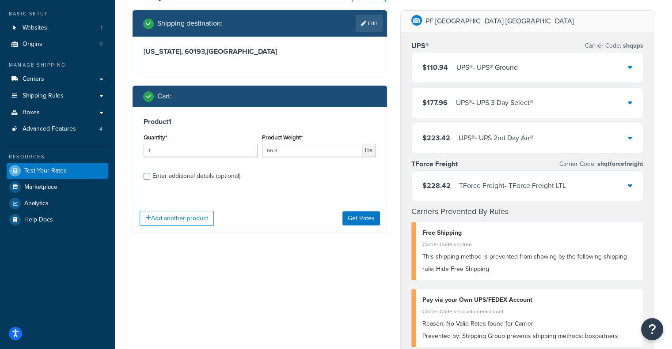
click at [200, 174] on div "Enter additional details (optional)" at bounding box center [196, 176] width 88 height 12
click at [150, 174] on input "Enter additional details (optional)" at bounding box center [146, 176] width 7 height 7
checkbox input "true"
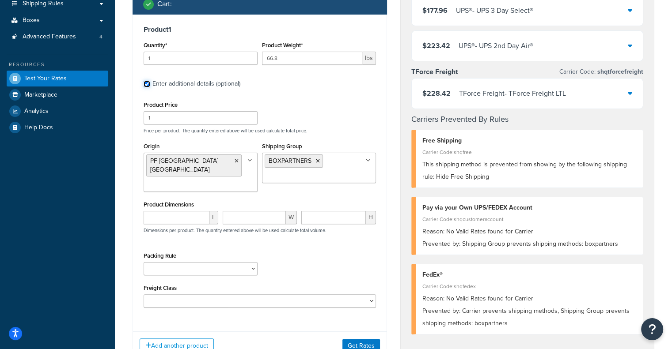
scroll to position [143, 0]
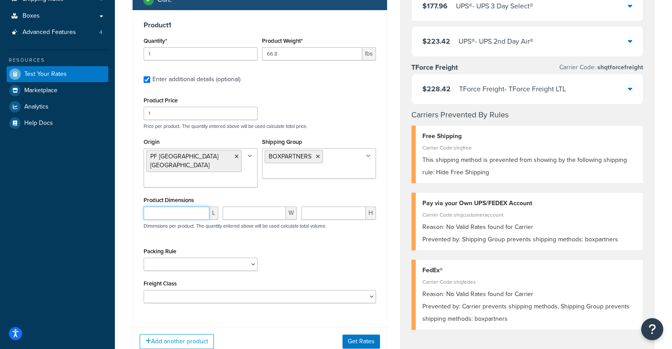
paste input "72.2"
click at [180, 207] on input "72.2" at bounding box center [176, 213] width 66 height 13
type input "72.2"
click at [260, 207] on input "number" at bounding box center [255, 213] width 64 height 13
paste input "61"
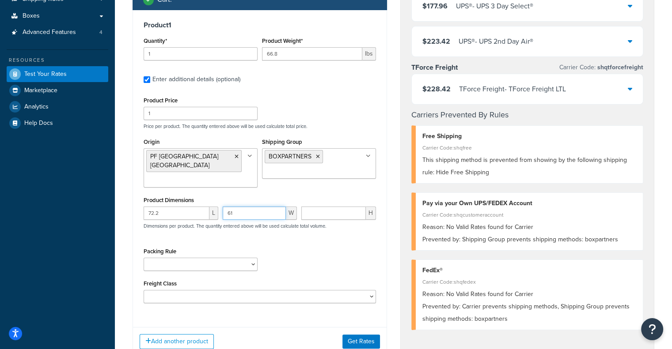
type input "61"
paste input "2.4"
click at [339, 207] on input "2.4" at bounding box center [333, 213] width 64 height 13
type input "2.4"
click at [359, 338] on button "Get Rates" at bounding box center [361, 342] width 38 height 14
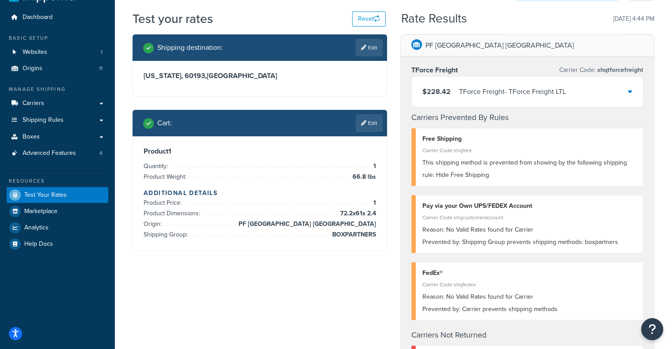
scroll to position [0, 0]
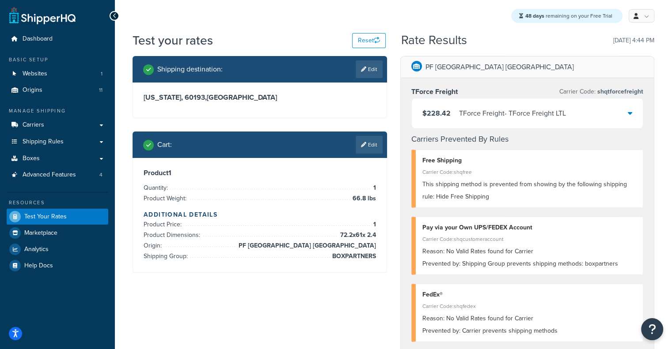
click at [574, 120] on div "$228.42 TForce Freight - TForce Freight LTL" at bounding box center [526, 113] width 231 height 30
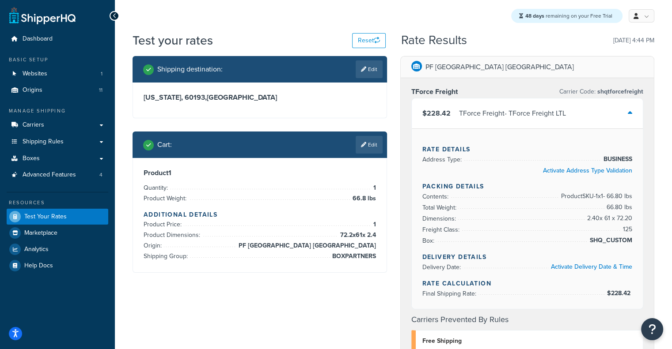
click at [574, 120] on div "$228.42 TForce Freight - TForce Freight LTL" at bounding box center [526, 113] width 231 height 30
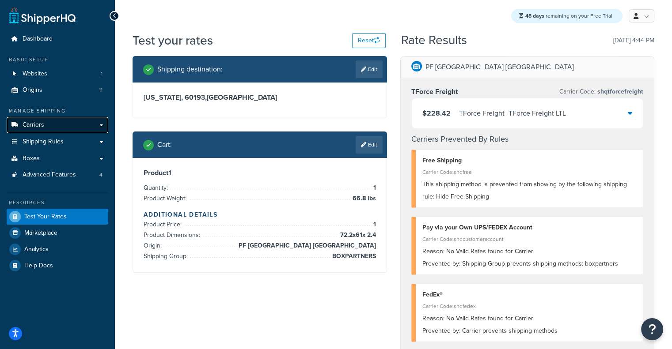
click at [44, 127] on link "Carriers" at bounding box center [58, 125] width 102 height 16
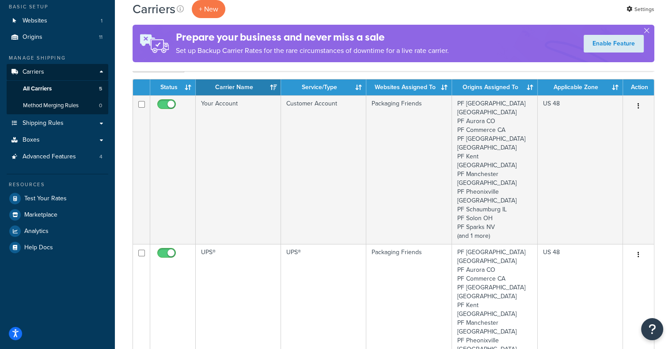
scroll to position [117, 0]
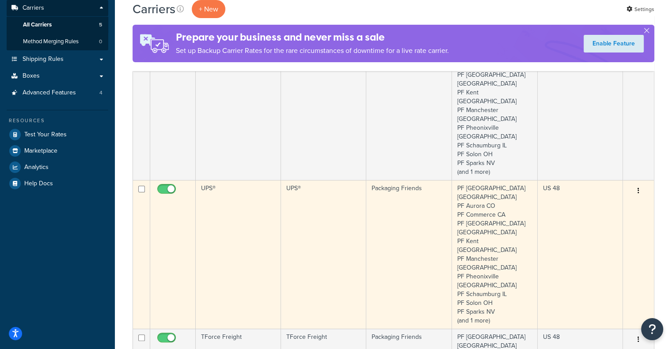
click at [262, 180] on td "UPS®" at bounding box center [238, 254] width 85 height 149
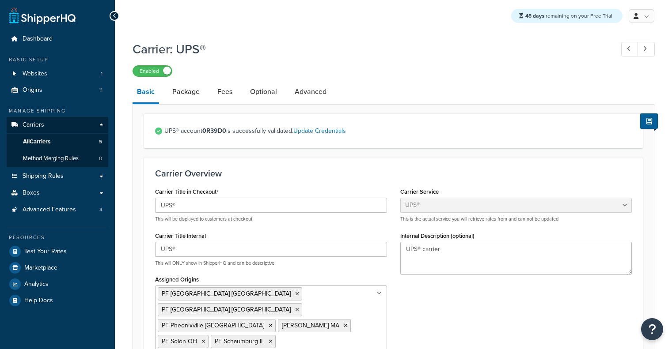
select select "ups"
select select "06"
click at [173, 91] on link "Package" at bounding box center [186, 91] width 36 height 21
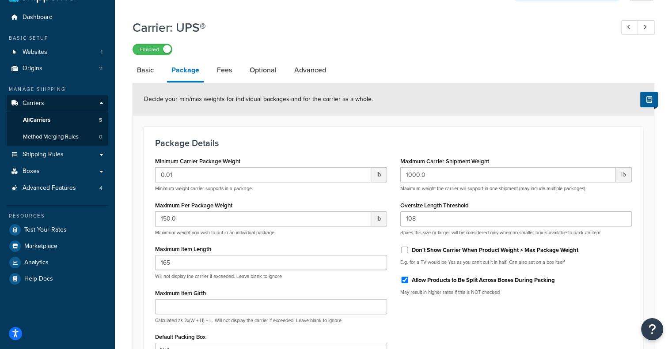
scroll to position [41, 0]
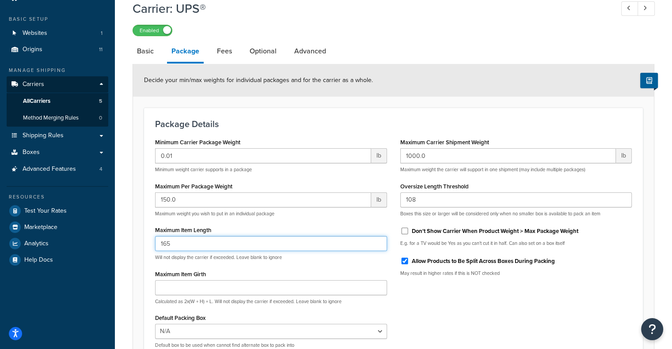
drag, startPoint x: 260, startPoint y: 245, endPoint x: 0, endPoint y: 229, distance: 260.1
click at [0, 229] on div "Dashboard Basic Setup Websites 1 Origins 11 Manage Shipping Carriers Carriers A…" at bounding box center [336, 203] width 672 height 488
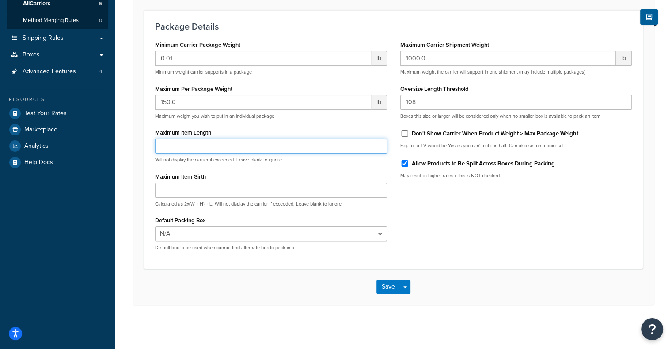
scroll to position [139, 0]
click at [389, 283] on button "Save" at bounding box center [388, 286] width 24 height 14
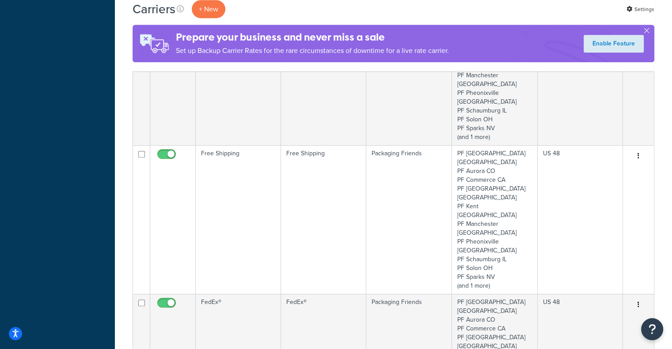
scroll to position [496, 0]
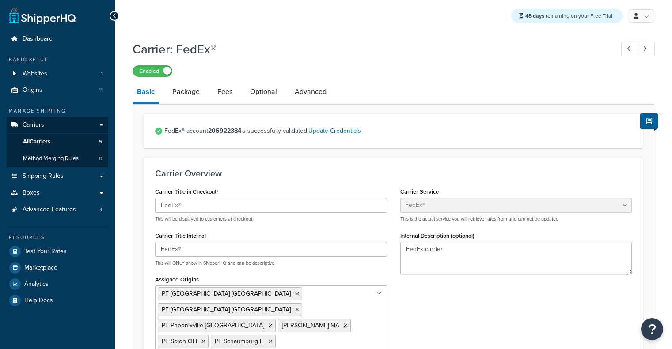
select select "fedEx"
select select "REQUEST_COURIER"
select select "YOUR_PACKAGING"
click at [189, 86] on link "Package" at bounding box center [186, 91] width 36 height 21
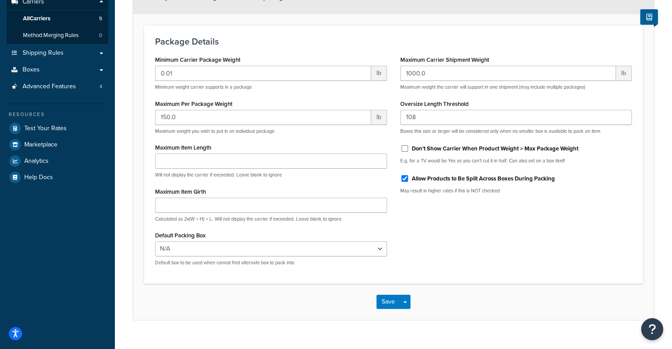
scroll to position [139, 0]
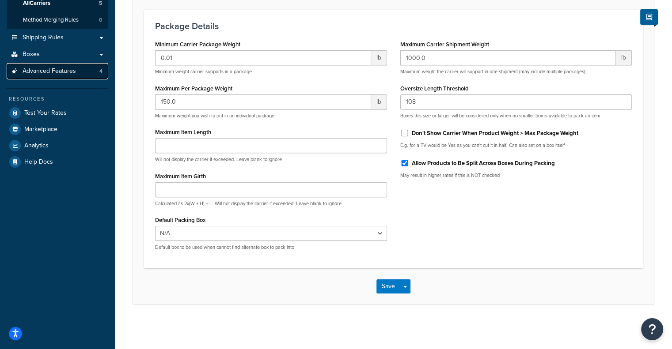
click at [58, 70] on span "Advanced Features" at bounding box center [49, 72] width 53 height 8
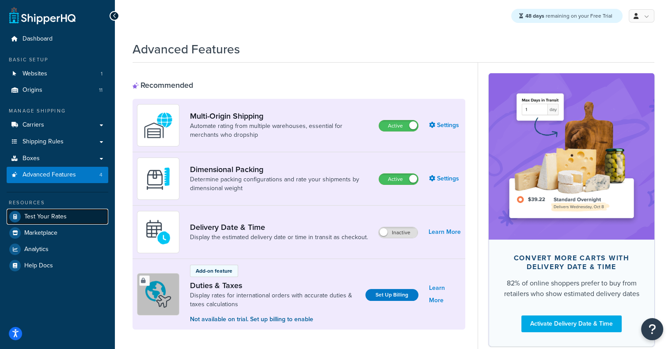
click at [44, 218] on span "Test Your Rates" at bounding box center [45, 217] width 42 height 8
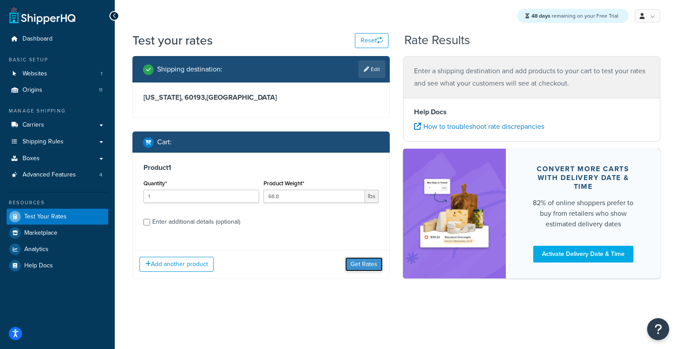
click at [365, 260] on button "Get Rates" at bounding box center [364, 264] width 38 height 14
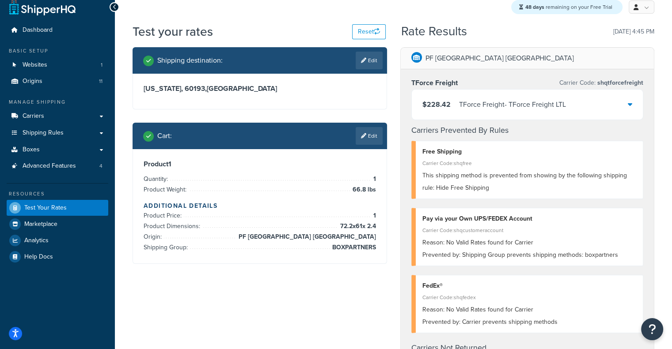
scroll to position [8, 0]
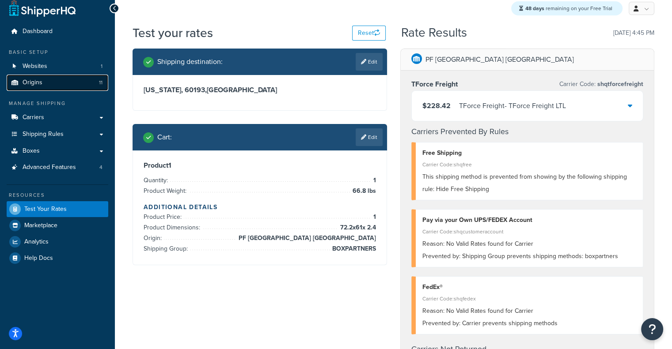
click at [79, 81] on link "Origins 11" at bounding box center [58, 83] width 102 height 16
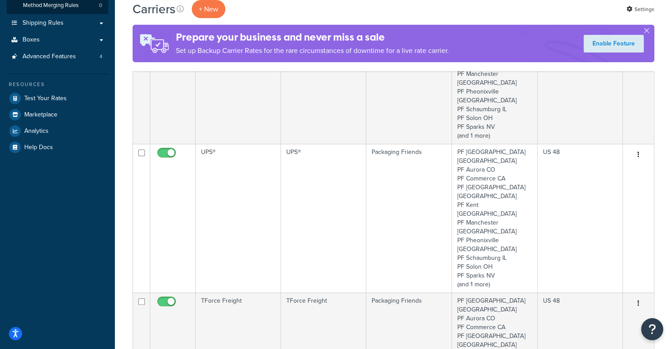
scroll to position [166, 0]
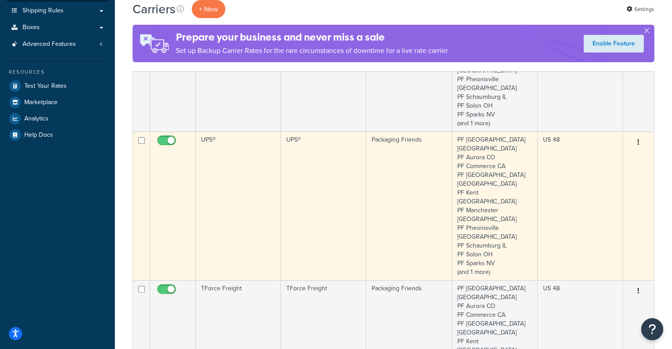
click at [351, 132] on td "UPS®" at bounding box center [323, 206] width 85 height 149
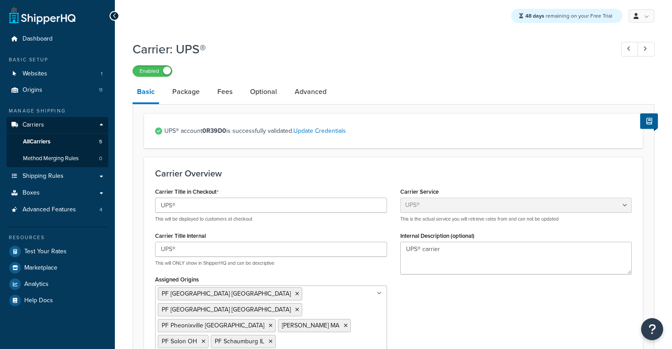
select select "ups"
select select "06"
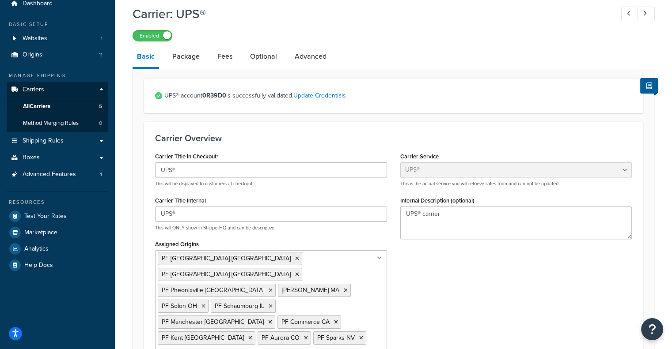
scroll to position [38, 0]
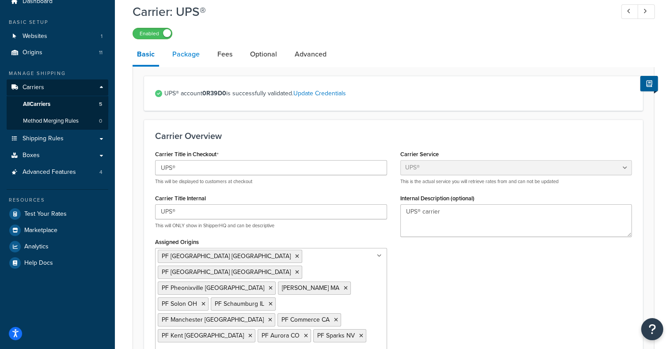
click at [191, 54] on link "Package" at bounding box center [186, 54] width 36 height 21
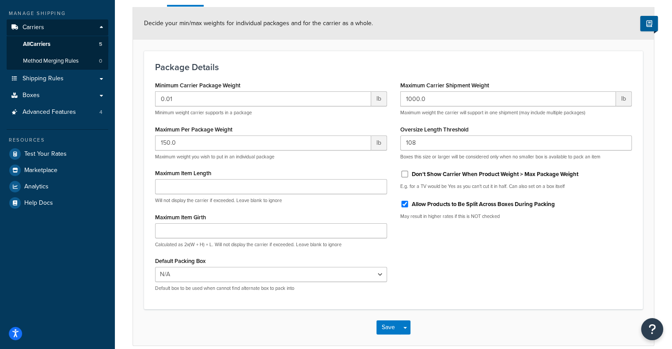
scroll to position [97, 0]
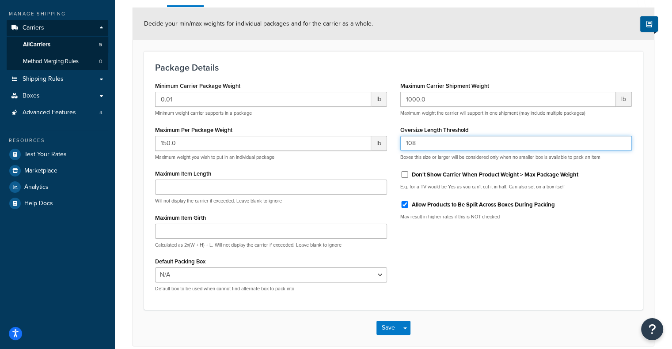
drag, startPoint x: 429, startPoint y: 141, endPoint x: 256, endPoint y: 139, distance: 173.1
click at [256, 139] on div "Minimum Carrier Package Weight 0.01 lb Minimum weight carrier supports in a pac…" at bounding box center [393, 188] width 490 height 219
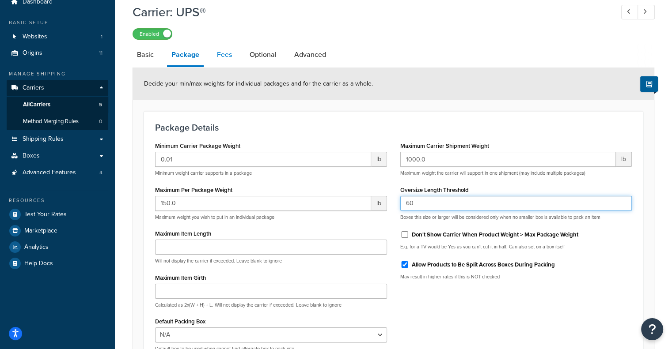
type input "60"
click at [217, 61] on link "Fees" at bounding box center [224, 54] width 24 height 21
select select "AFTER"
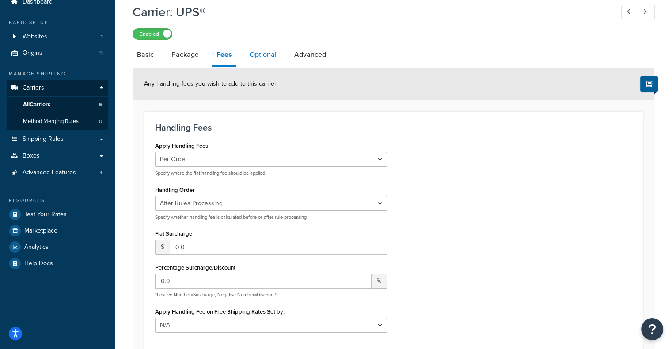
click at [260, 57] on link "Optional" at bounding box center [263, 54] width 36 height 21
select select "business"
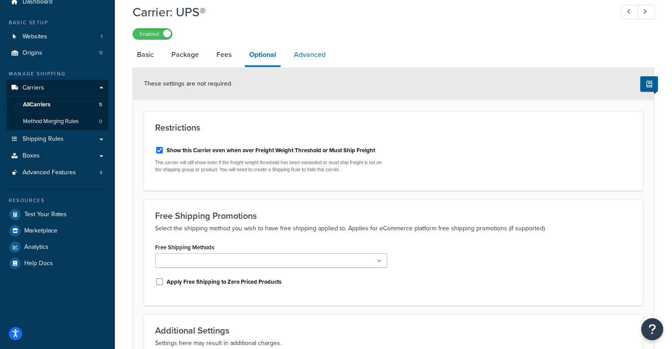
click at [312, 53] on link "Advanced" at bounding box center [309, 54] width 41 height 21
select select "false"
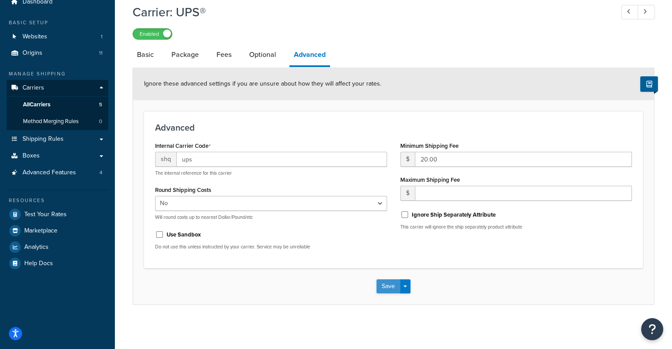
click at [389, 285] on button "Save" at bounding box center [388, 286] width 24 height 14
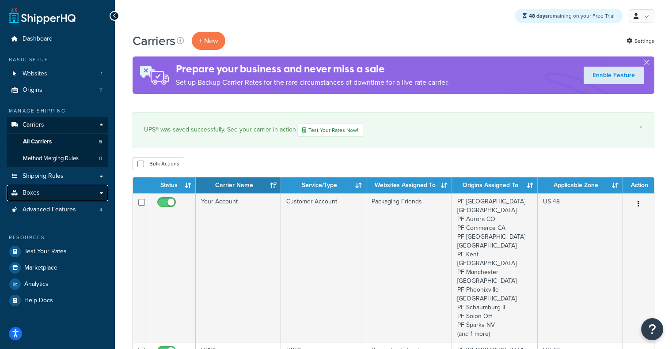
click at [52, 193] on link "Boxes" at bounding box center [58, 193] width 102 height 16
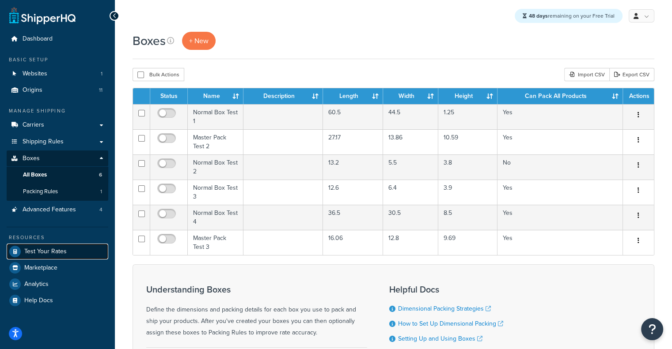
click at [68, 256] on link "Test Your Rates" at bounding box center [58, 252] width 102 height 16
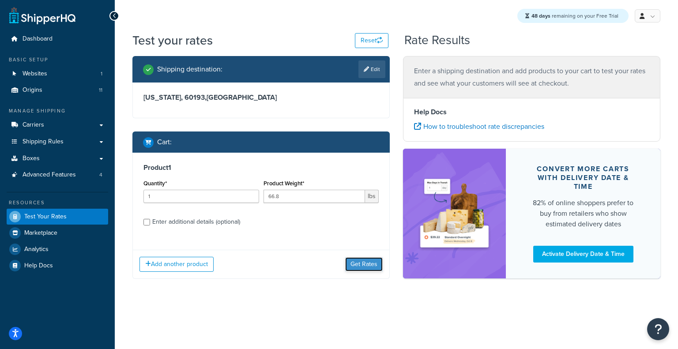
click at [376, 268] on button "Get Rates" at bounding box center [364, 264] width 38 height 14
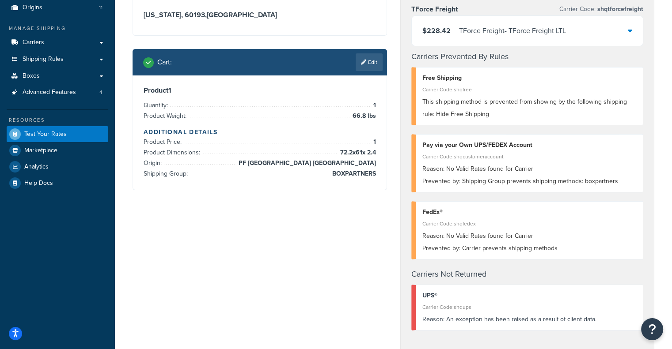
scroll to position [83, 0]
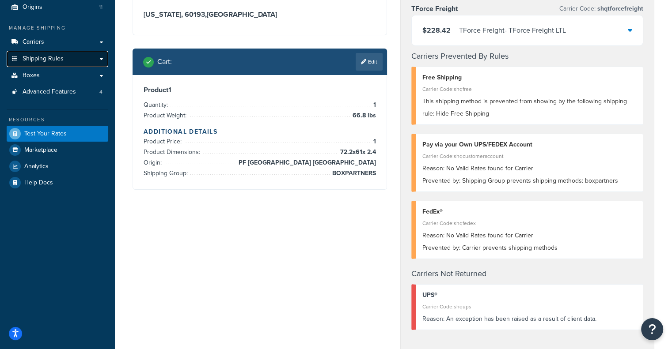
click at [62, 64] on link "Shipping Rules" at bounding box center [58, 59] width 102 height 16
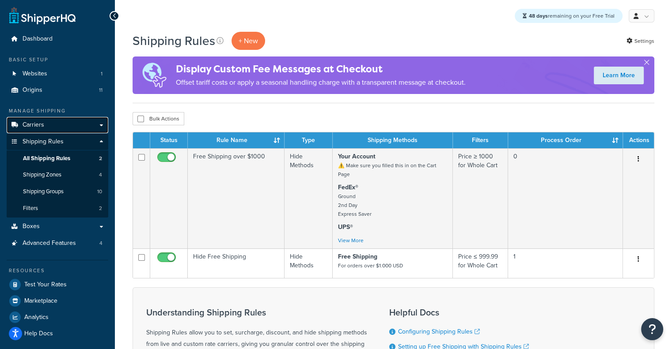
click at [51, 128] on link "Carriers" at bounding box center [58, 125] width 102 height 16
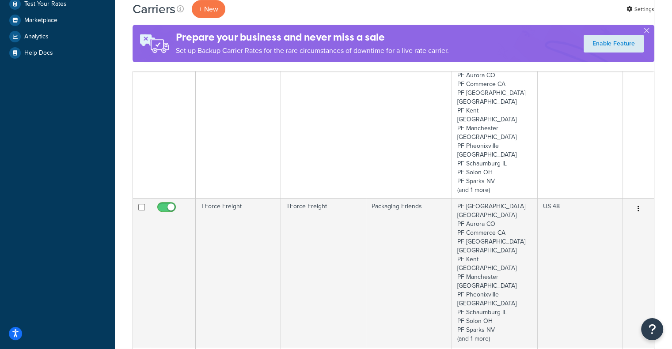
scroll to position [129, 0]
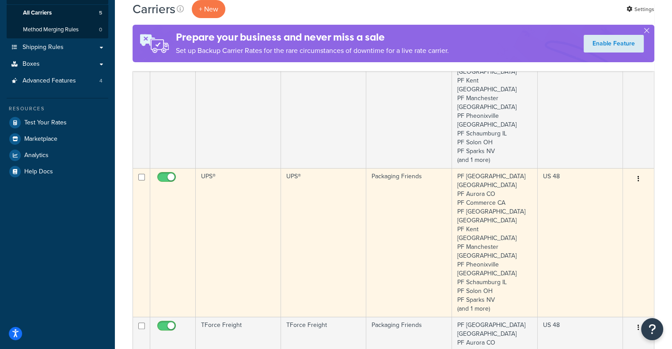
click at [311, 204] on td "UPS®" at bounding box center [323, 242] width 85 height 149
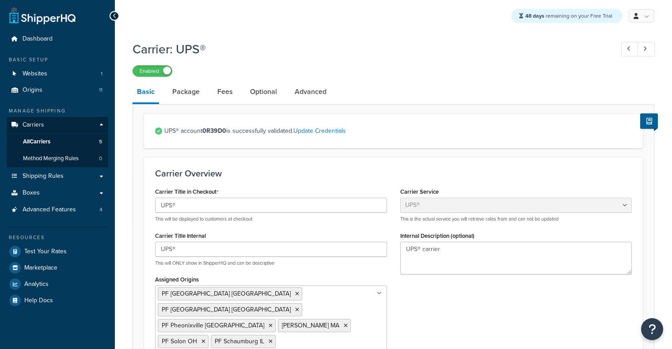
select select "ups"
select select "06"
click at [190, 90] on link "Package" at bounding box center [186, 91] width 36 height 21
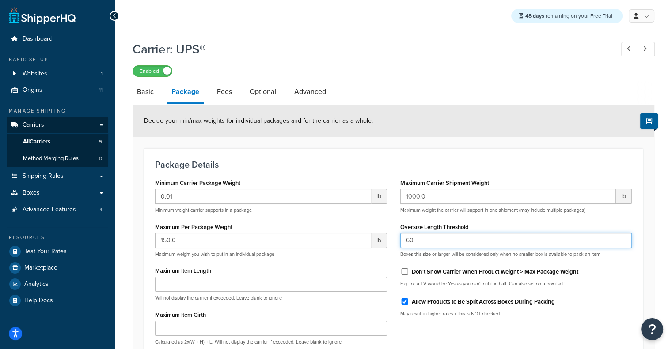
drag, startPoint x: 418, startPoint y: 238, endPoint x: 306, endPoint y: 245, distance: 112.0
click at [306, 245] on div "Minimum Carrier Package Weight 0.01 lb Minimum weight carrier supports in a pac…" at bounding box center [393, 286] width 490 height 219
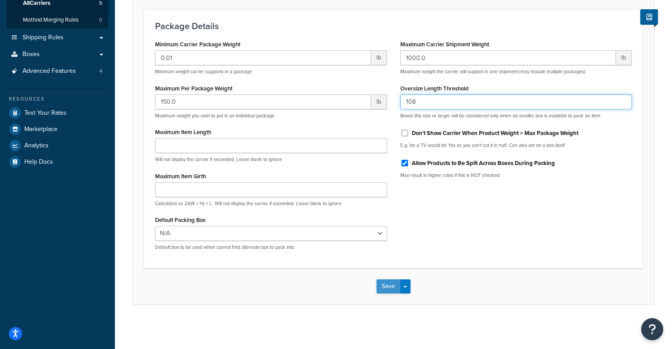
type input "108"
click at [385, 288] on button "Save" at bounding box center [388, 286] width 24 height 14
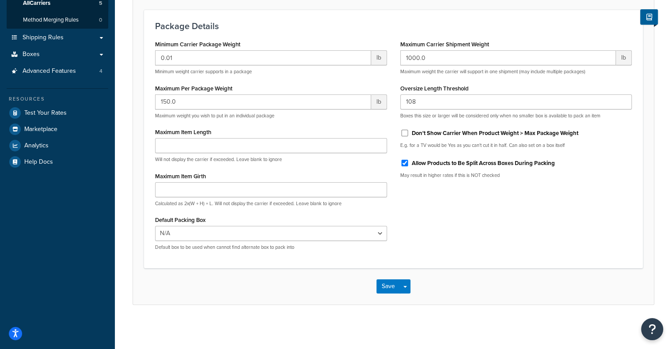
scroll to position [0, 0]
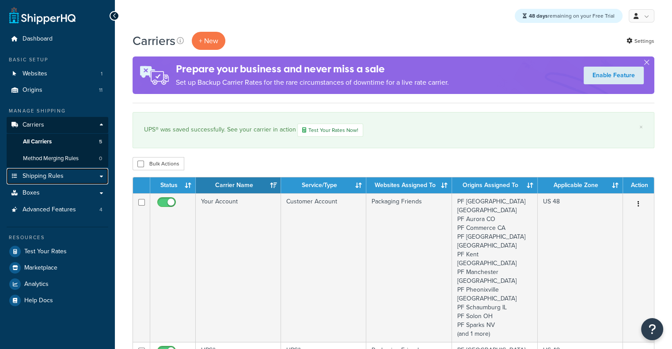
click at [83, 177] on link "Shipping Rules" at bounding box center [58, 176] width 102 height 16
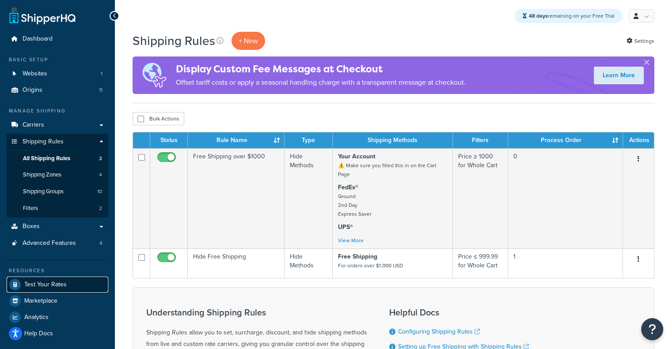
click at [56, 281] on span "Test Your Rates" at bounding box center [45, 285] width 42 height 8
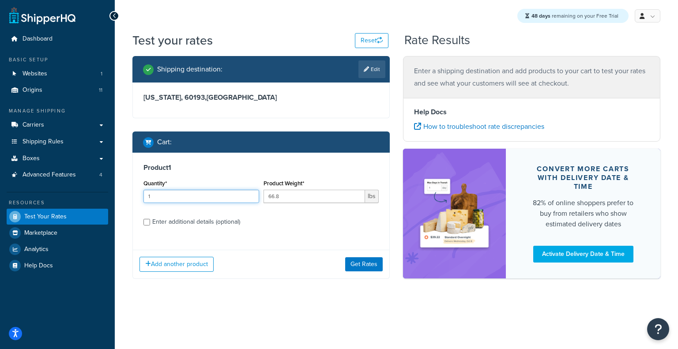
drag, startPoint x: 194, startPoint y: 202, endPoint x: 92, endPoint y: 197, distance: 102.5
click at [92, 197] on div "Dashboard Basic Setup Websites 1 Origins 11 Manage Shipping Carriers Carriers A…" at bounding box center [339, 174] width 678 height 349
type input "2"
click at [366, 269] on button "Get Rates" at bounding box center [364, 264] width 38 height 14
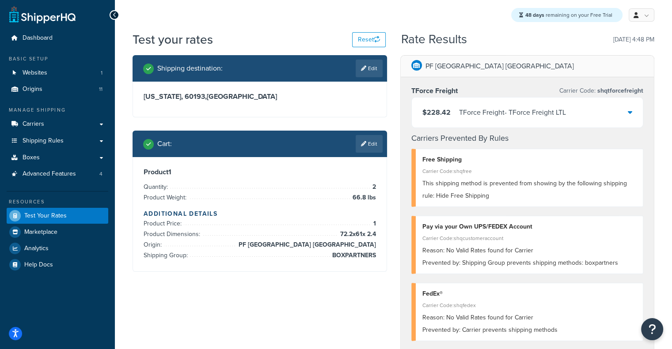
scroll to position [25, 0]
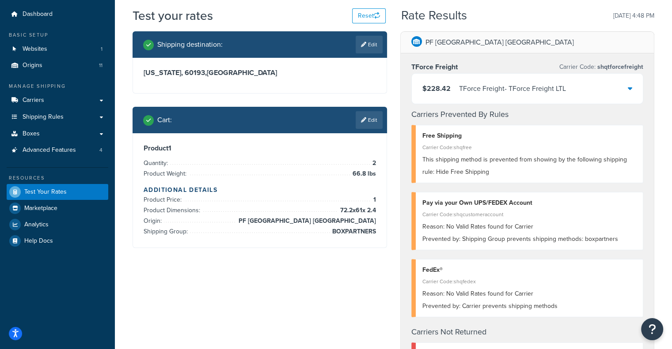
click at [530, 98] on div "$228.42 TForce Freight - TForce Freight LTL" at bounding box center [526, 89] width 231 height 30
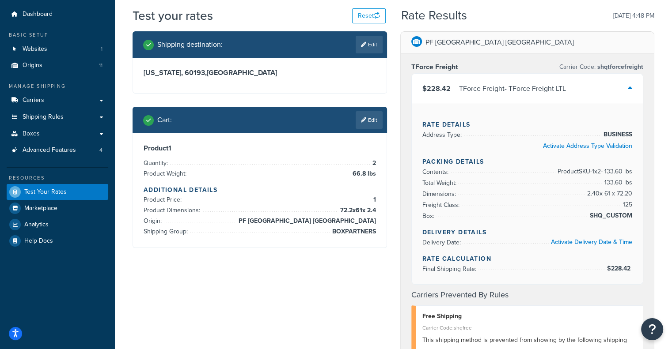
click at [530, 98] on div "$228.42 TForce Freight - TForce Freight LTL" at bounding box center [526, 89] width 231 height 30
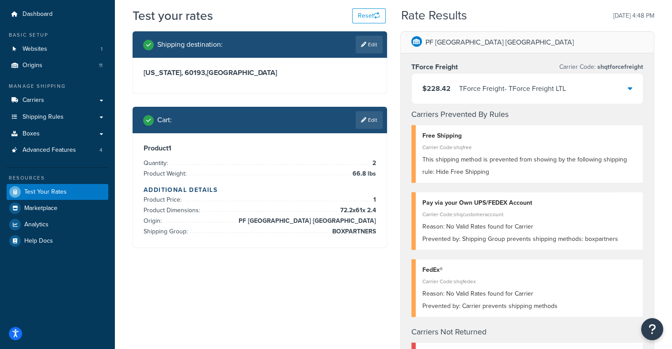
click at [530, 98] on div "$228.42 TForce Freight - TForce Freight LTL" at bounding box center [526, 89] width 231 height 30
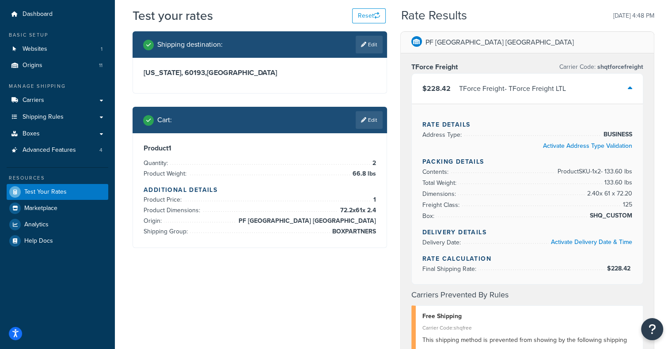
click at [530, 98] on div "$228.42 TForce Freight - TForce Freight LTL" at bounding box center [526, 89] width 231 height 30
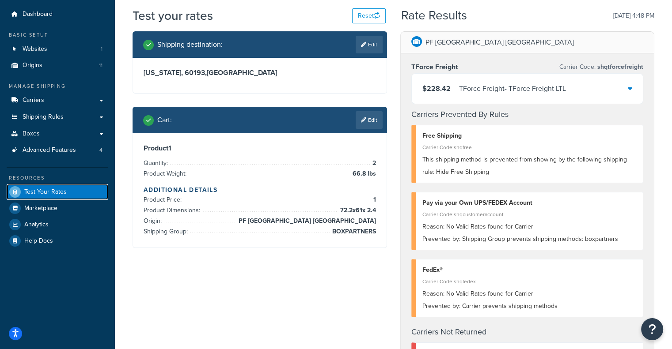
click at [65, 189] on span "Test Your Rates" at bounding box center [45, 193] width 42 height 8
click at [364, 124] on link "Edit" at bounding box center [368, 120] width 27 height 18
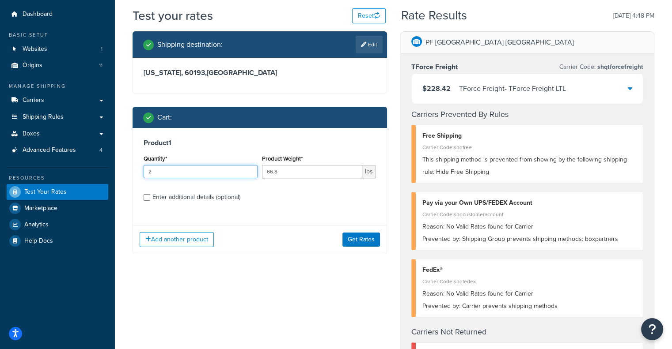
drag, startPoint x: 174, startPoint y: 173, endPoint x: 78, endPoint y: 170, distance: 96.3
click at [78, 170] on div "Dashboard Basic Setup Websites 1 Origins 11 Manage Shipping Carriers Carriers A…" at bounding box center [336, 326] width 672 height 702
type input "1"
click at [159, 201] on div "Enter additional details (optional)" at bounding box center [196, 197] width 88 height 12
click at [150, 201] on input "Enter additional details (optional)" at bounding box center [146, 197] width 7 height 7
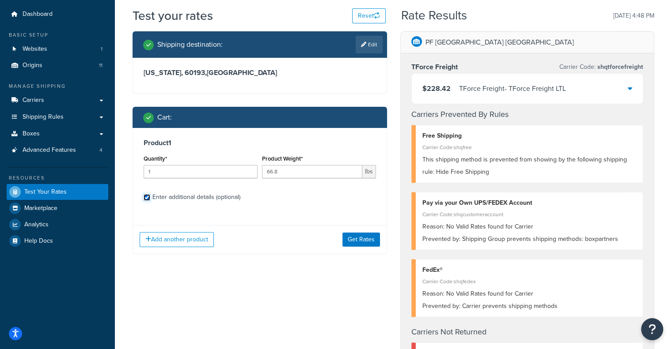
checkbox input "true"
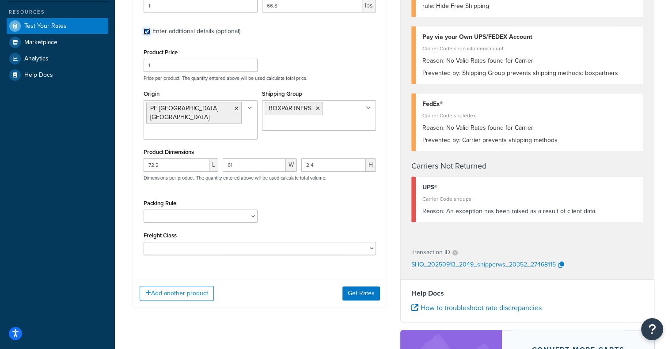
scroll to position [190, 0]
drag, startPoint x: 174, startPoint y: 156, endPoint x: 108, endPoint y: 148, distance: 67.1
click at [108, 148] on div "Dashboard Basic Setup Websites 1 Origins 11 Manage Shipping Carriers Carriers A…" at bounding box center [336, 161] width 672 height 702
paste input "44"
type input "44"
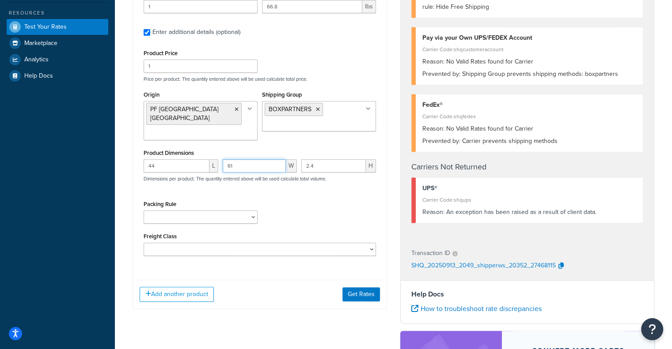
drag, startPoint x: 261, startPoint y: 157, endPoint x: 210, endPoint y: 152, distance: 51.0
click at [210, 159] on div "44 L 61 W 2.4 H Dimensions per product. The quantity entered above will be used…" at bounding box center [259, 175] width 237 height 32
paste input "24.4"
type input "24.4"
drag, startPoint x: 339, startPoint y: 158, endPoint x: 265, endPoint y: 149, distance: 74.7
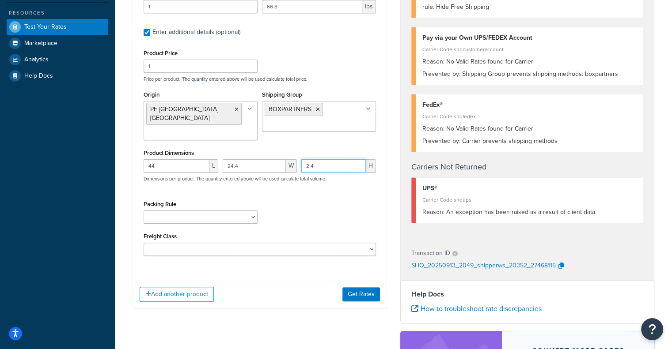
click at [265, 149] on div "Product Dimensions 44 L 24.4 W 2.4 H Dimensions per product. The quantity enter…" at bounding box center [259, 169] width 232 height 45
paste input "6.2"
type input "6.2"
click at [364, 291] on button "Get Rates" at bounding box center [361, 294] width 38 height 14
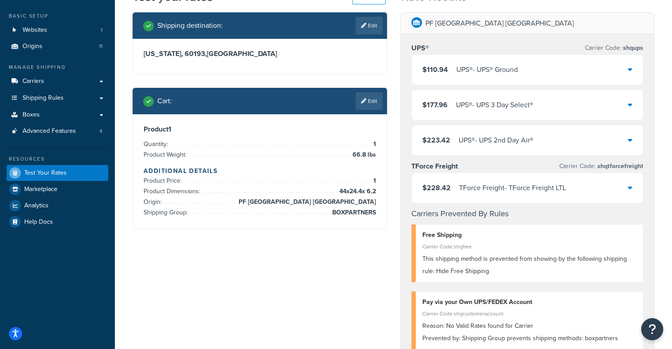
scroll to position [46, 0]
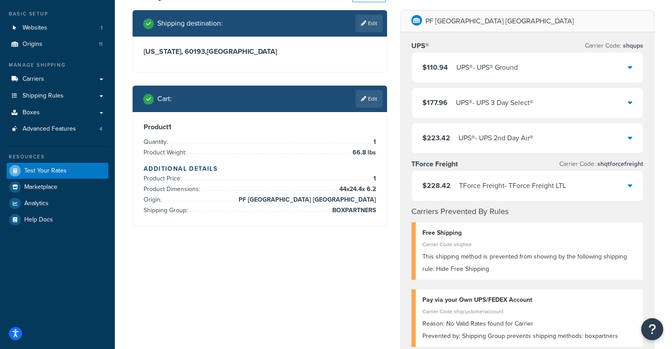
click at [519, 60] on div "$110.94 UPS® - UPS® Ground" at bounding box center [526, 68] width 231 height 30
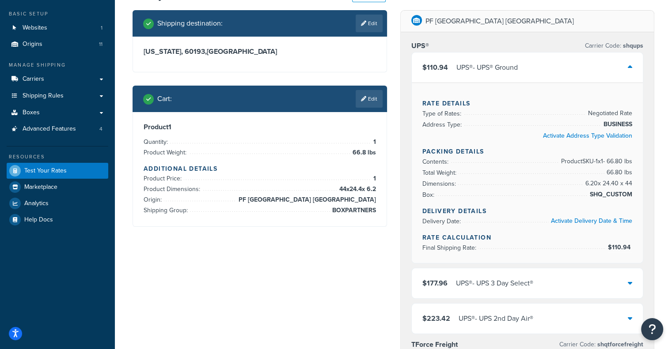
click at [519, 60] on div "$110.94 UPS® - UPS® Ground" at bounding box center [526, 68] width 231 height 30
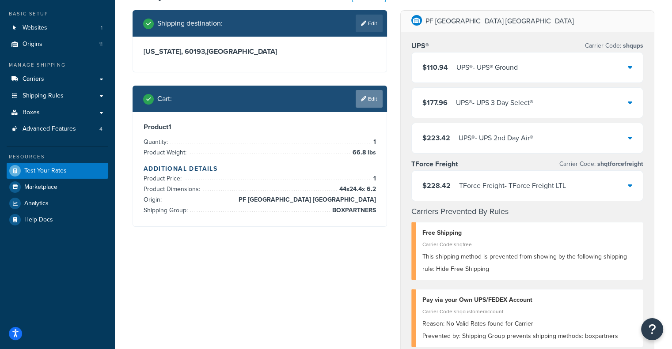
click at [360, 94] on link "Edit" at bounding box center [368, 99] width 27 height 18
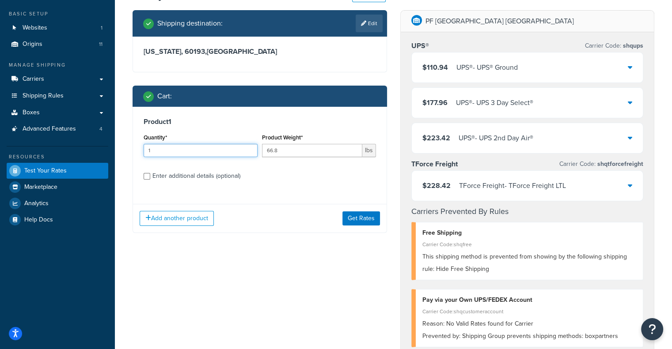
drag, startPoint x: 180, startPoint y: 154, endPoint x: 143, endPoint y: 157, distance: 37.7
click at [143, 157] on div "Quantity* 1" at bounding box center [200, 148] width 118 height 32
type input "16"
click at [357, 223] on button "Get Rates" at bounding box center [361, 218] width 38 height 14
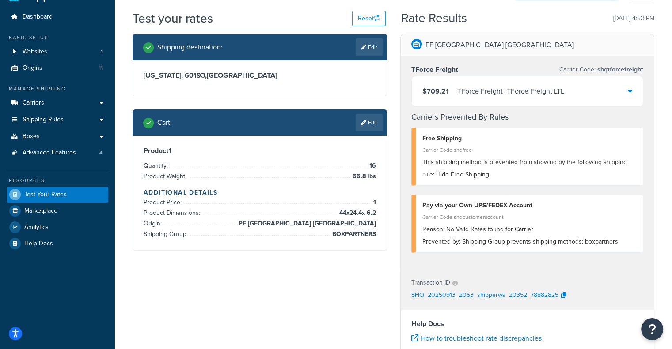
scroll to position [21, 0]
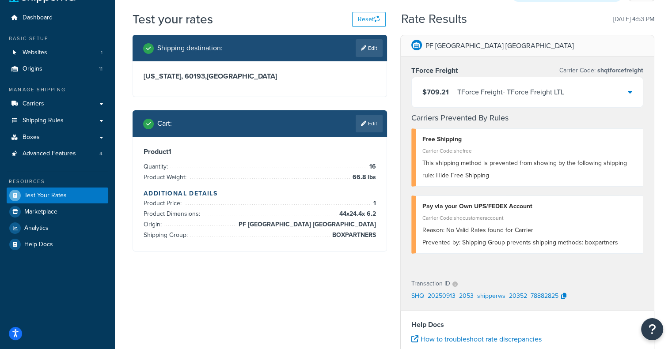
click at [536, 97] on div "TForce Freight - TForce Freight LTL" at bounding box center [510, 92] width 107 height 12
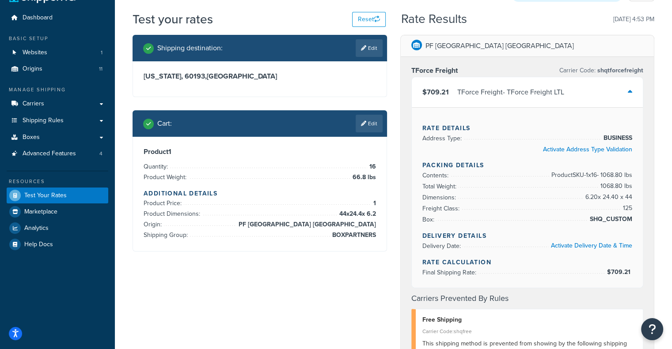
click at [536, 97] on div "TForce Freight - TForce Freight LTL" at bounding box center [510, 92] width 107 height 12
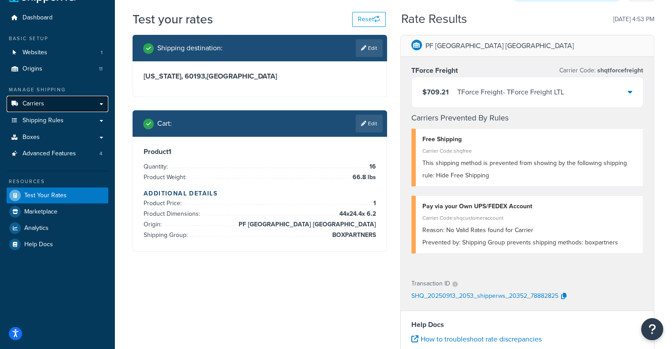
click at [25, 100] on span "Carriers" at bounding box center [34, 104] width 22 height 8
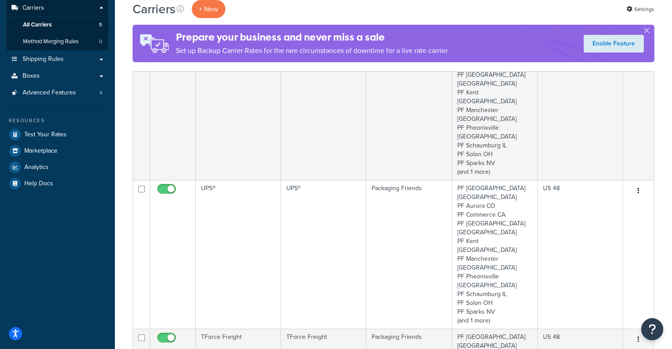
drag, startPoint x: 675, startPoint y: 91, endPoint x: 672, endPoint y: 140, distance: 48.7
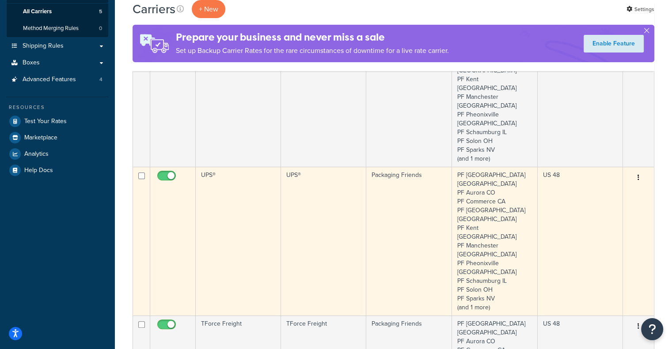
click at [353, 178] on td "UPS®" at bounding box center [323, 241] width 85 height 149
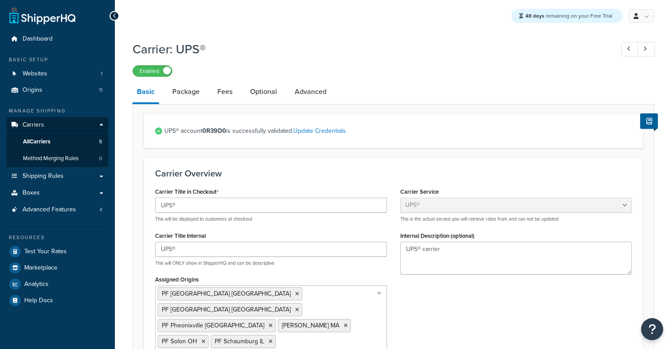
select select "ups"
select select "06"
click at [187, 94] on link "Package" at bounding box center [186, 91] width 36 height 21
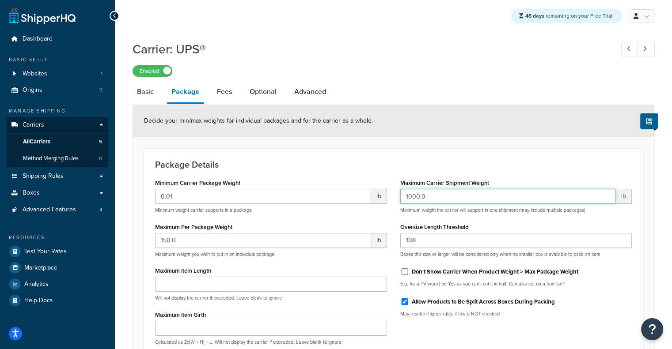
drag, startPoint x: 404, startPoint y: 197, endPoint x: 436, endPoint y: 195, distance: 31.5
click at [436, 195] on input "1000.0" at bounding box center [508, 196] width 216 height 15
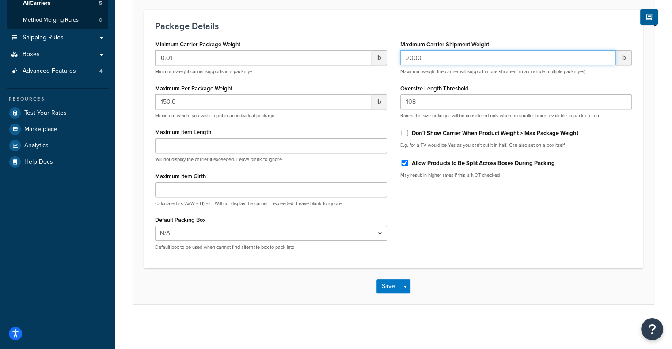
type input "2000"
click at [386, 295] on div "Save Save Dropdown Save and Edit" at bounding box center [393, 286] width 521 height 36
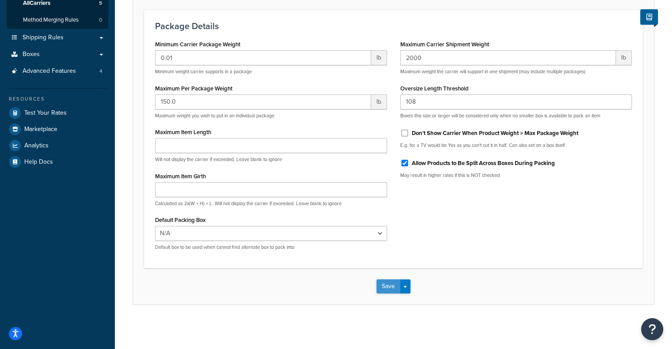
click at [385, 289] on button "Save" at bounding box center [388, 286] width 24 height 14
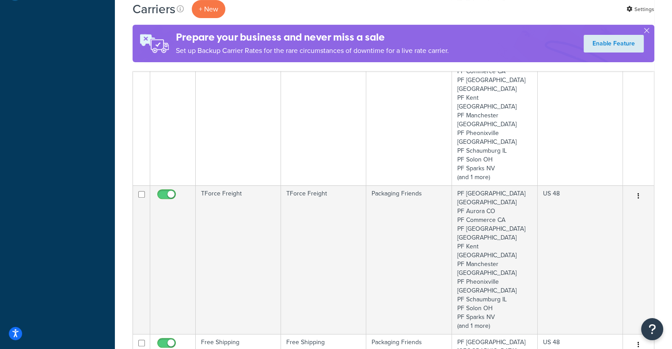
scroll to position [407, 0]
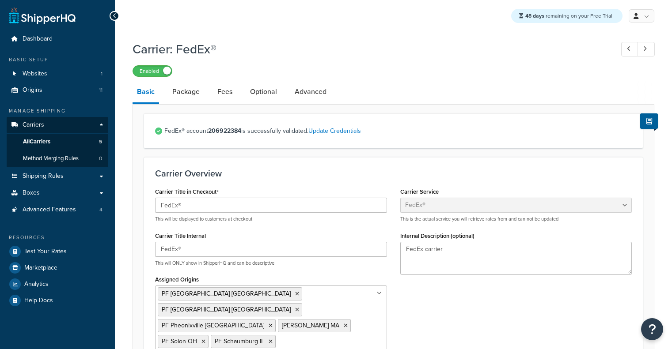
select select "fedEx"
select select "REQUEST_COURIER"
select select "YOUR_PACKAGING"
click at [180, 87] on link "Package" at bounding box center [186, 91] width 36 height 21
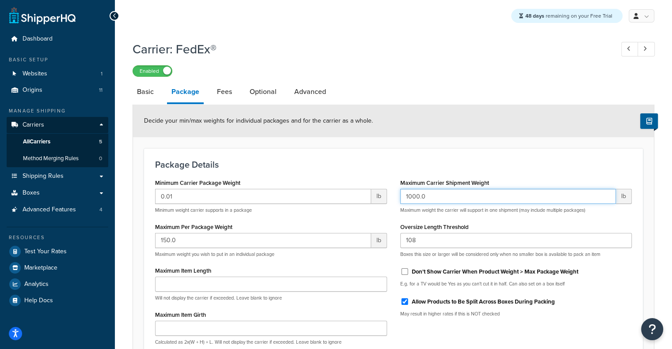
drag, startPoint x: 466, startPoint y: 196, endPoint x: 268, endPoint y: 189, distance: 198.4
click at [268, 189] on div "Minimum Carrier Package Weight 0.01 lb Minimum weight carrier supports in a pac…" at bounding box center [393, 286] width 490 height 219
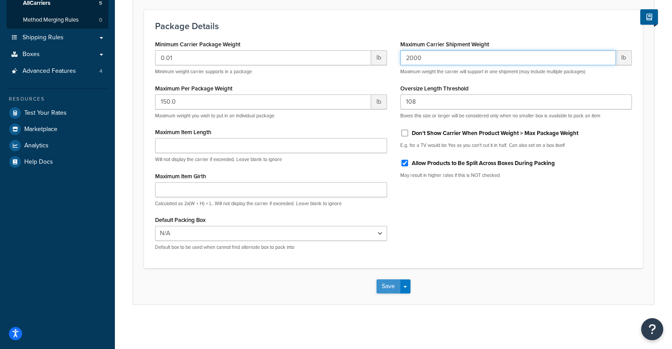
type input "2000"
click at [385, 281] on button "Save" at bounding box center [388, 286] width 24 height 14
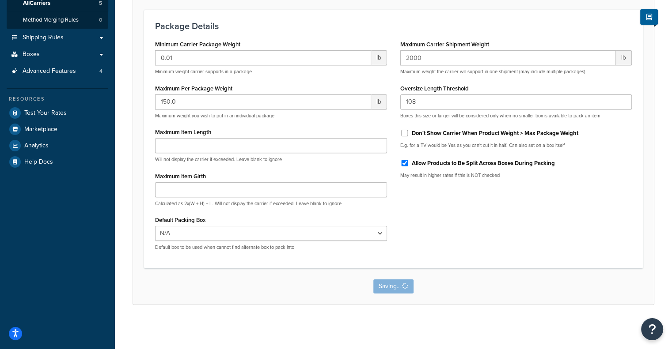
scroll to position [0, 0]
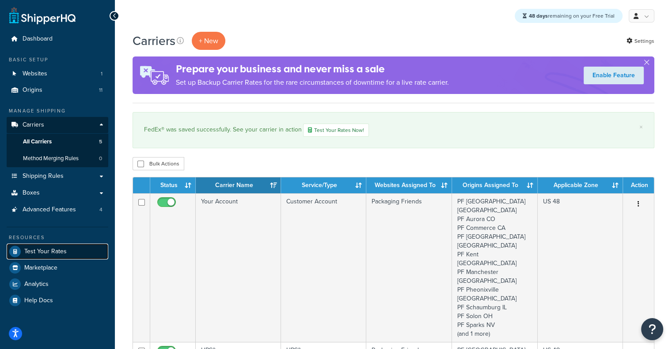
click at [58, 249] on span "Test Your Rates" at bounding box center [45, 252] width 42 height 8
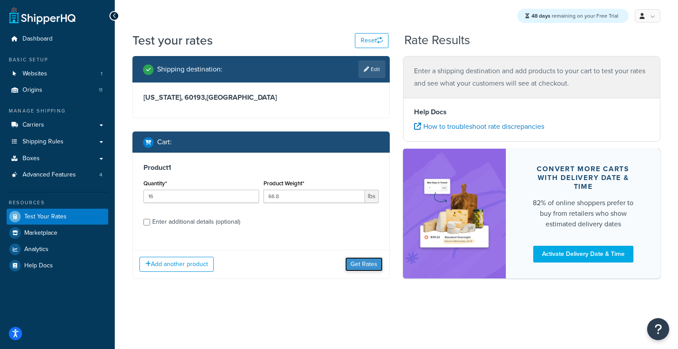
click at [357, 265] on button "Get Rates" at bounding box center [364, 264] width 38 height 14
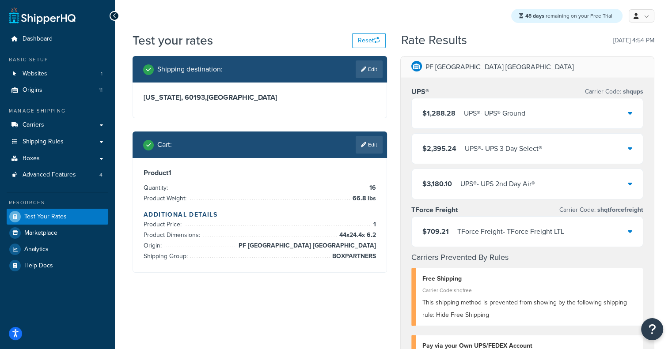
scroll to position [46, 0]
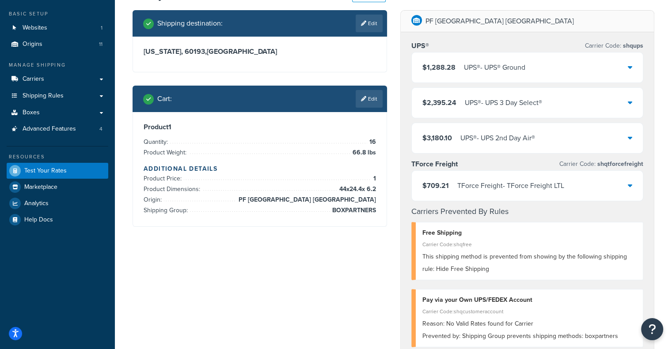
click at [466, 64] on div "UPS® - UPS® Ground" at bounding box center [494, 67] width 61 height 12
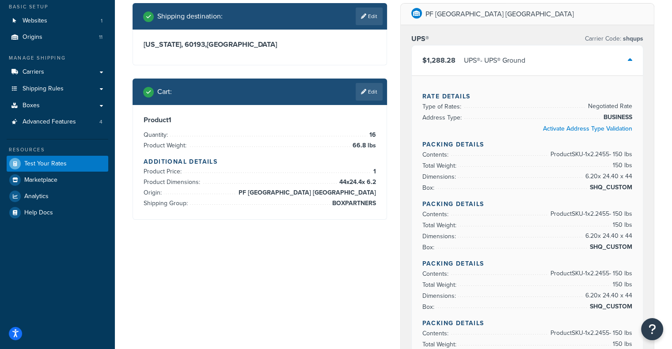
scroll to position [58, 0]
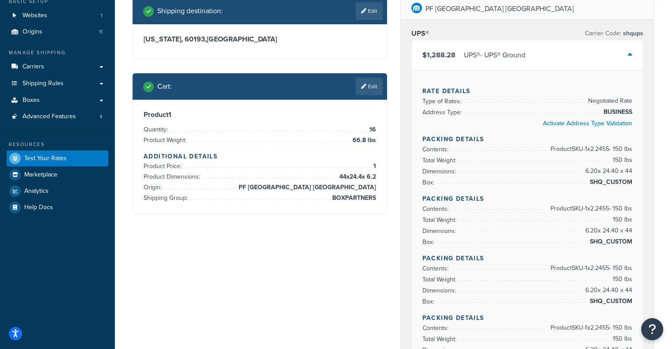
click at [553, 49] on div "$1,288.28 UPS® - UPS® Ground" at bounding box center [526, 55] width 231 height 30
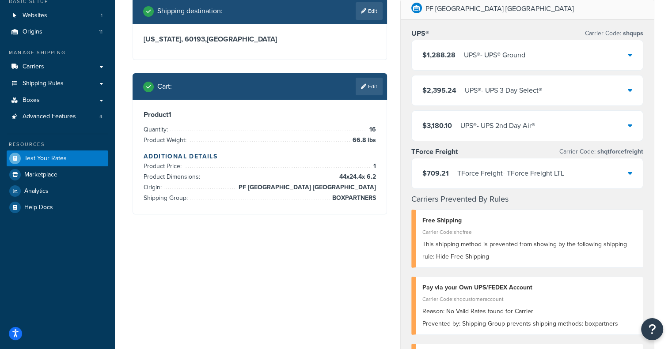
click at [585, 178] on div "$709.21 TForce Freight - TForce Freight LTL" at bounding box center [526, 174] width 231 height 30
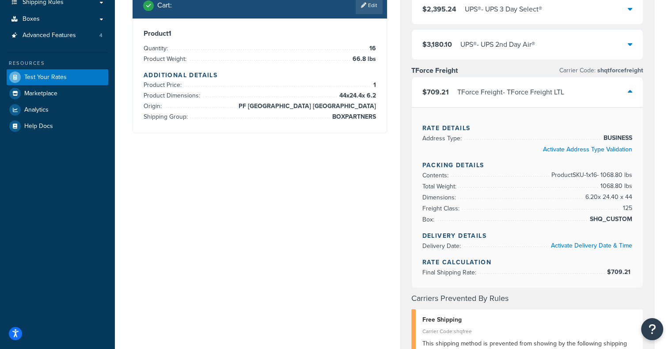
scroll to position [143, 0]
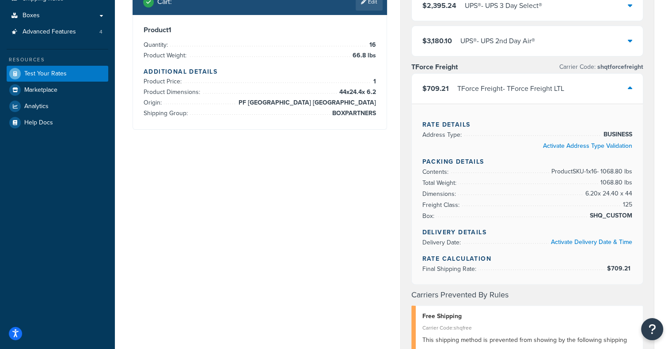
click at [568, 94] on div "$709.21 TForce Freight - TForce Freight LTL" at bounding box center [526, 89] width 231 height 30
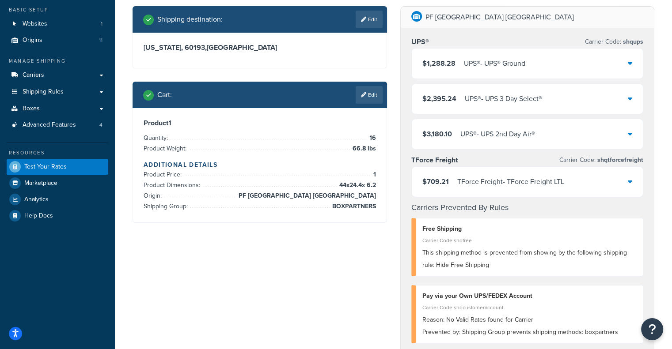
scroll to position [51, 0]
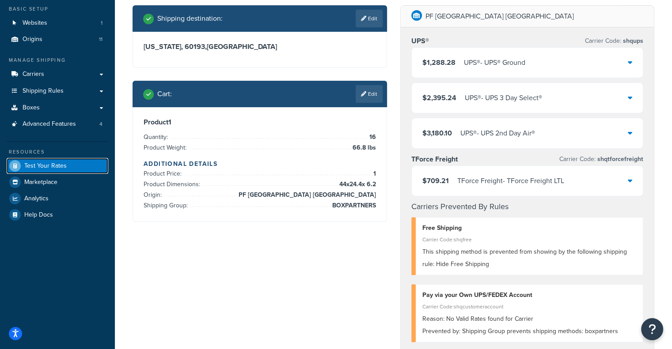
click at [92, 164] on link "Test Your Rates" at bounding box center [58, 166] width 102 height 16
click at [359, 98] on link "Edit" at bounding box center [368, 94] width 27 height 18
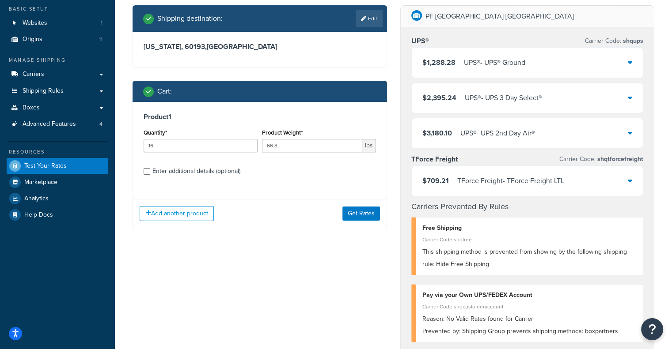
click at [159, 174] on div "Enter additional details (optional)" at bounding box center [196, 171] width 88 height 12
click at [150, 174] on input "Enter additional details (optional)" at bounding box center [146, 171] width 7 height 7
checkbox input "true"
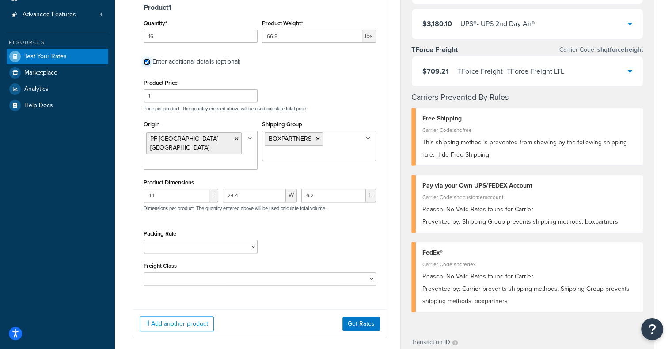
scroll to position [173, 0]
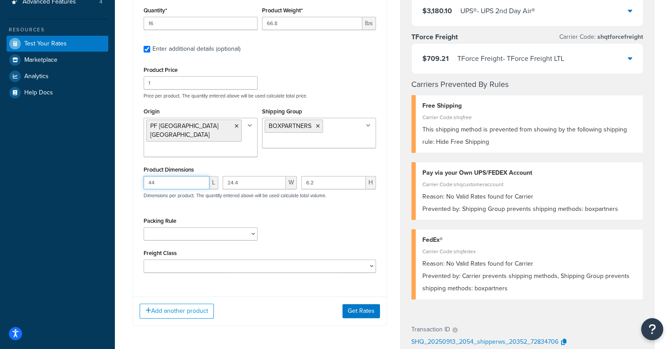
drag, startPoint x: 191, startPoint y: 180, endPoint x: 138, endPoint y: 167, distance: 54.8
click at [138, 167] on div "Product 1 Quantity* 16 Product Weight* 66.8 lbs Enter additional details (optio…" at bounding box center [259, 135] width 253 height 310
paste input "58.2"
type input "58.2"
drag, startPoint x: 252, startPoint y: 174, endPoint x: 60, endPoint y: 145, distance: 193.9
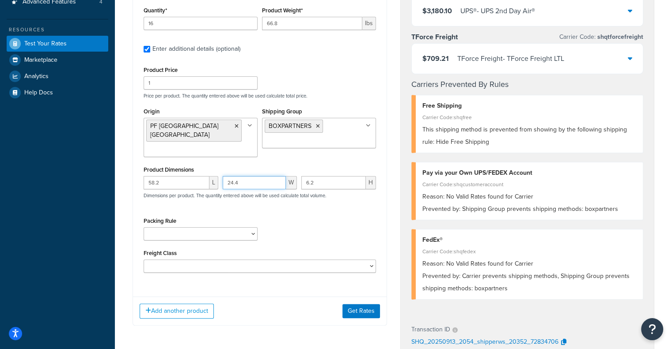
click at [60, 145] on div "Dashboard Basic Setup Websites 1 Origins 11 Manage Shipping Carriers Carriers A…" at bounding box center [336, 208] width 672 height 762
paste input "0"
type input "20"
click at [370, 304] on button "Get Rates" at bounding box center [361, 311] width 38 height 14
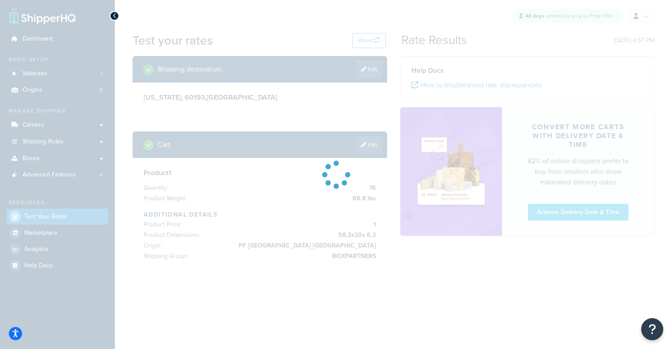
scroll to position [0, 0]
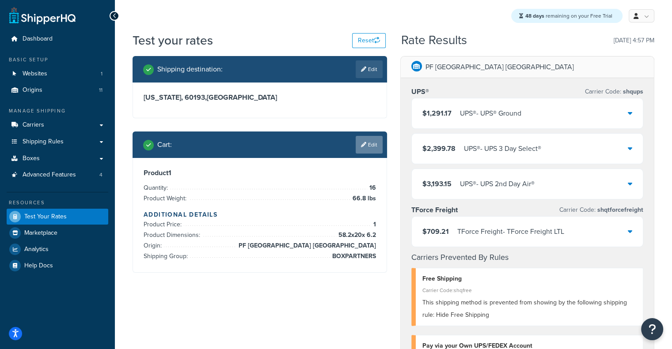
click at [377, 149] on link "Edit" at bounding box center [368, 145] width 27 height 18
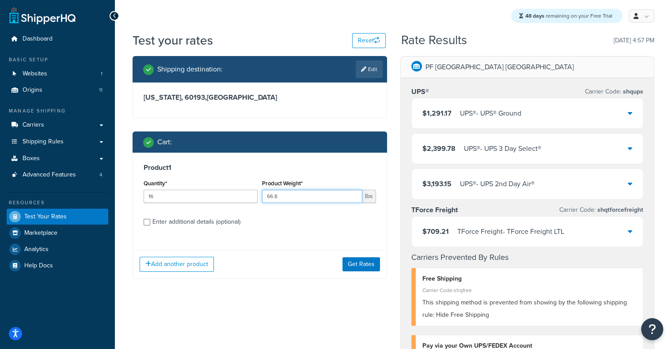
drag, startPoint x: 280, startPoint y: 194, endPoint x: 199, endPoint y: 193, distance: 81.7
click at [199, 193] on div "Quantity* 16 Product Weight* 66.8 lbs" at bounding box center [259, 193] width 237 height 32
type input "35.86"
click at [348, 261] on button "Get Rates" at bounding box center [361, 264] width 38 height 14
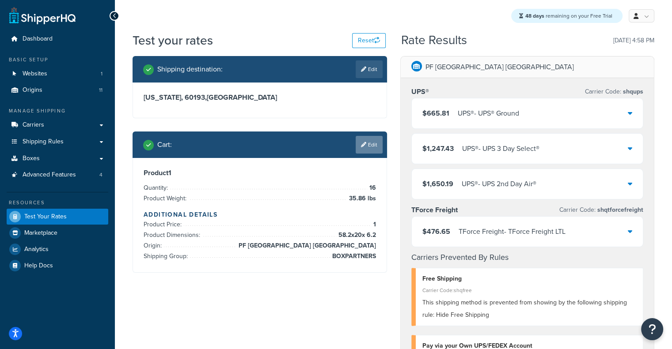
click at [367, 151] on link "Edit" at bounding box center [368, 145] width 27 height 18
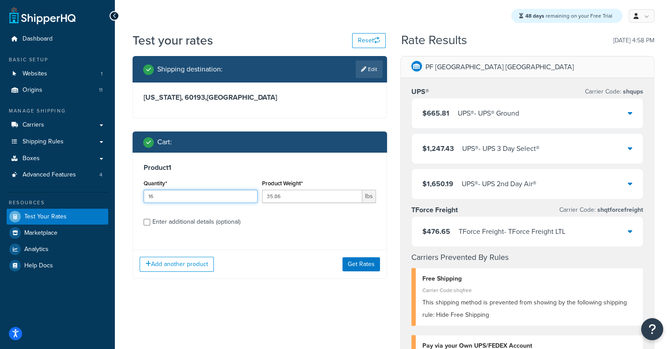
drag, startPoint x: 184, startPoint y: 196, endPoint x: 141, endPoint y: 196, distance: 42.8
click at [141, 196] on div "Quantity* 16" at bounding box center [200, 193] width 118 height 32
type input "1"
click at [362, 259] on button "Get Rates" at bounding box center [361, 264] width 38 height 14
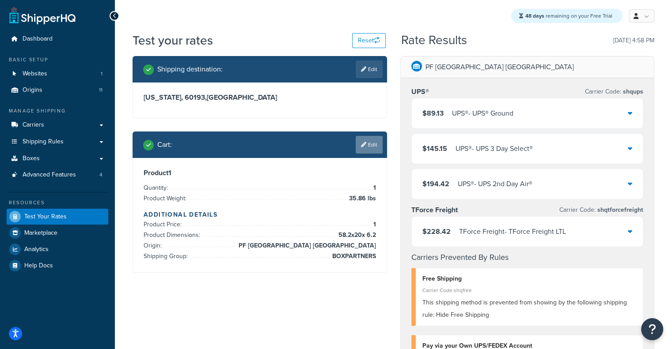
click at [362, 148] on link "Edit" at bounding box center [368, 145] width 27 height 18
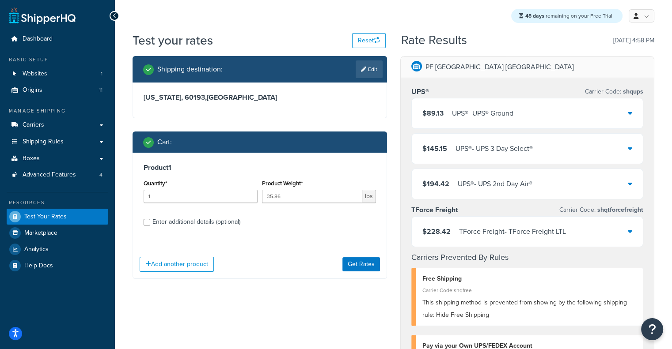
click at [244, 228] on label "Enter additional details (optional)" at bounding box center [263, 221] width 223 height 14
click at [150, 226] on input "Enter additional details (optional)" at bounding box center [146, 222] width 7 height 7
checkbox input "true"
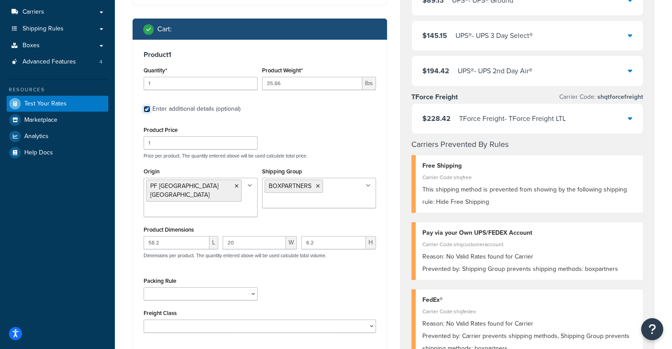
scroll to position [138, 0]
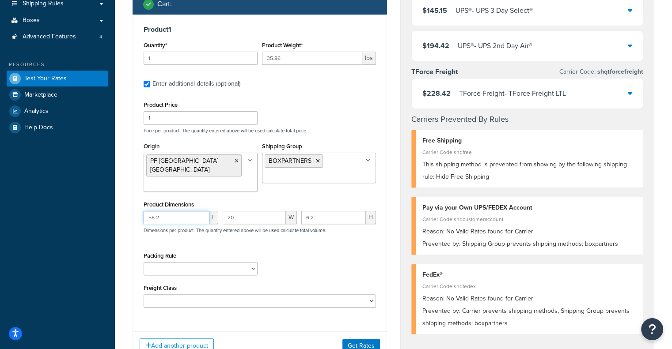
drag, startPoint x: 165, startPoint y: 205, endPoint x: 0, endPoint y: 179, distance: 166.7
click at [0, 179] on div "Dashboard Basic Setup Websites 1 Origins 11 Manage Shipping Carriers Carriers A…" at bounding box center [336, 243] width 672 height 762
paste input "36"
type input "36.2"
drag, startPoint x: 251, startPoint y: 213, endPoint x: 152, endPoint y: 211, distance: 98.9
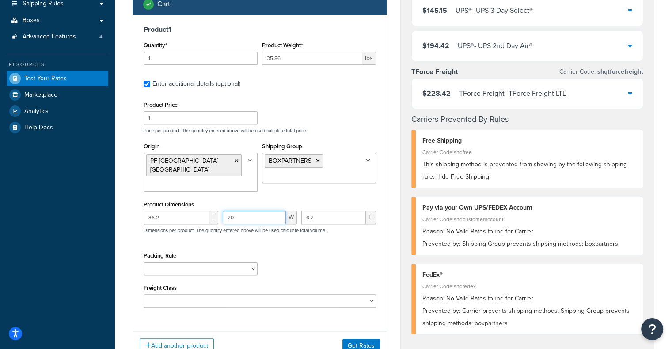
click at [152, 211] on div "36.2 L 20 W 6.2 H Dimensions per product. The quantity entered above will be us…" at bounding box center [259, 227] width 237 height 32
paste input "36"
type input "36"
drag, startPoint x: 322, startPoint y: 208, endPoint x: 266, endPoint y: 210, distance: 56.1
click at [266, 211] on div "36.2 L 36 W 6.2 H Dimensions per product. The quantity entered above will be us…" at bounding box center [259, 227] width 237 height 32
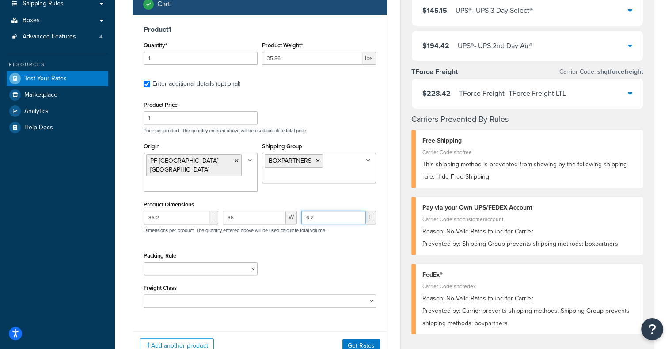
paste input "5.7"
type input "5.7"
click at [367, 339] on button "Get Rates" at bounding box center [361, 346] width 38 height 14
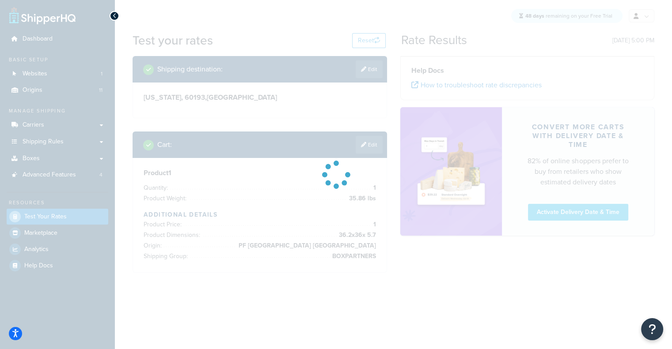
scroll to position [0, 0]
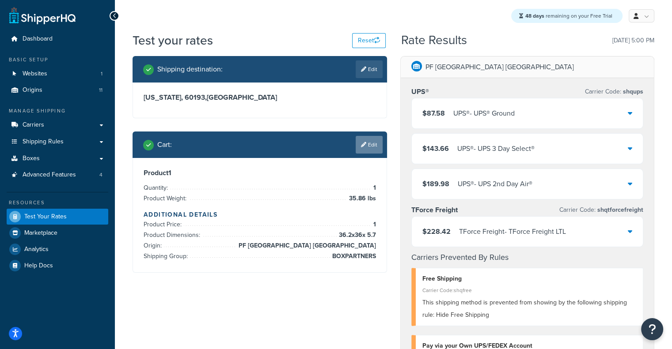
click at [372, 150] on link "Edit" at bounding box center [368, 145] width 27 height 18
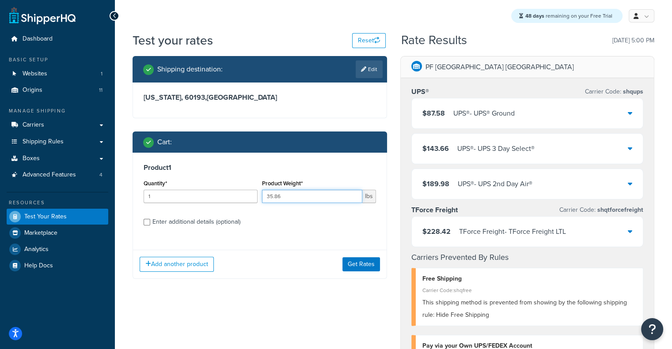
drag, startPoint x: 298, startPoint y: 195, endPoint x: 210, endPoint y: 213, distance: 90.2
click at [210, 213] on div "Product 1 Quantity* 1 Product Weight* 35.86 lbs Enter additional details (optio…" at bounding box center [259, 198] width 253 height 91
type input "38.08"
click at [364, 264] on button "Get Rates" at bounding box center [361, 264] width 38 height 14
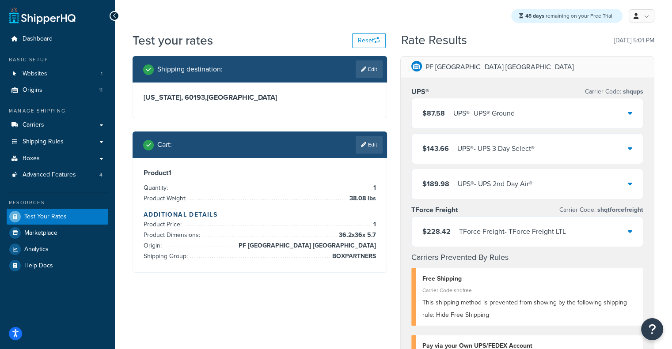
click at [480, 117] on div "UPS® - UPS® Ground" at bounding box center [483, 113] width 61 height 12
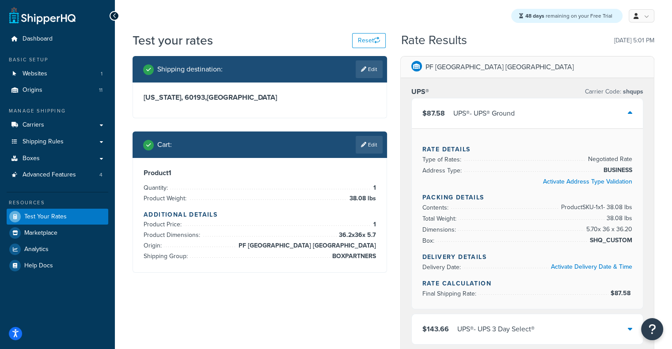
click at [480, 117] on div "UPS® - UPS® Ground" at bounding box center [483, 113] width 61 height 12
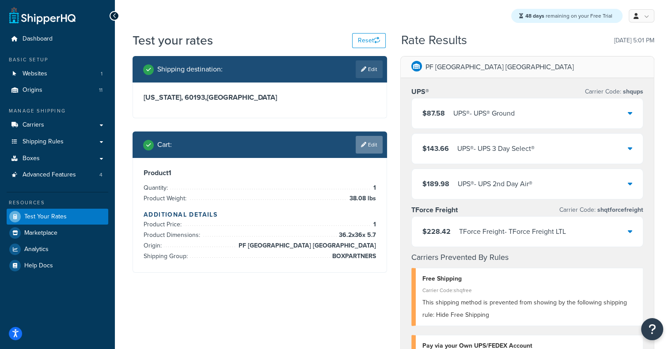
click at [379, 142] on link "Edit" at bounding box center [368, 145] width 27 height 18
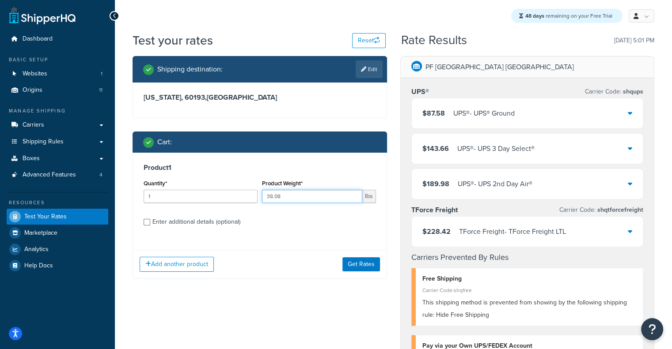
drag, startPoint x: 301, startPoint y: 197, endPoint x: 231, endPoint y: 204, distance: 70.0
click at [231, 204] on div "Quantity* 1 Product Weight* 38.08 lbs" at bounding box center [259, 193] width 237 height 32
paste input "48.2"
type input "48.2"
click at [230, 222] on div "Enter additional details (optional)" at bounding box center [196, 222] width 88 height 12
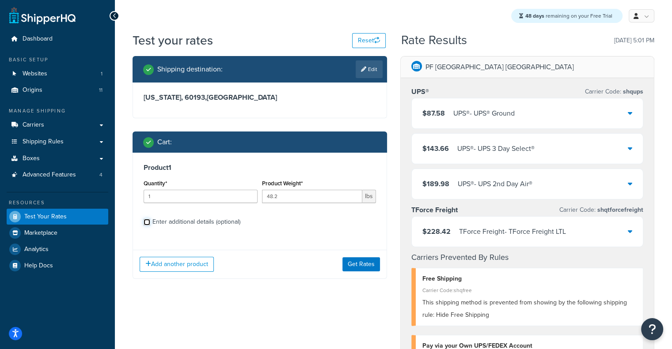
click at [150, 222] on input "Enter additional details (optional)" at bounding box center [146, 222] width 7 height 7
checkbox input "true"
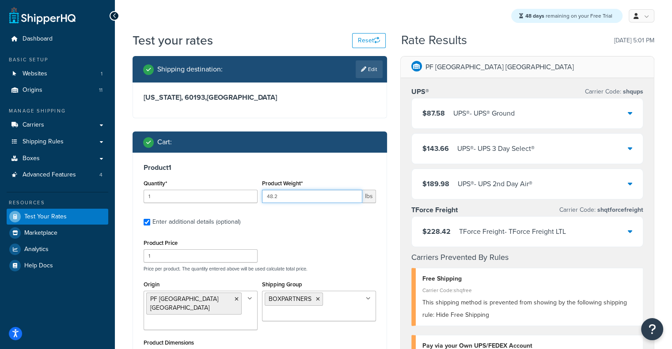
drag, startPoint x: 304, startPoint y: 200, endPoint x: 238, endPoint y: 198, distance: 65.8
click at [238, 198] on div "Quantity* 1 Product Weight* 48.2 lbs" at bounding box center [259, 193] width 237 height 32
paste input "34.6"
type input "34.6"
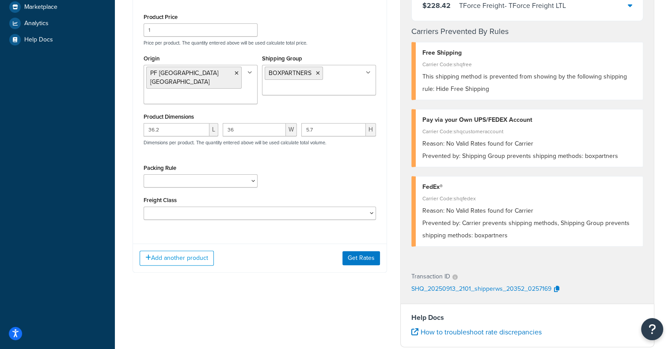
scroll to position [237, 0]
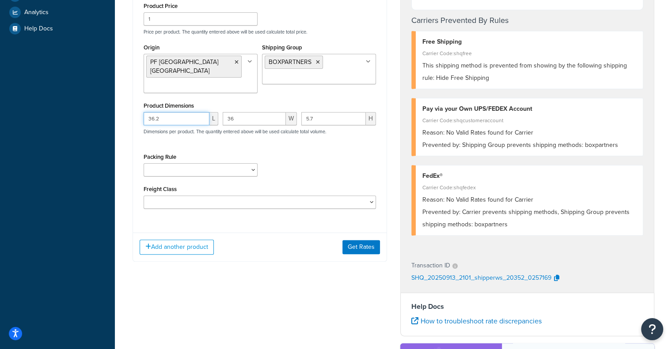
drag, startPoint x: 166, startPoint y: 114, endPoint x: 101, endPoint y: 111, distance: 65.9
click at [101, 111] on div "Dashboard Basic Setup Websites 1 Origins 11 Manage Shipping Carriers Carriers A…" at bounding box center [336, 144] width 672 height 762
paste input "48"
type input "48.2"
drag, startPoint x: 262, startPoint y: 108, endPoint x: 151, endPoint y: 132, distance: 112.8
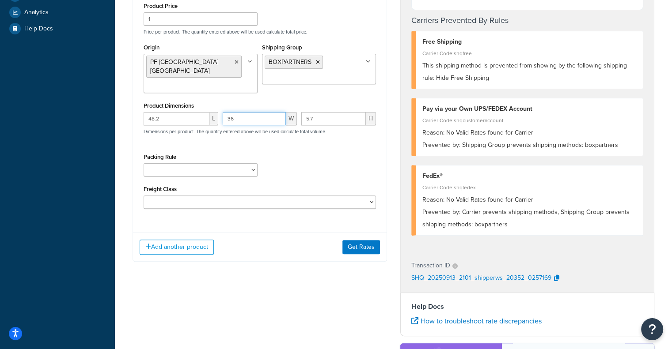
click at [151, 132] on div "48.2 L 36 W 5.7 H Dimensions per product. The quantity entered above will be us…" at bounding box center [259, 128] width 237 height 32
paste input "48"
type input "48"
drag, startPoint x: 334, startPoint y: 114, endPoint x: 250, endPoint y: 113, distance: 83.9
click at [250, 113] on div "48.2 L 48 W 5.7 H Dimensions per product. The quantity entered above will be us…" at bounding box center [259, 128] width 237 height 32
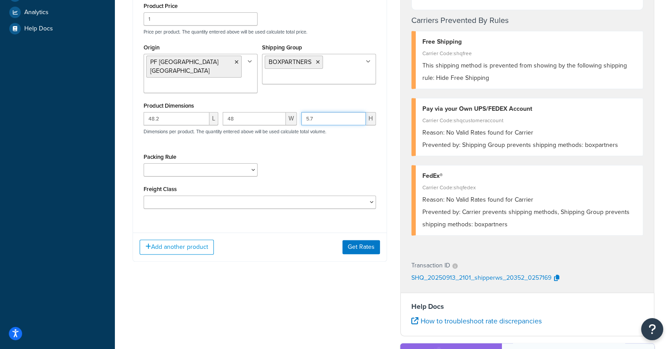
paste input "3"
type input "3"
click at [372, 240] on button "Get Rates" at bounding box center [361, 247] width 38 height 14
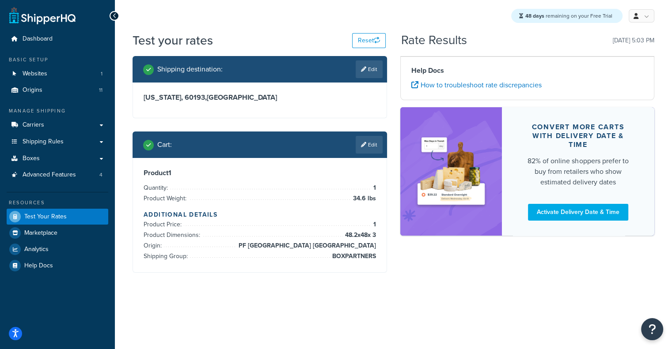
scroll to position [0, 0]
